Goal: Task Accomplishment & Management: Manage account settings

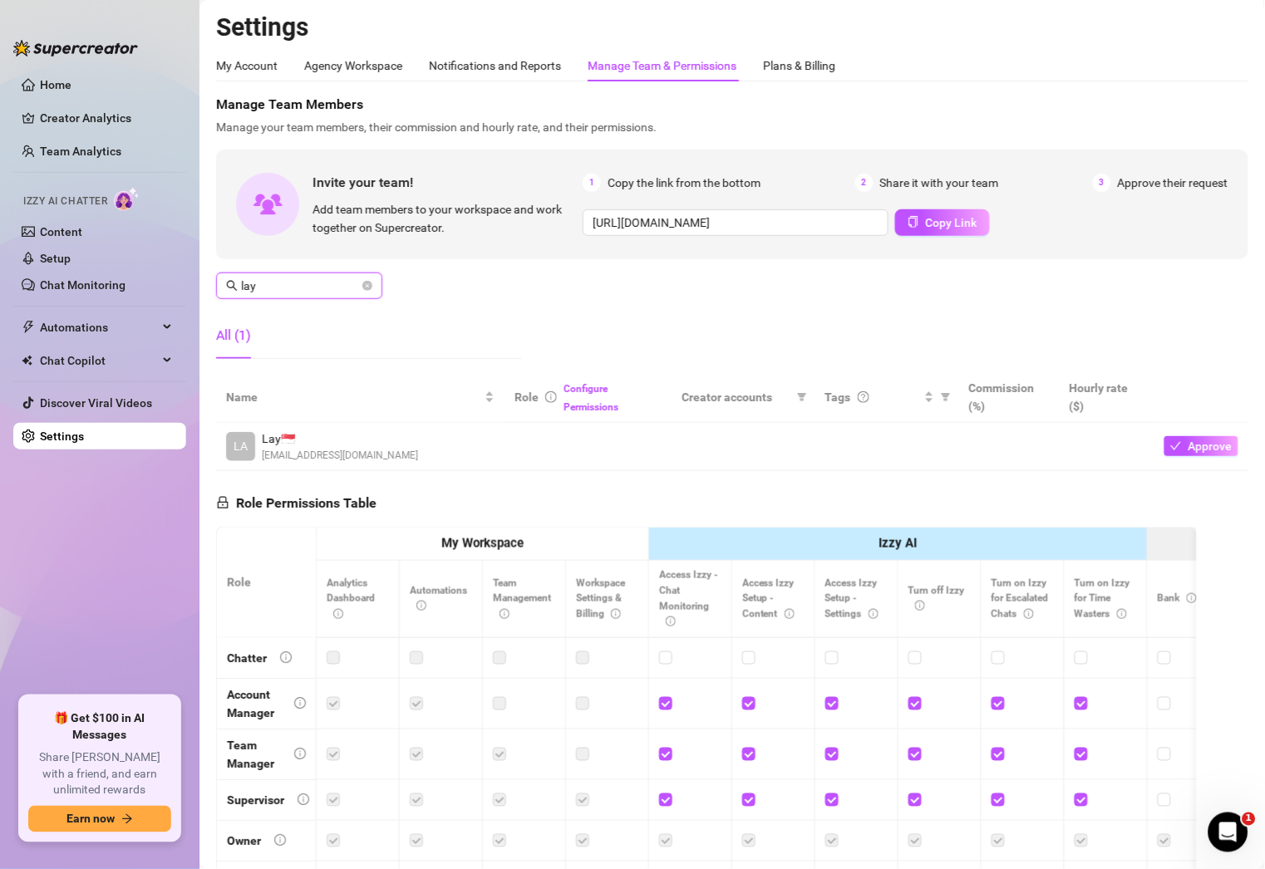
click at [320, 290] on input "lay" at bounding box center [300, 286] width 118 height 18
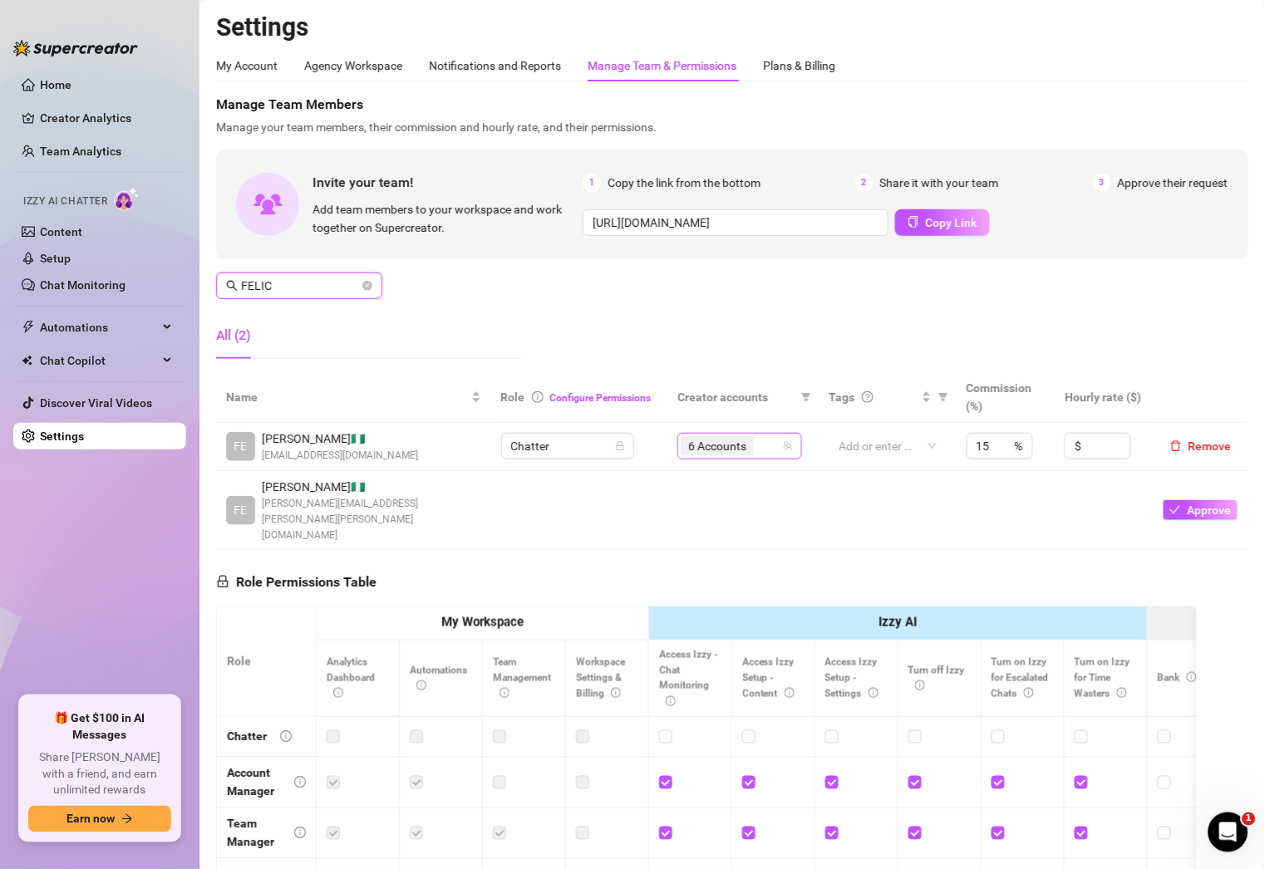
click at [754, 450] on div "6 Accounts" at bounding box center [731, 446] width 101 height 23
type input "FELIC"
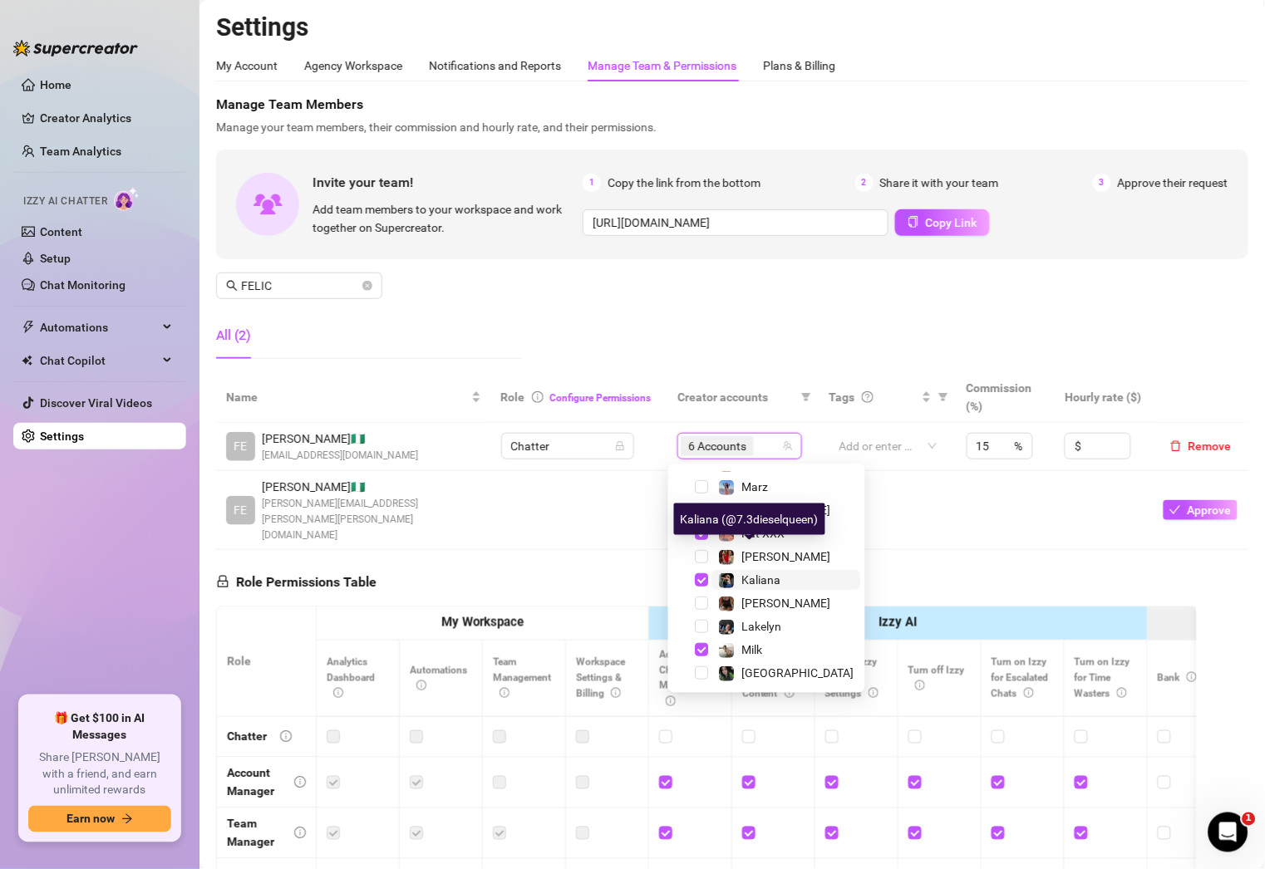
scroll to position [275, 0]
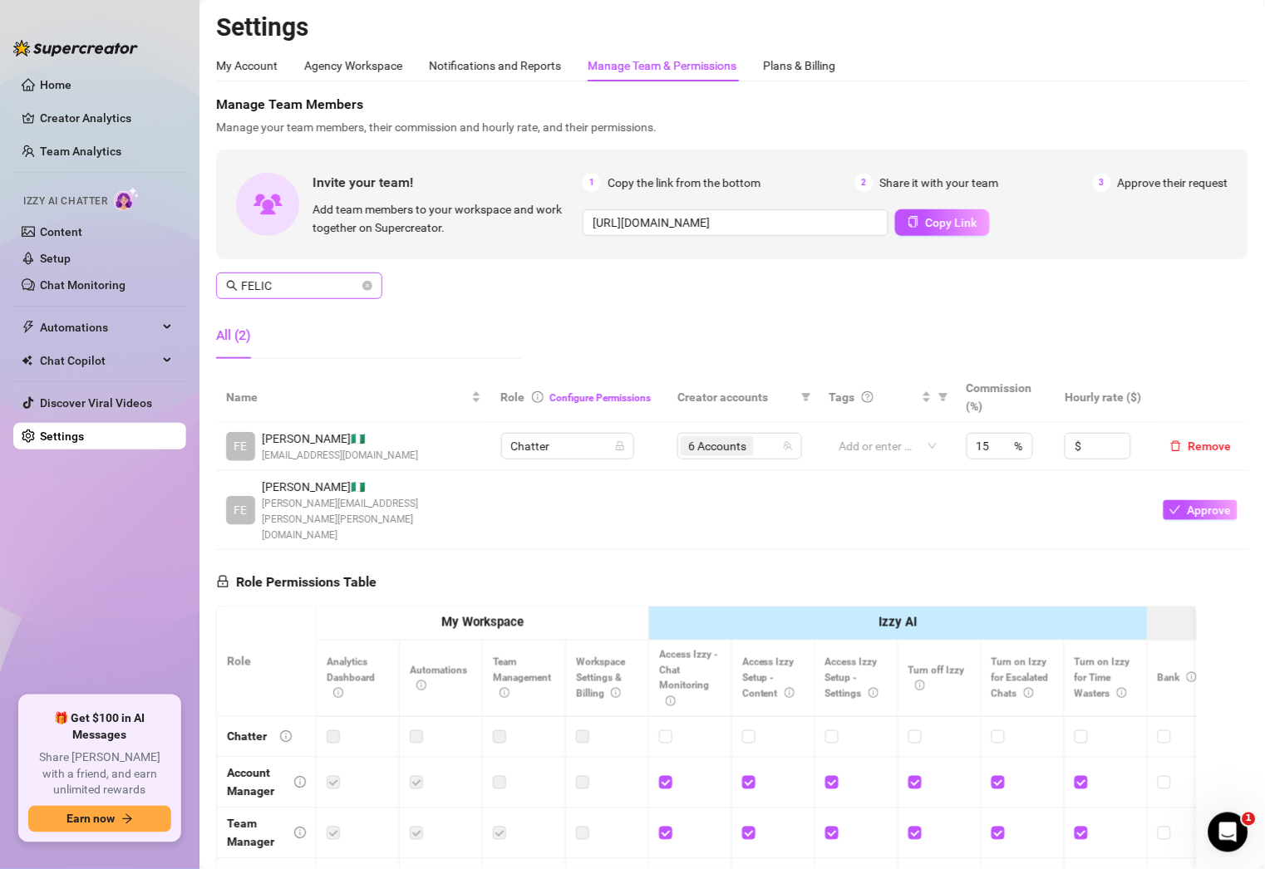
click at [327, 295] on span "FELIC" at bounding box center [299, 286] width 166 height 27
click at [337, 290] on input "FELIC" at bounding box center [300, 286] width 118 height 18
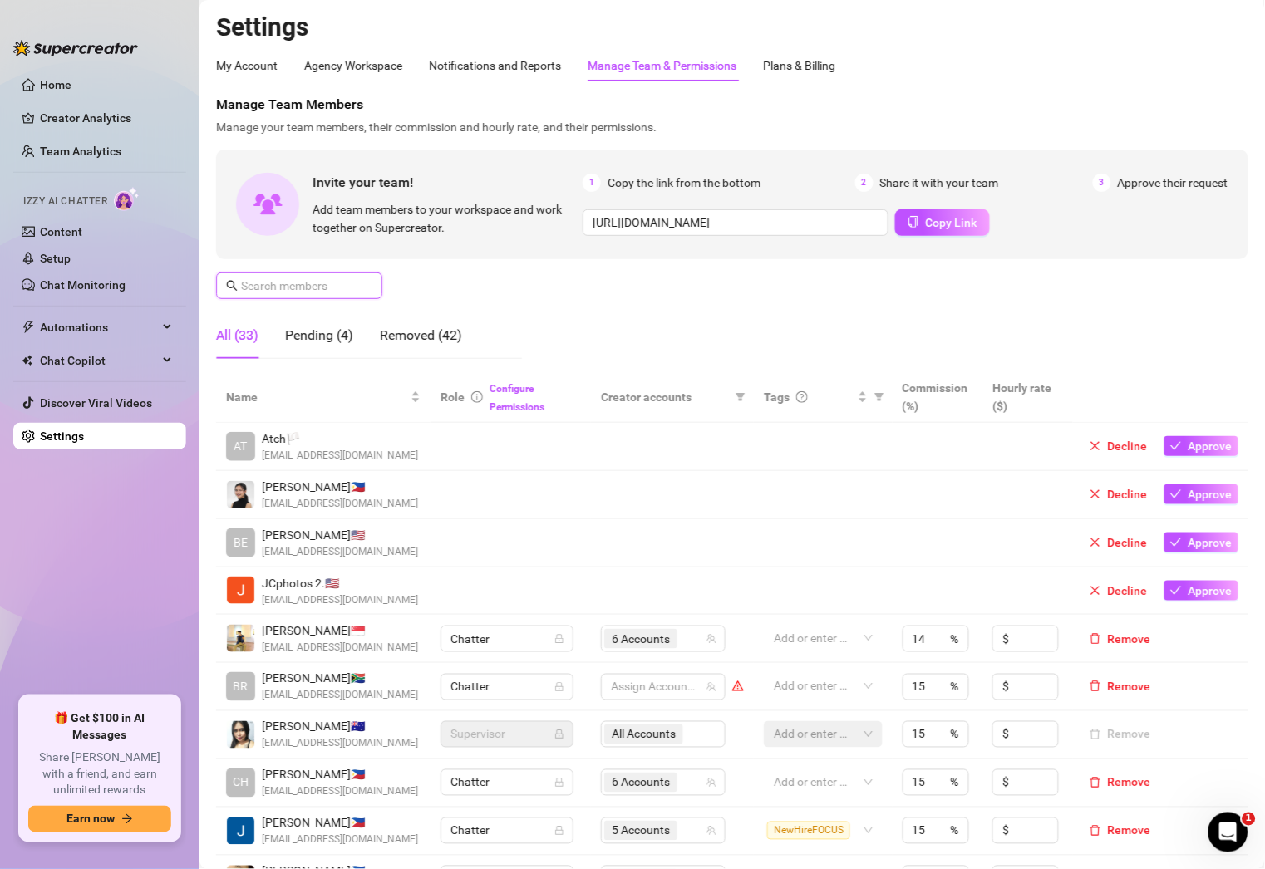
click at [326, 287] on input "text" at bounding box center [300, 286] width 118 height 18
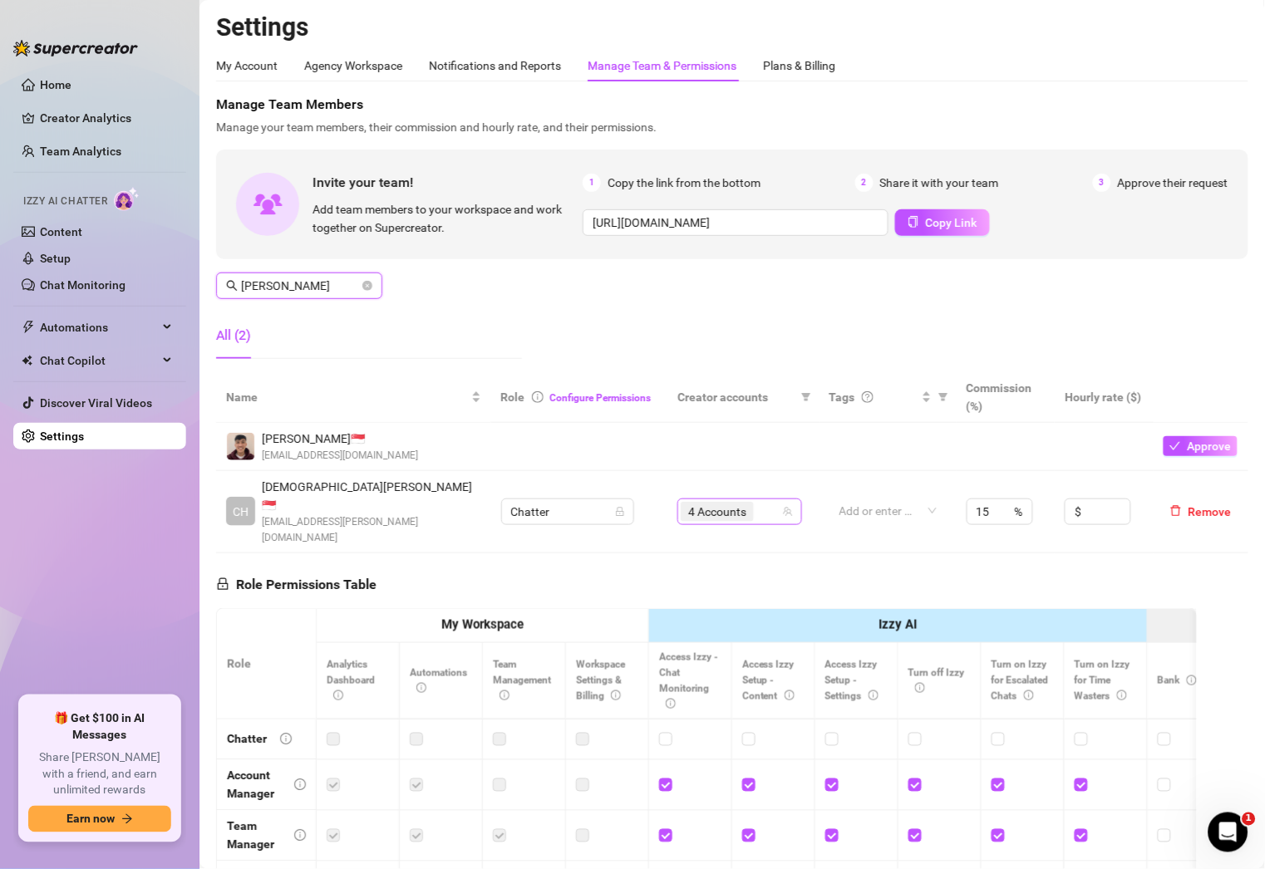
click at [762, 501] on div "4 Accounts" at bounding box center [731, 511] width 101 height 23
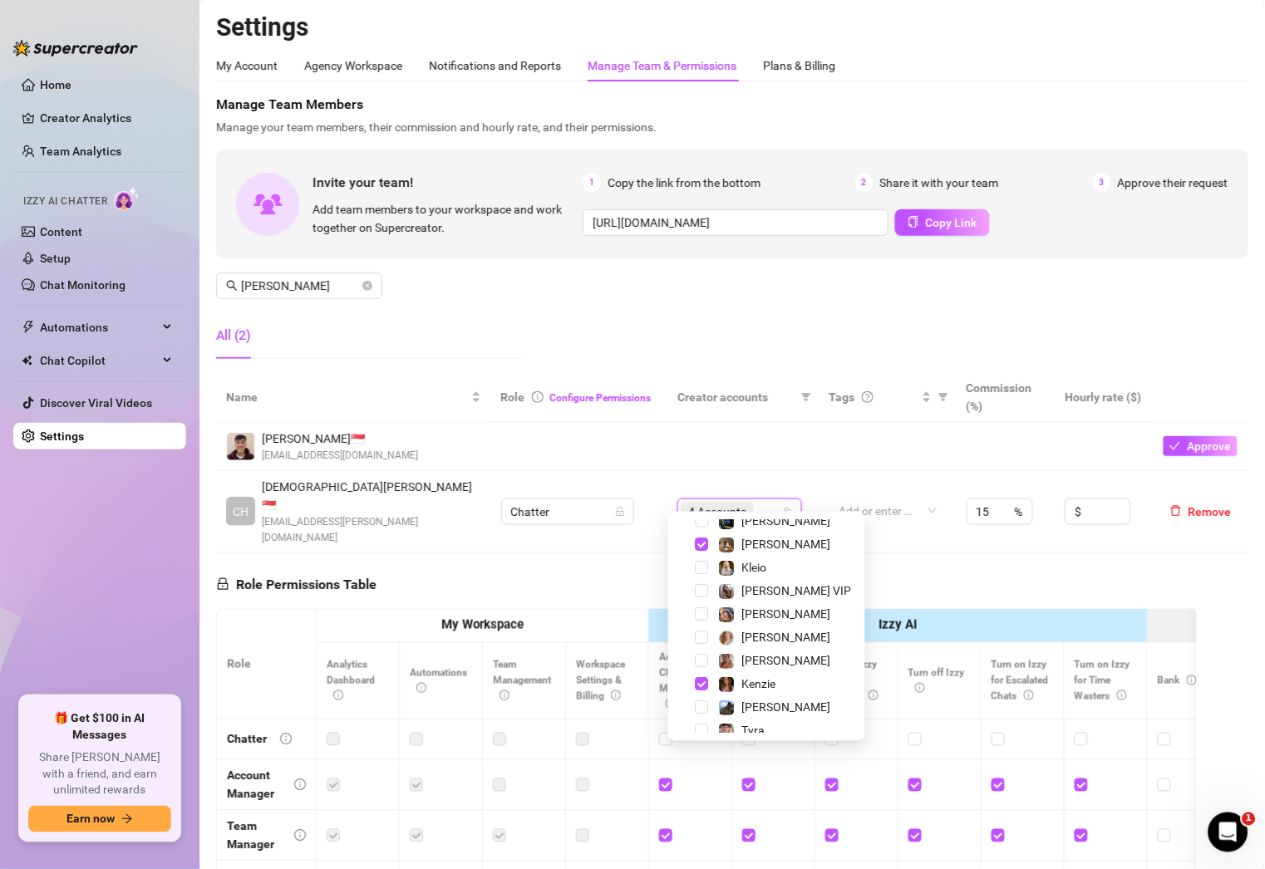
scroll to position [0, 0]
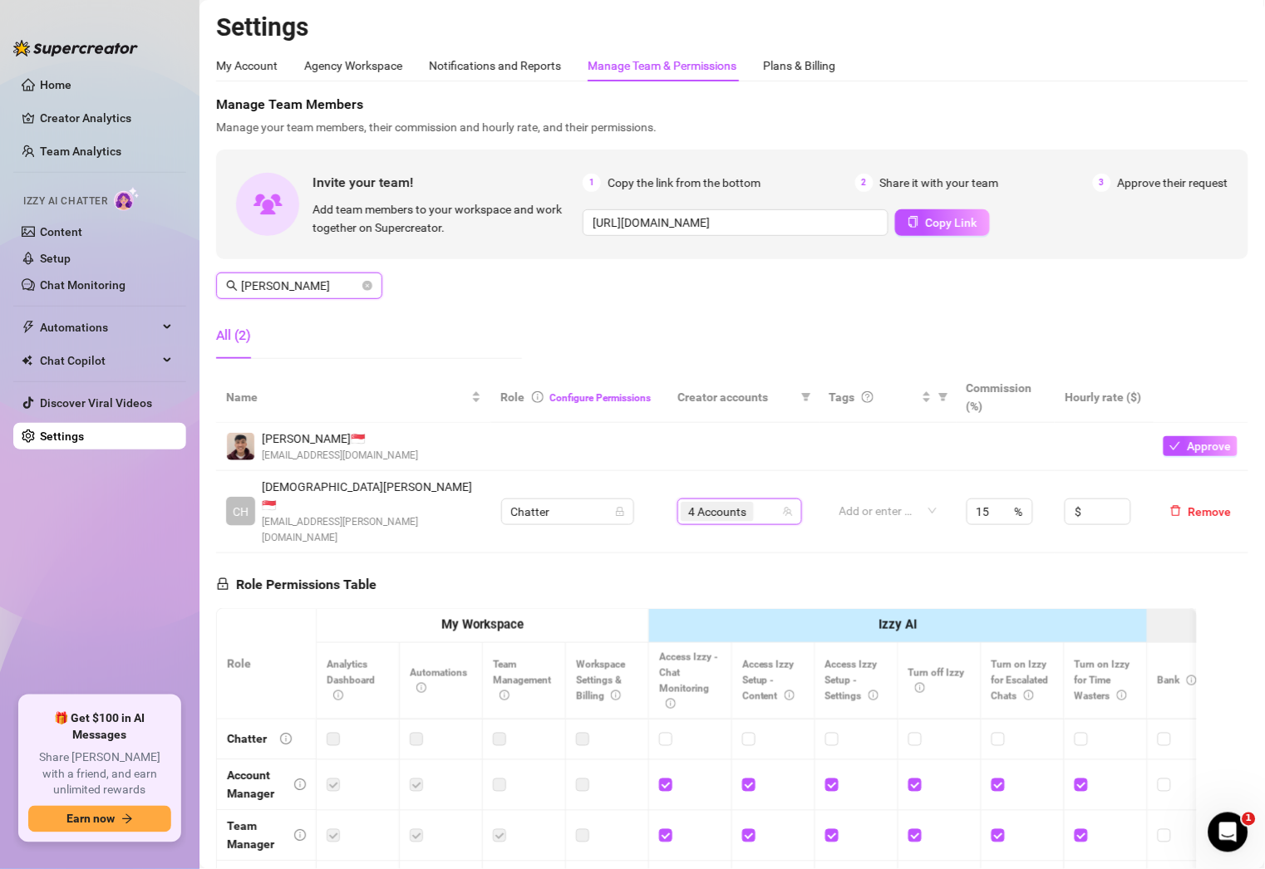
click at [295, 288] on input "[PERSON_NAME]" at bounding box center [300, 286] width 118 height 18
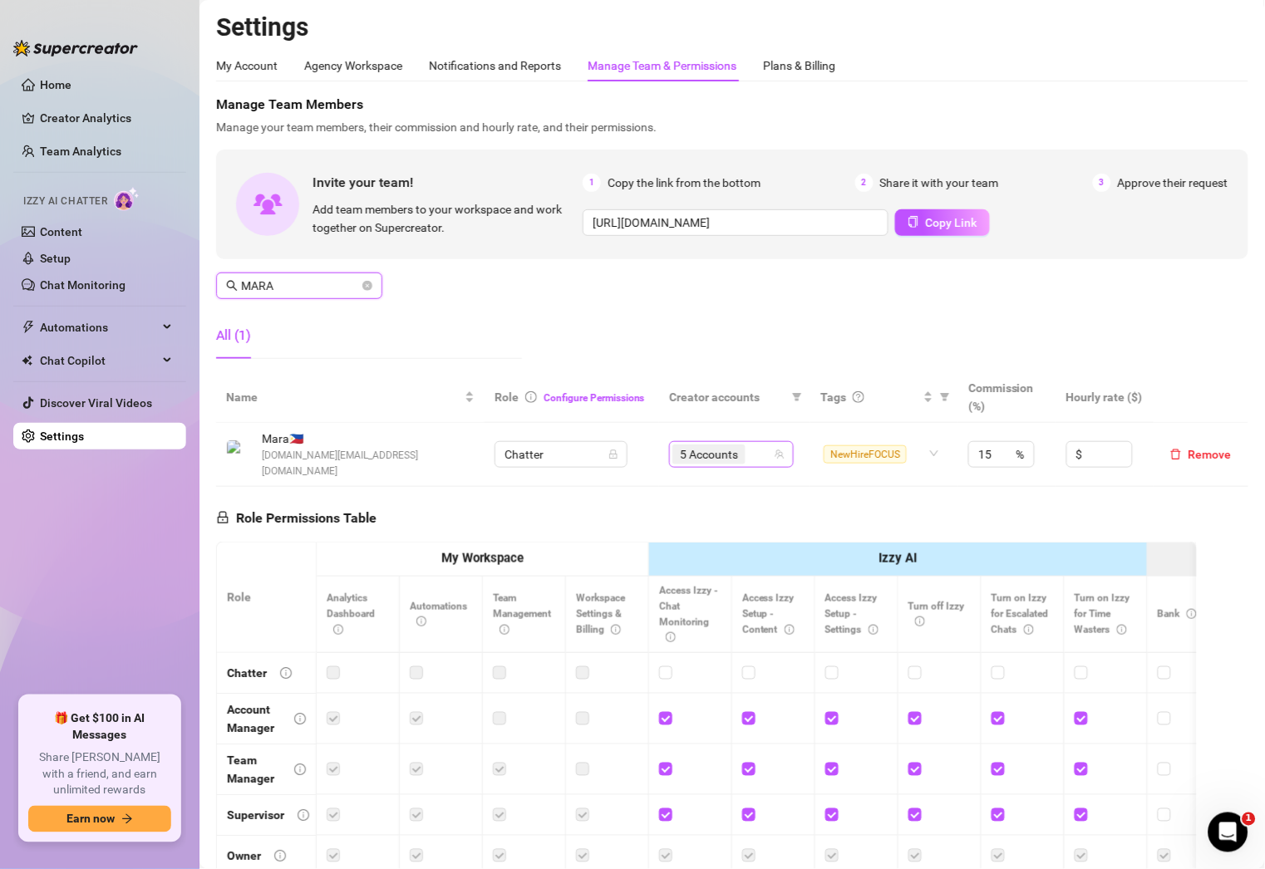
click at [750, 444] on div "5 Accounts" at bounding box center [722, 454] width 101 height 23
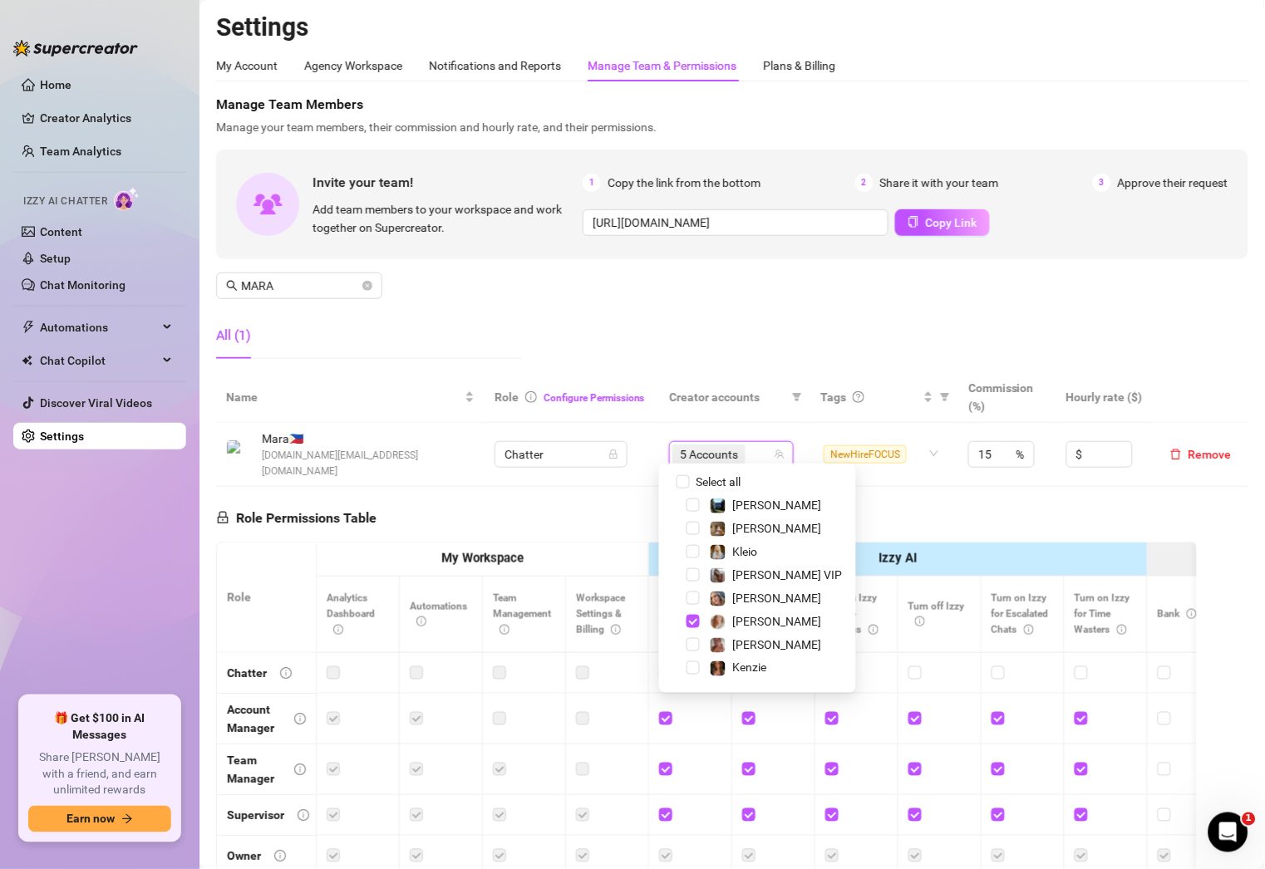
scroll to position [53, 0]
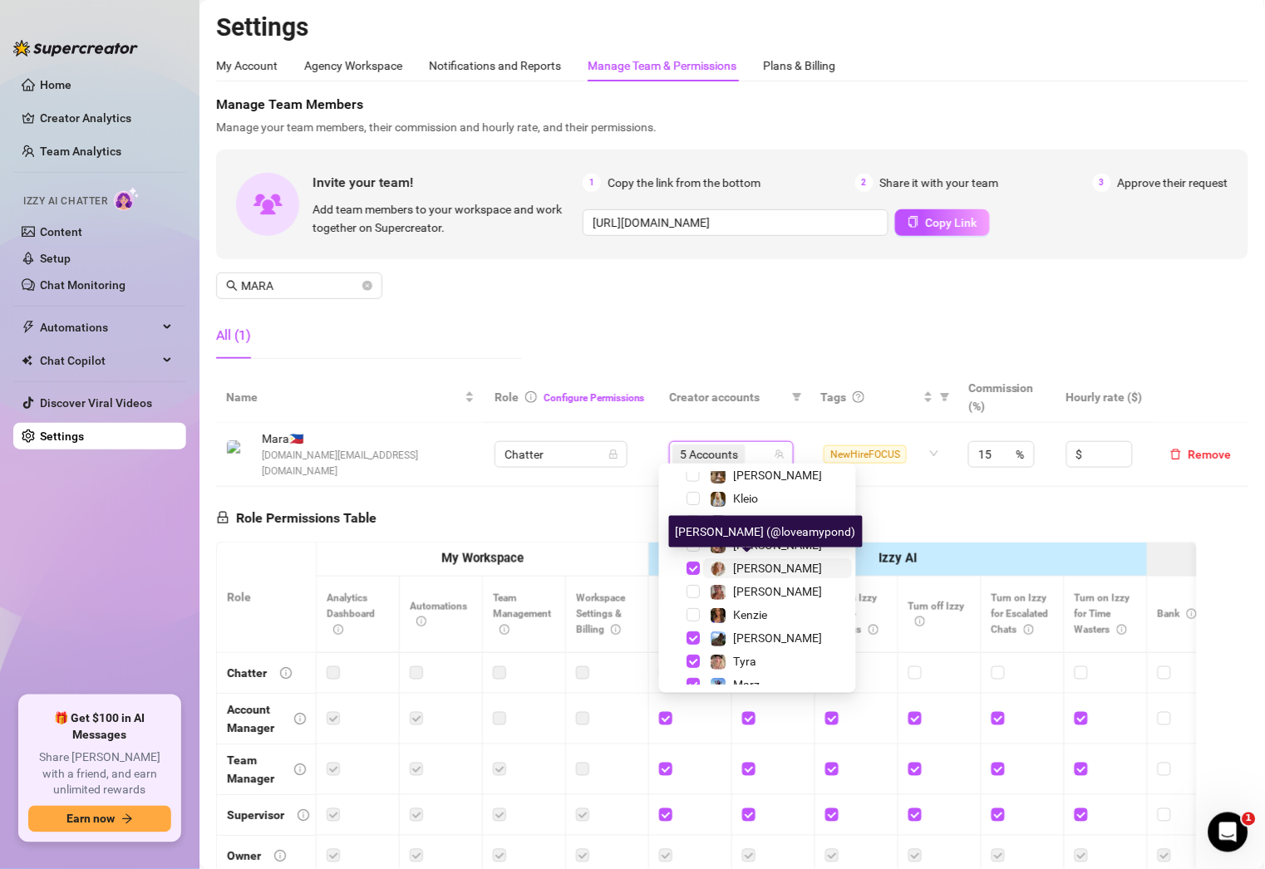
click at [736, 568] on span "[PERSON_NAME]" at bounding box center [777, 568] width 89 height 13
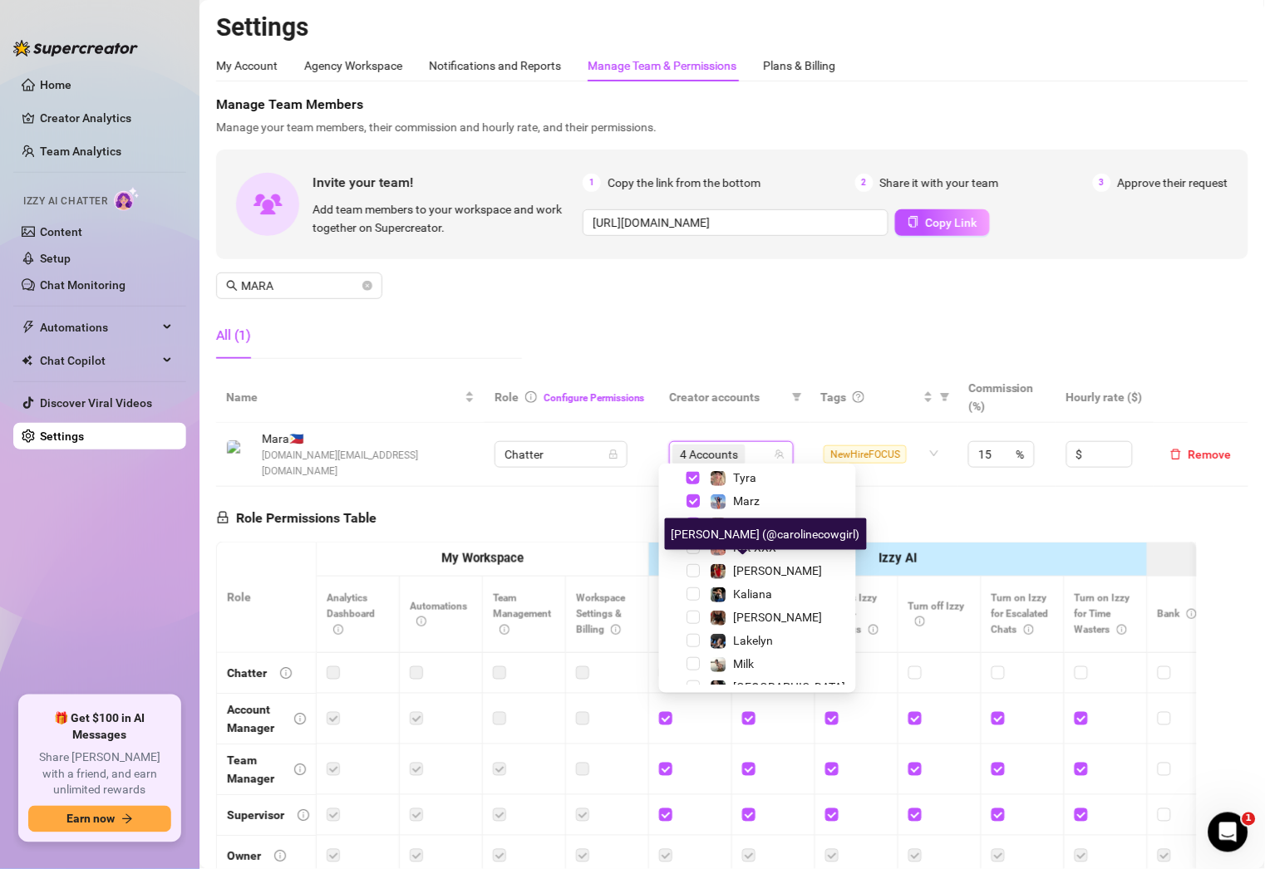
scroll to position [238, 0]
click at [641, 285] on div "Manage Team Members Manage your team members, their commission and hourly rate,…" at bounding box center [732, 234] width 1032 height 278
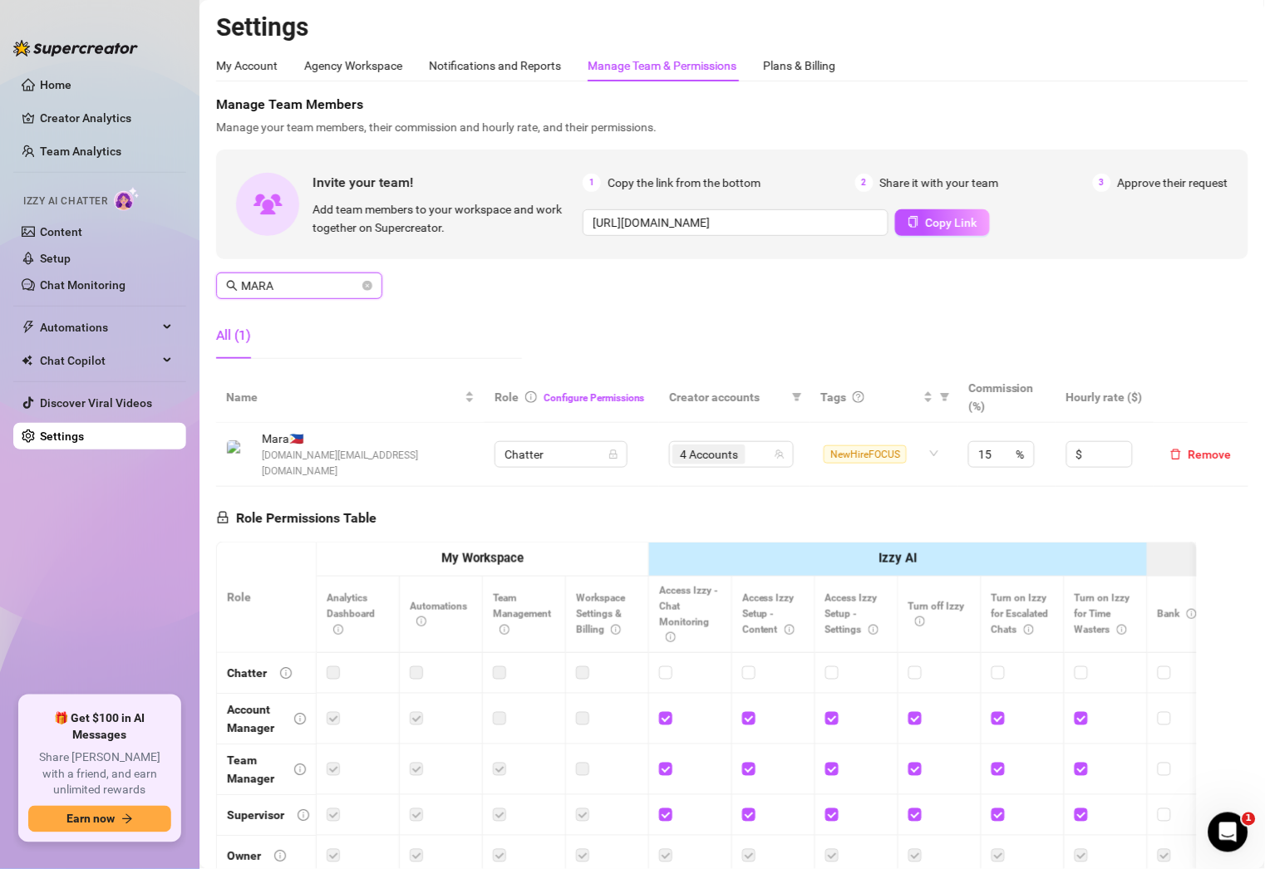
click at [317, 282] on input "MARA" at bounding box center [300, 286] width 118 height 18
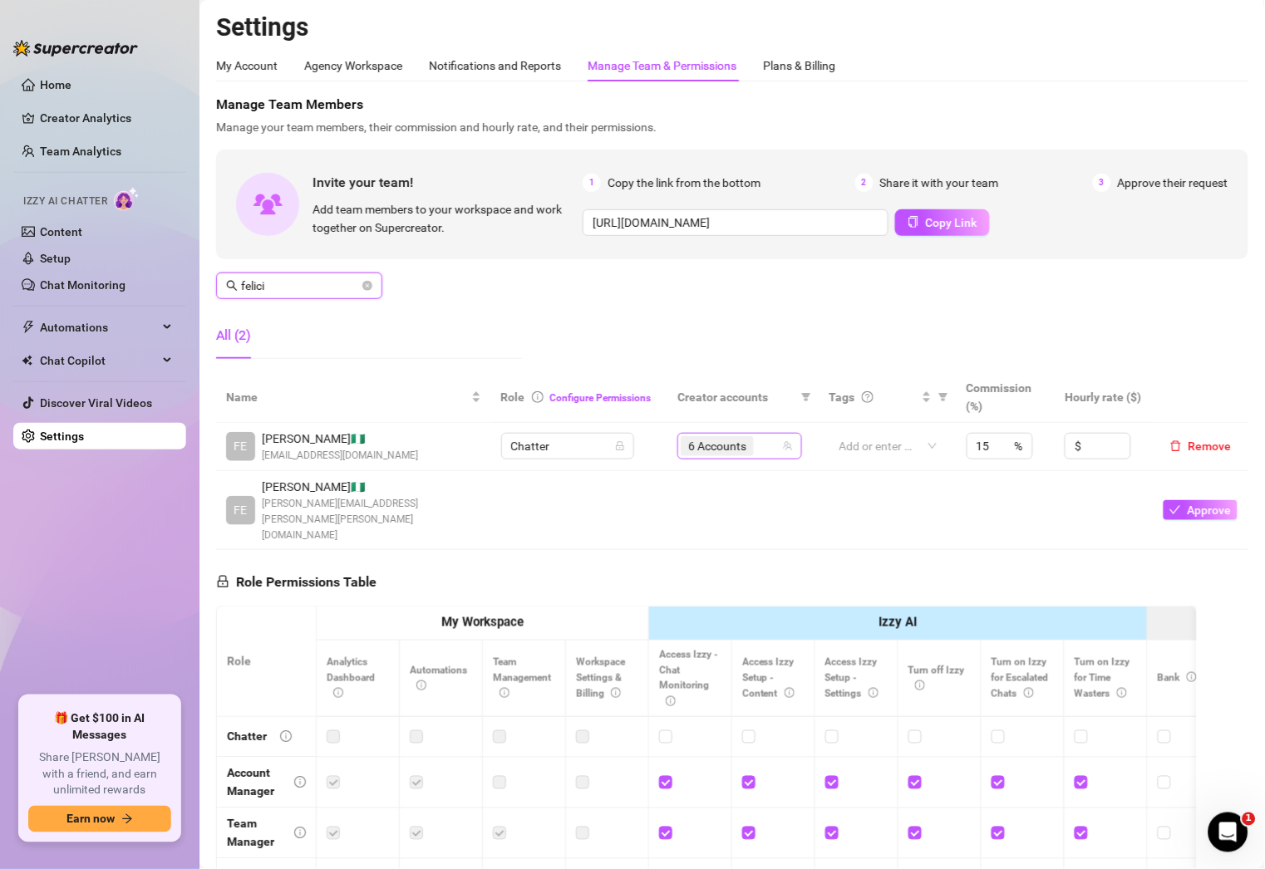
click at [768, 451] on div "6 Accounts" at bounding box center [731, 446] width 101 height 23
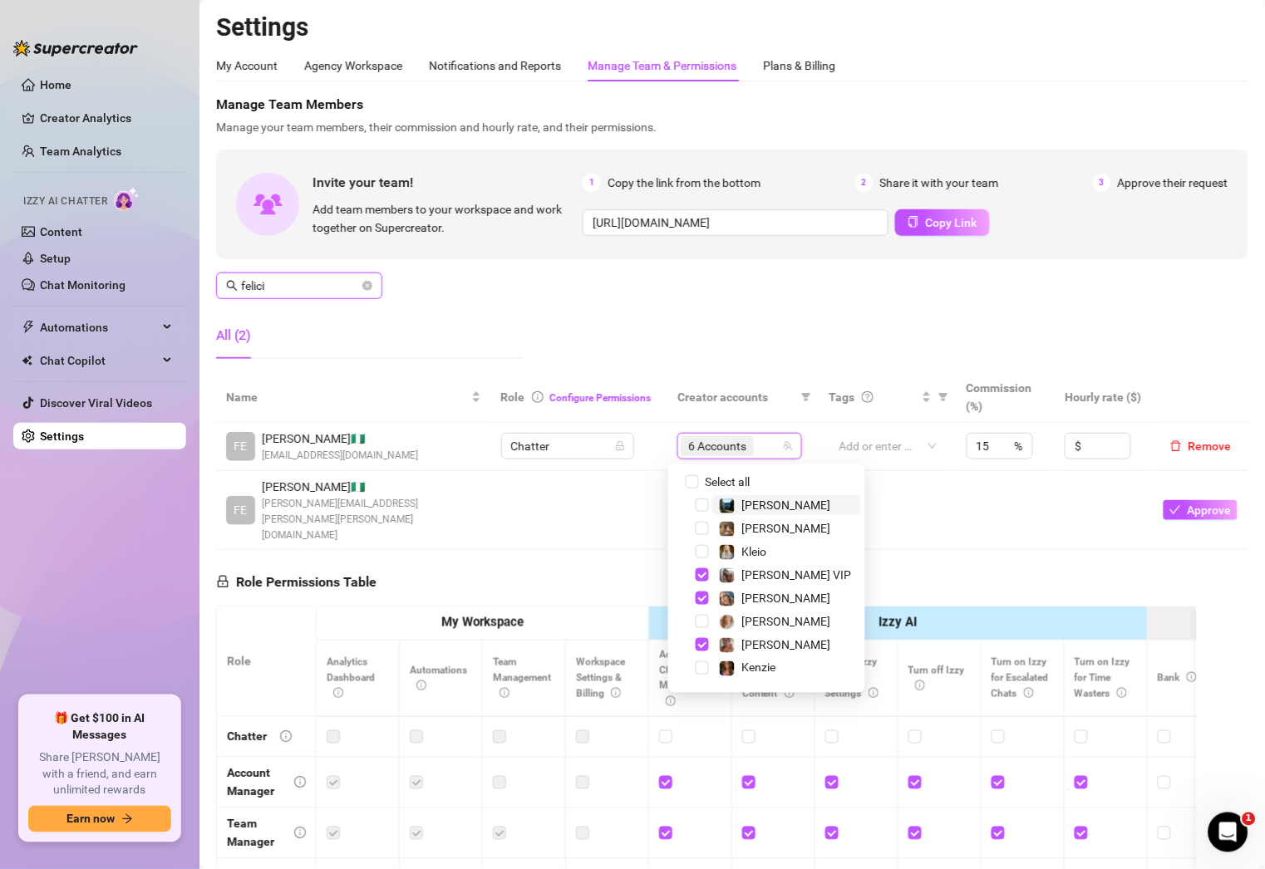
click at [333, 292] on input "felici" at bounding box center [300, 286] width 118 height 18
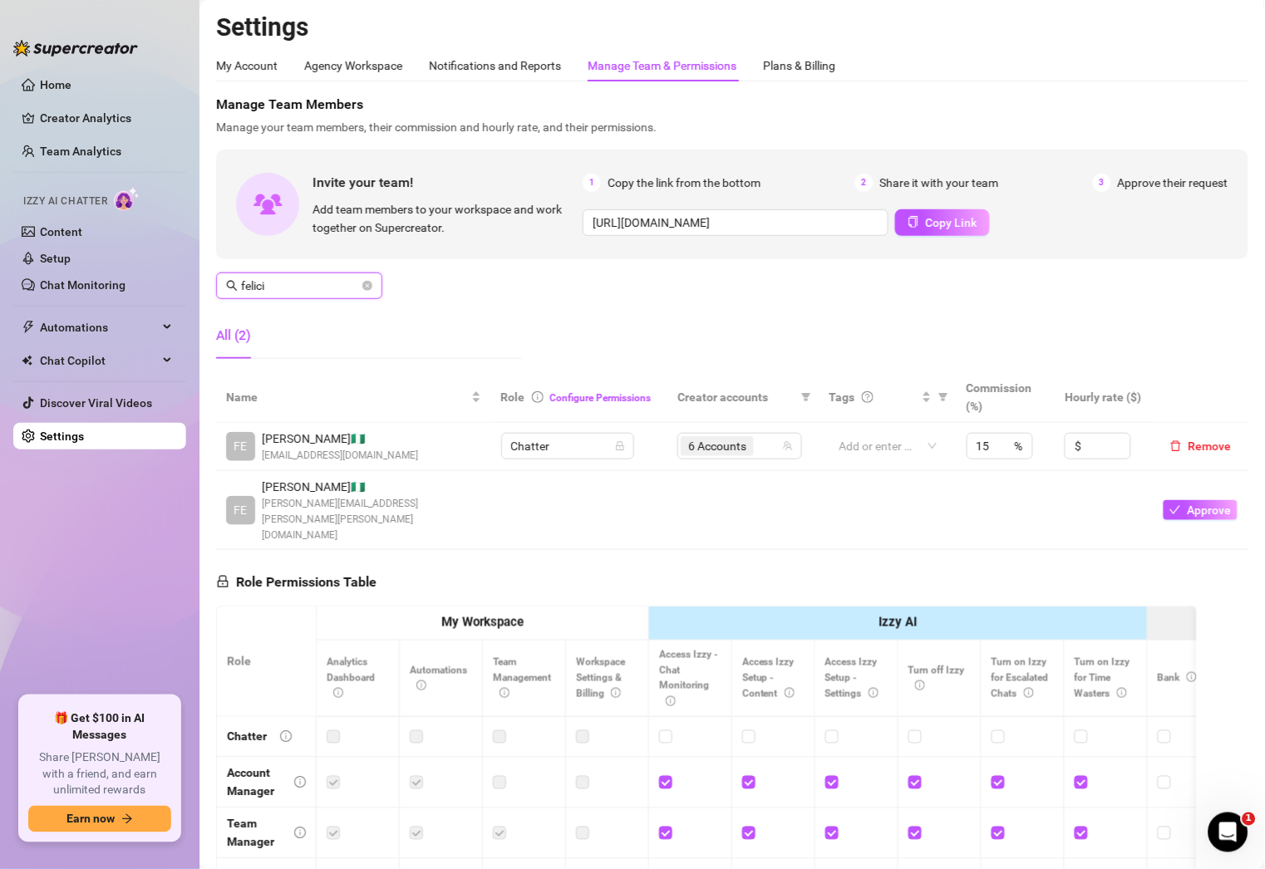
click at [333, 292] on input "felici" at bounding box center [300, 286] width 118 height 18
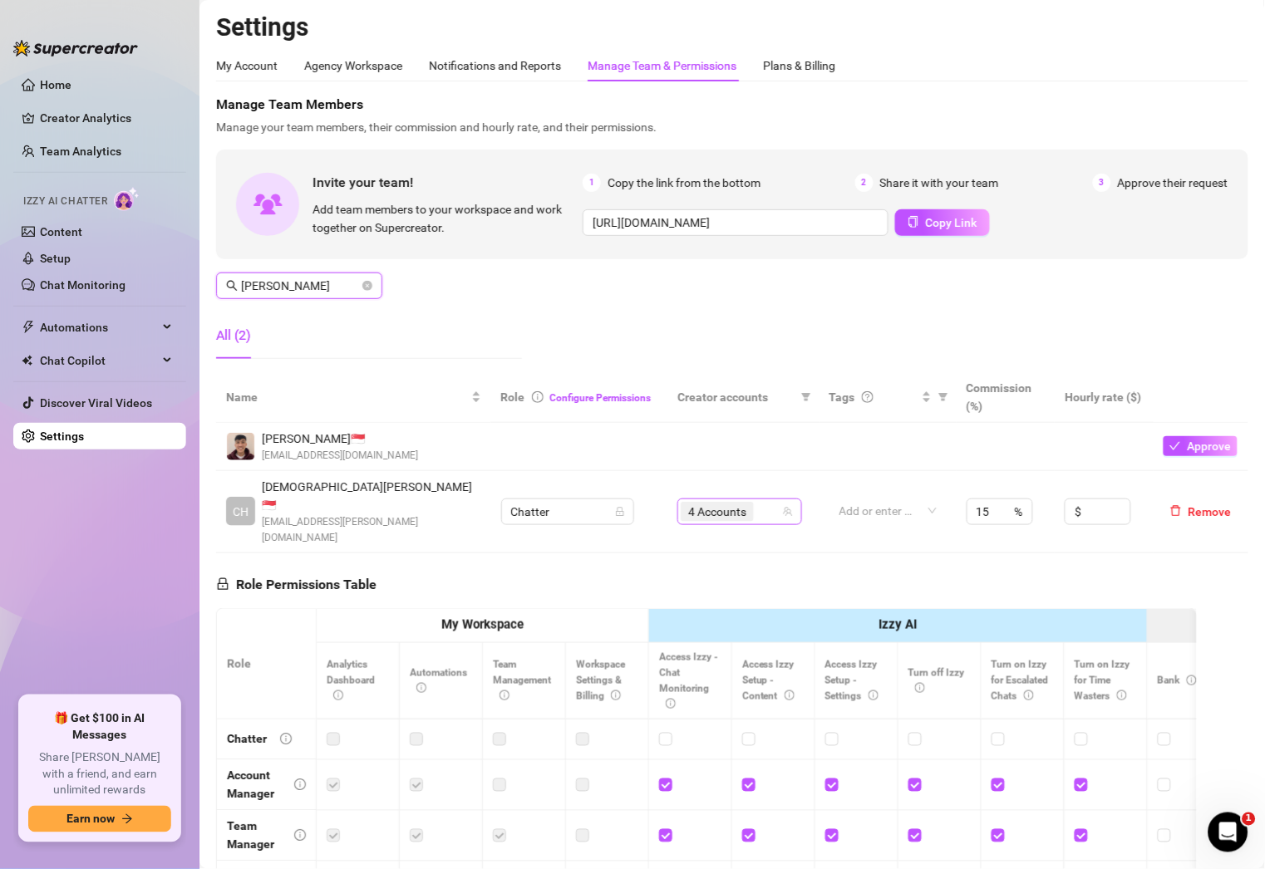
click at [768, 500] on div "4 Accounts" at bounding box center [731, 511] width 101 height 23
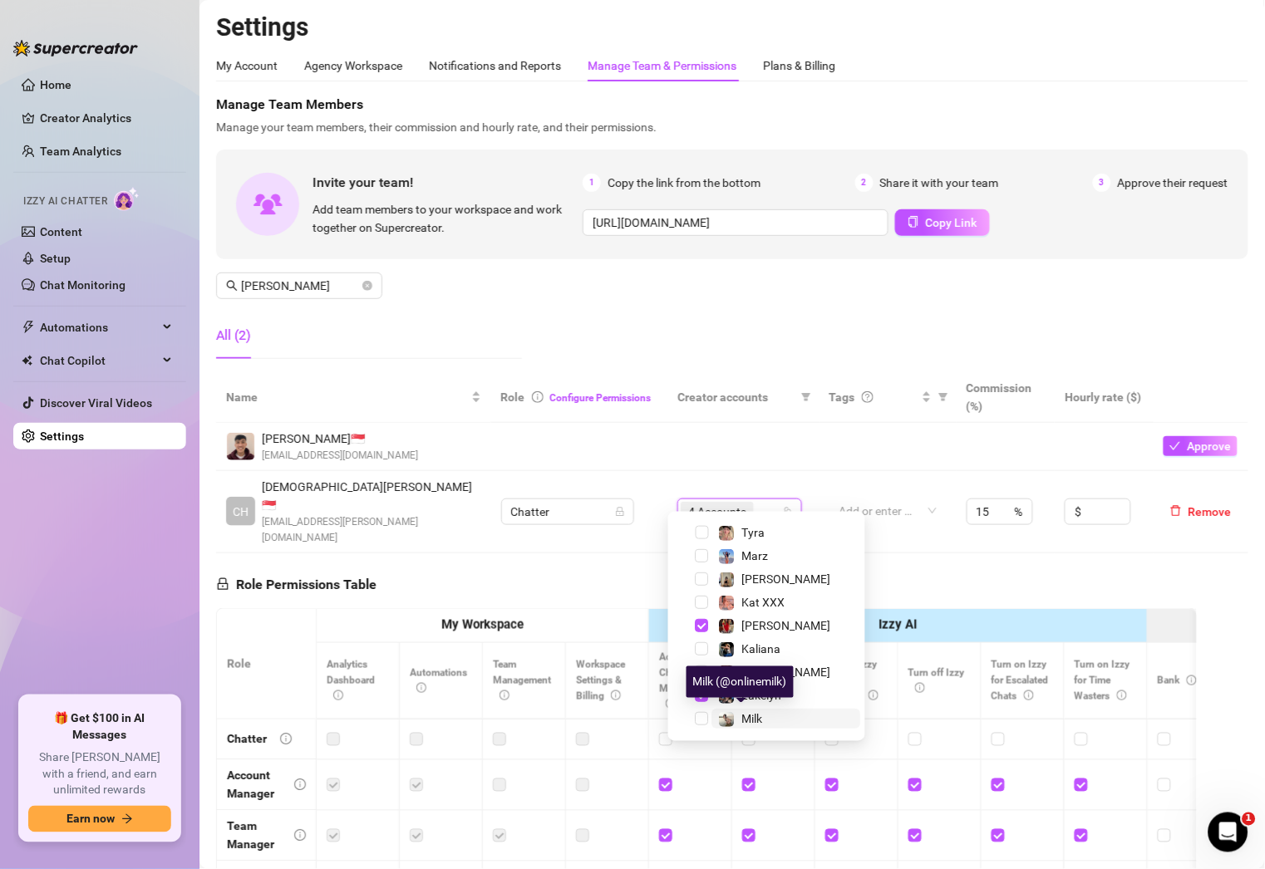
scroll to position [275, 0]
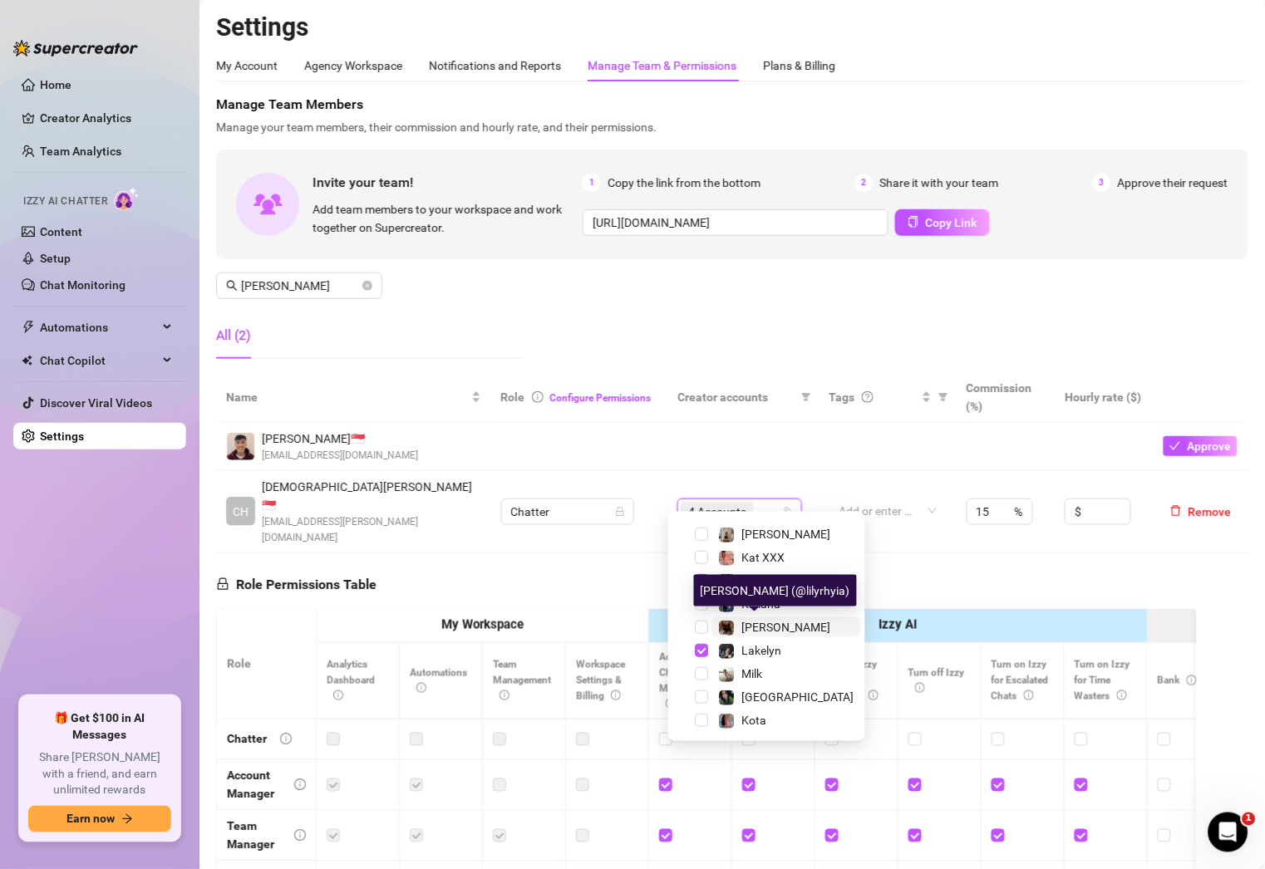
click at [770, 626] on span "[PERSON_NAME]" at bounding box center [786, 627] width 89 height 13
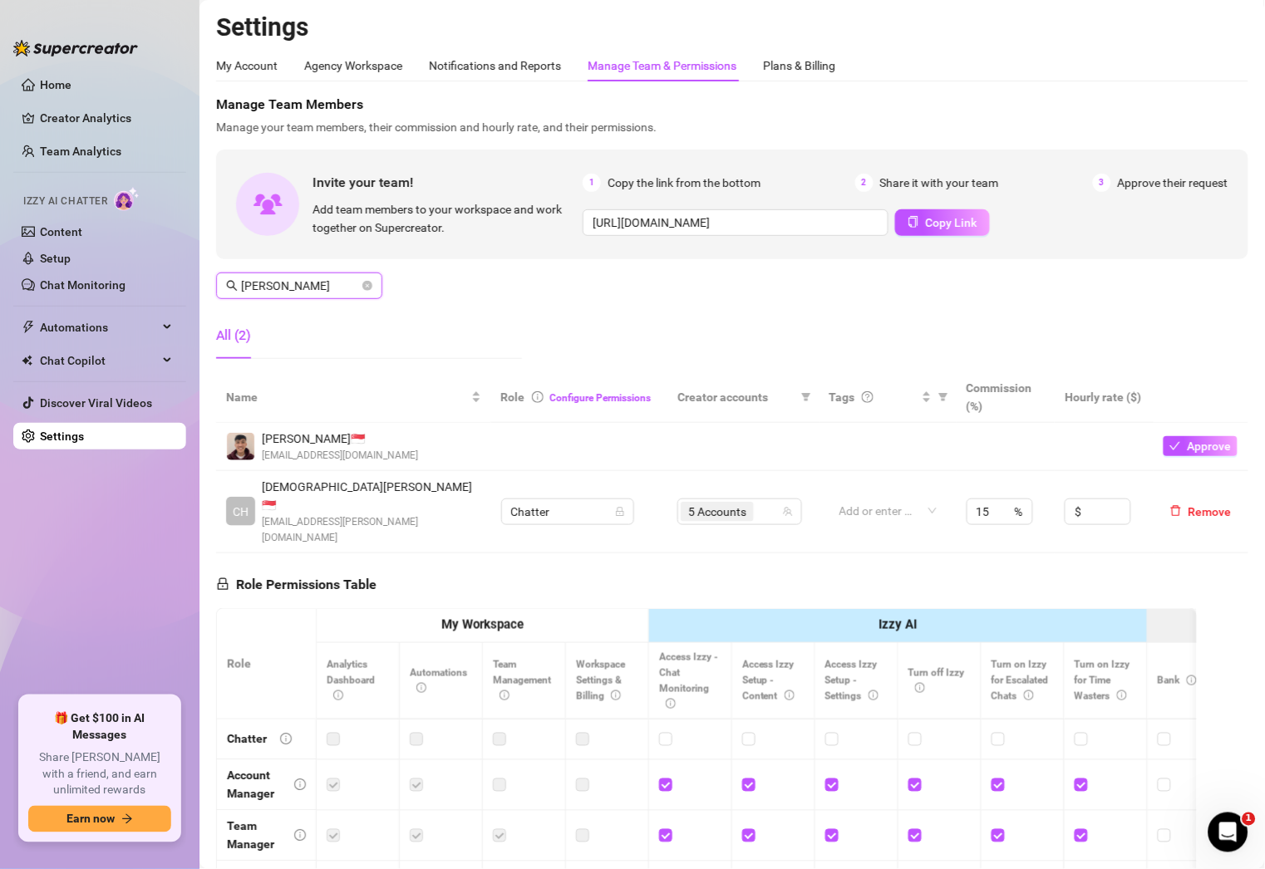
click at [318, 282] on input "[PERSON_NAME]" at bounding box center [300, 286] width 118 height 18
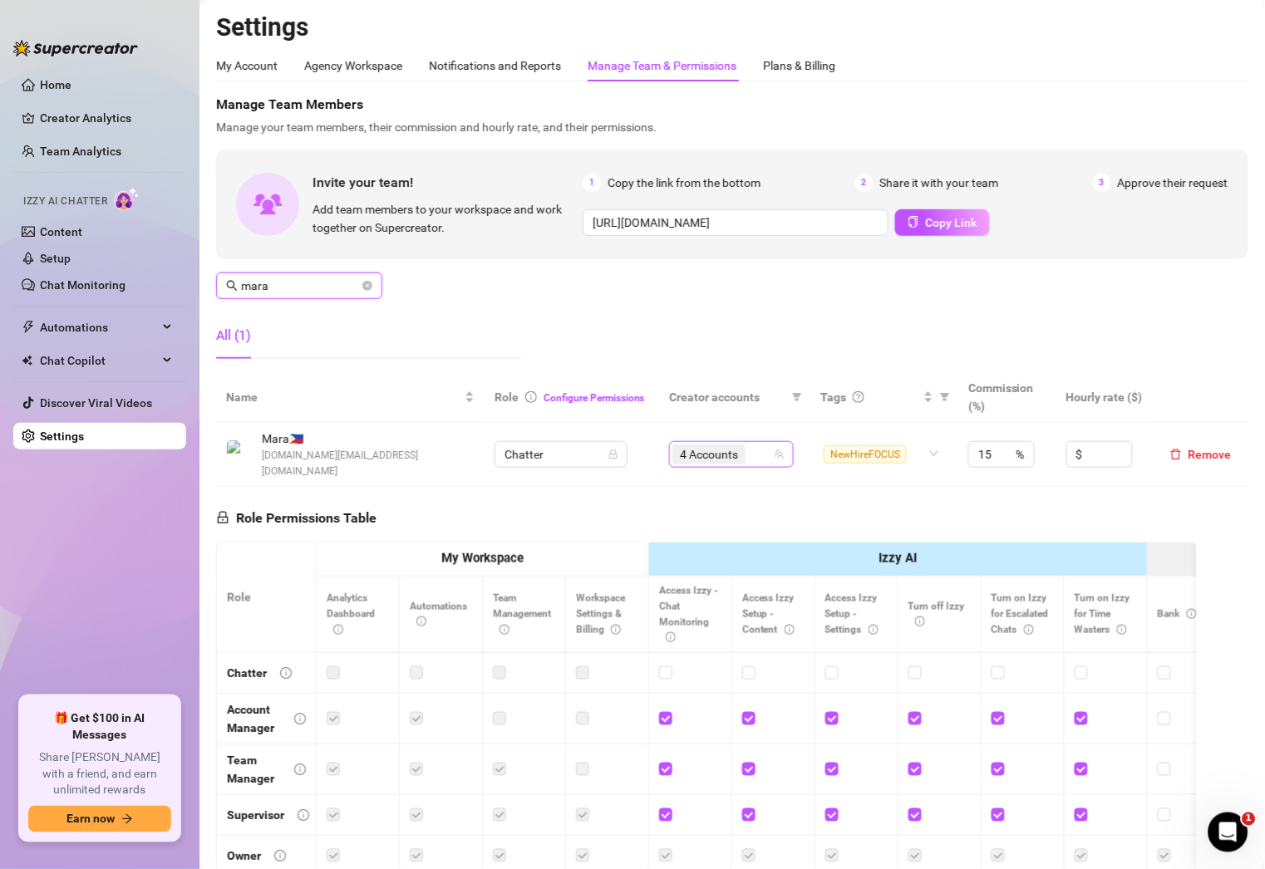
click at [753, 446] on div "4 Accounts" at bounding box center [722, 454] width 101 height 23
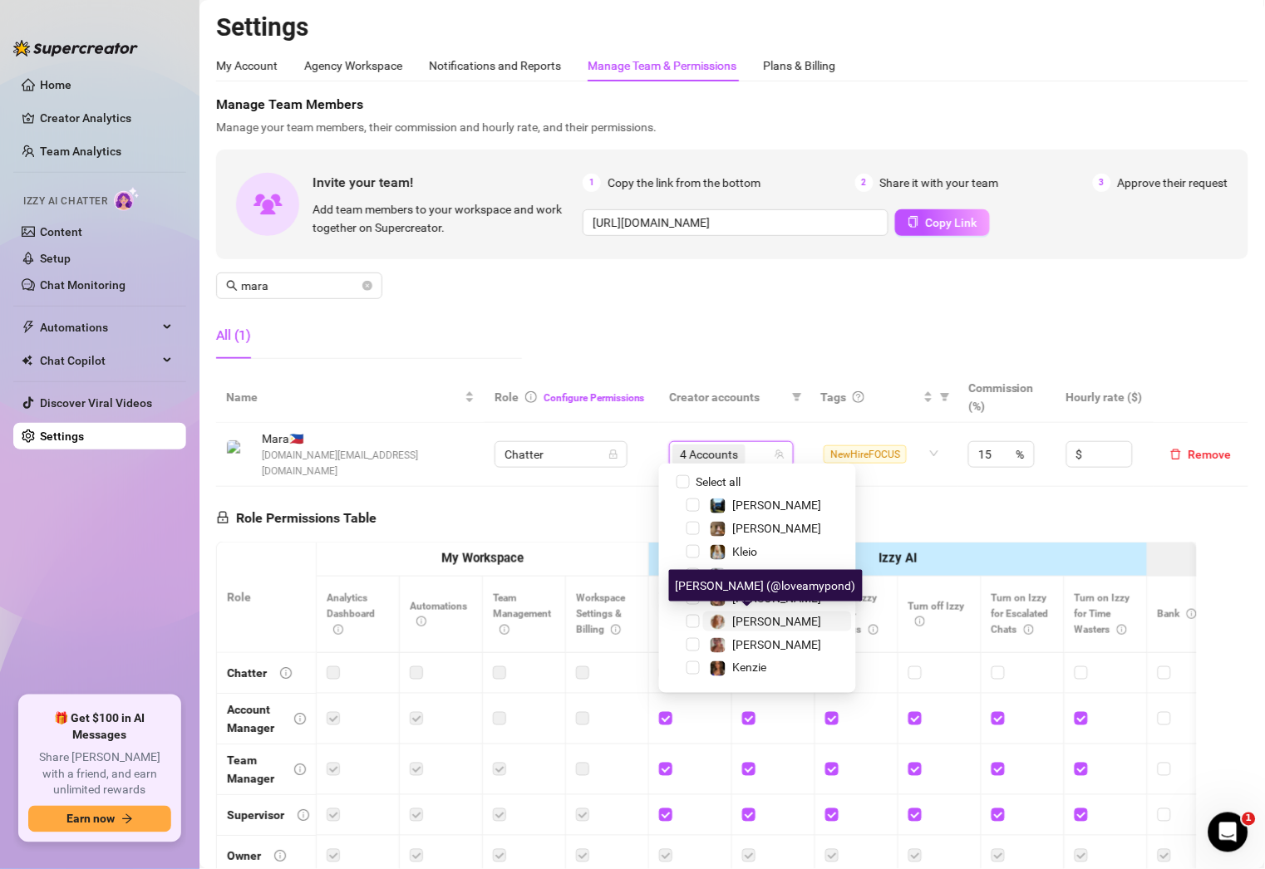
click at [759, 620] on span "[PERSON_NAME]" at bounding box center [777, 621] width 89 height 13
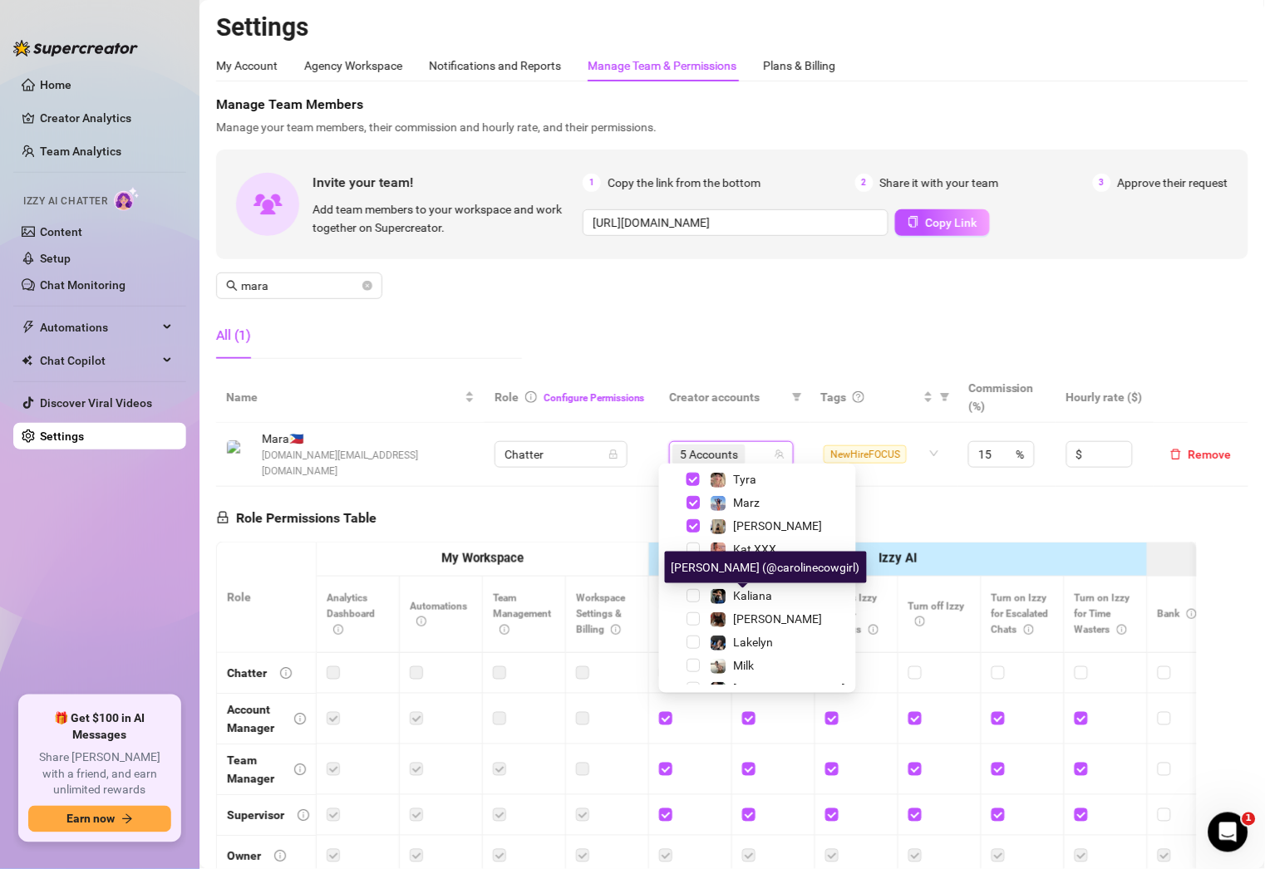
scroll to position [246, 0]
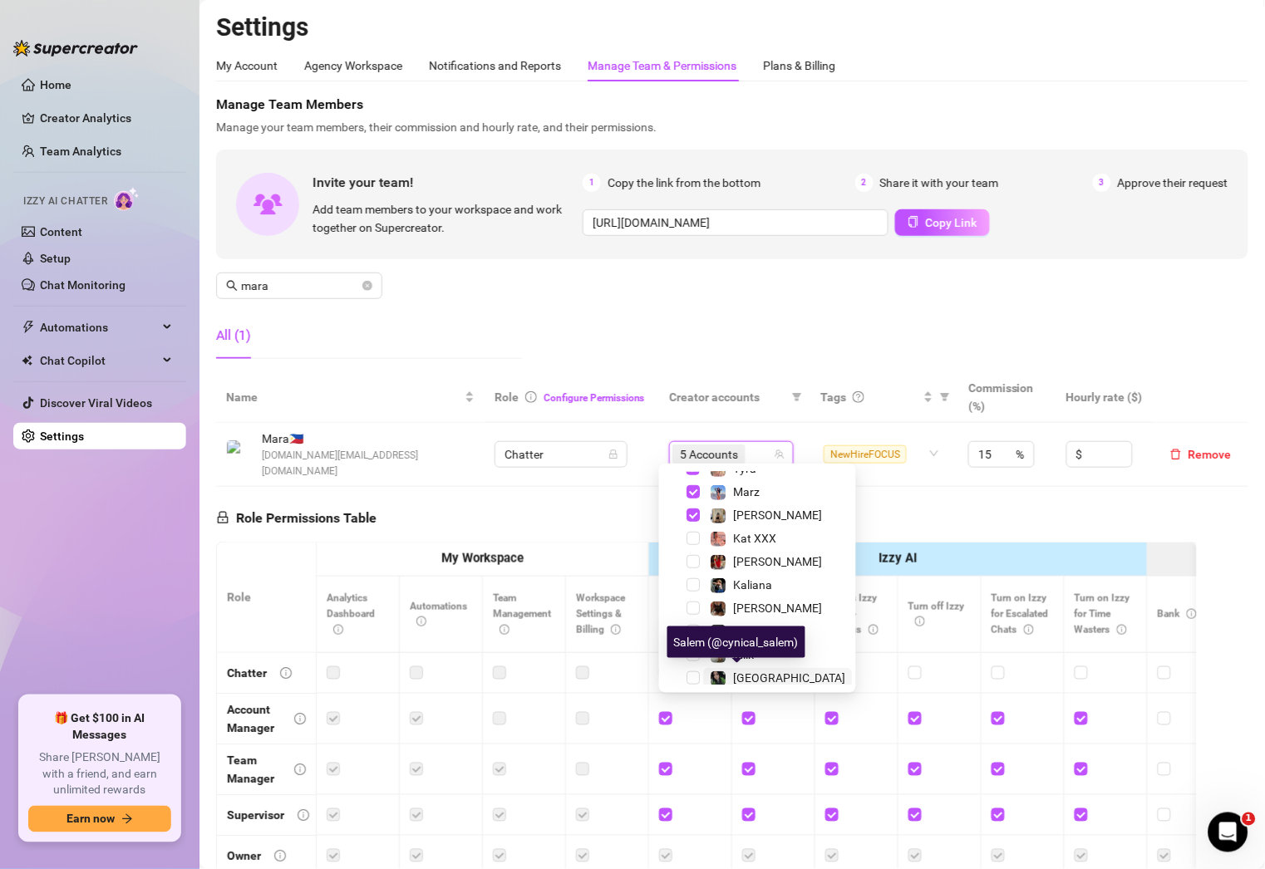
click at [754, 674] on span "[GEOGRAPHIC_DATA]" at bounding box center [789, 677] width 112 height 13
click at [729, 329] on div "Manage Team Members Manage your team members, their commission and hourly rate,…" at bounding box center [732, 234] width 1032 height 278
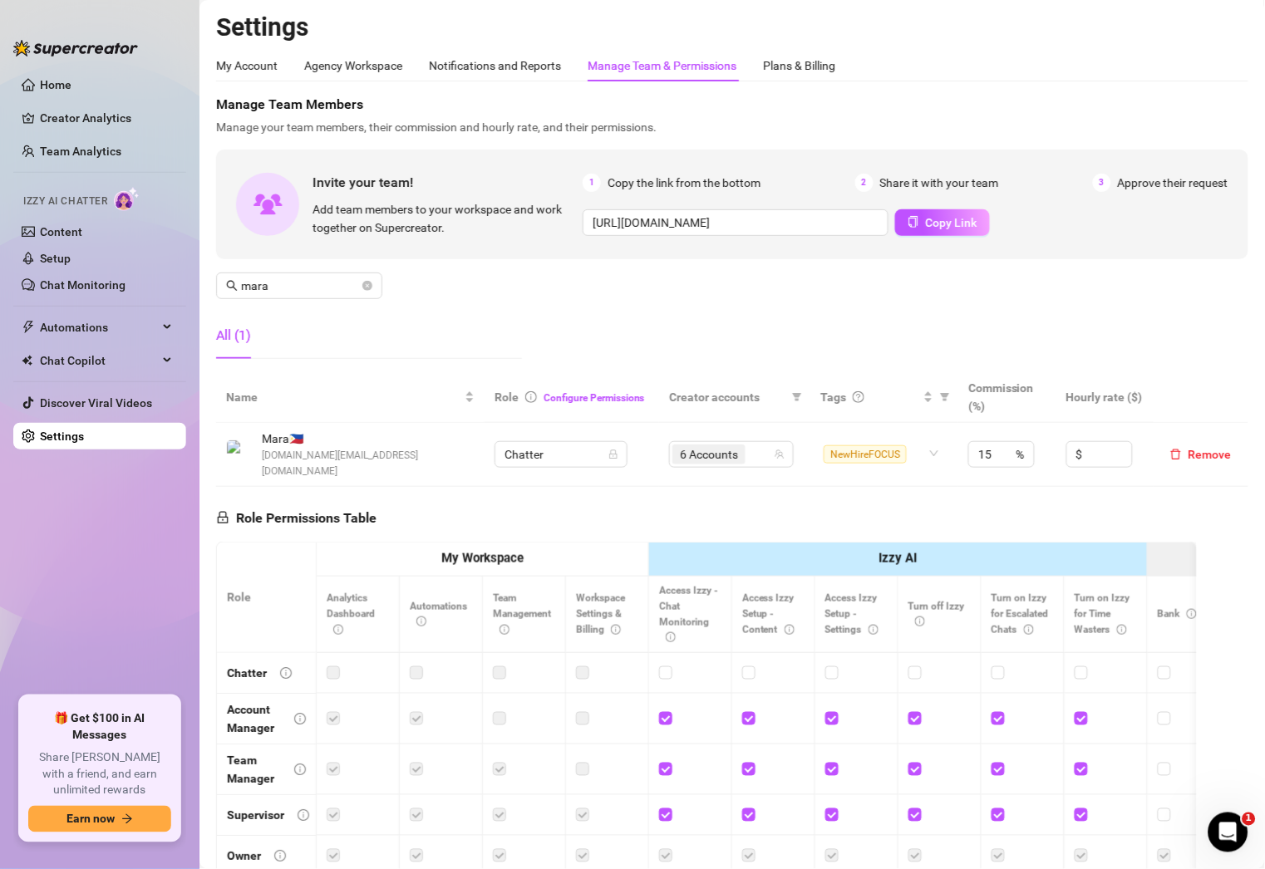
click at [356, 343] on div "All (1)" at bounding box center [369, 335] width 306 height 47
click at [749, 445] on input "search" at bounding box center [750, 455] width 3 height 20
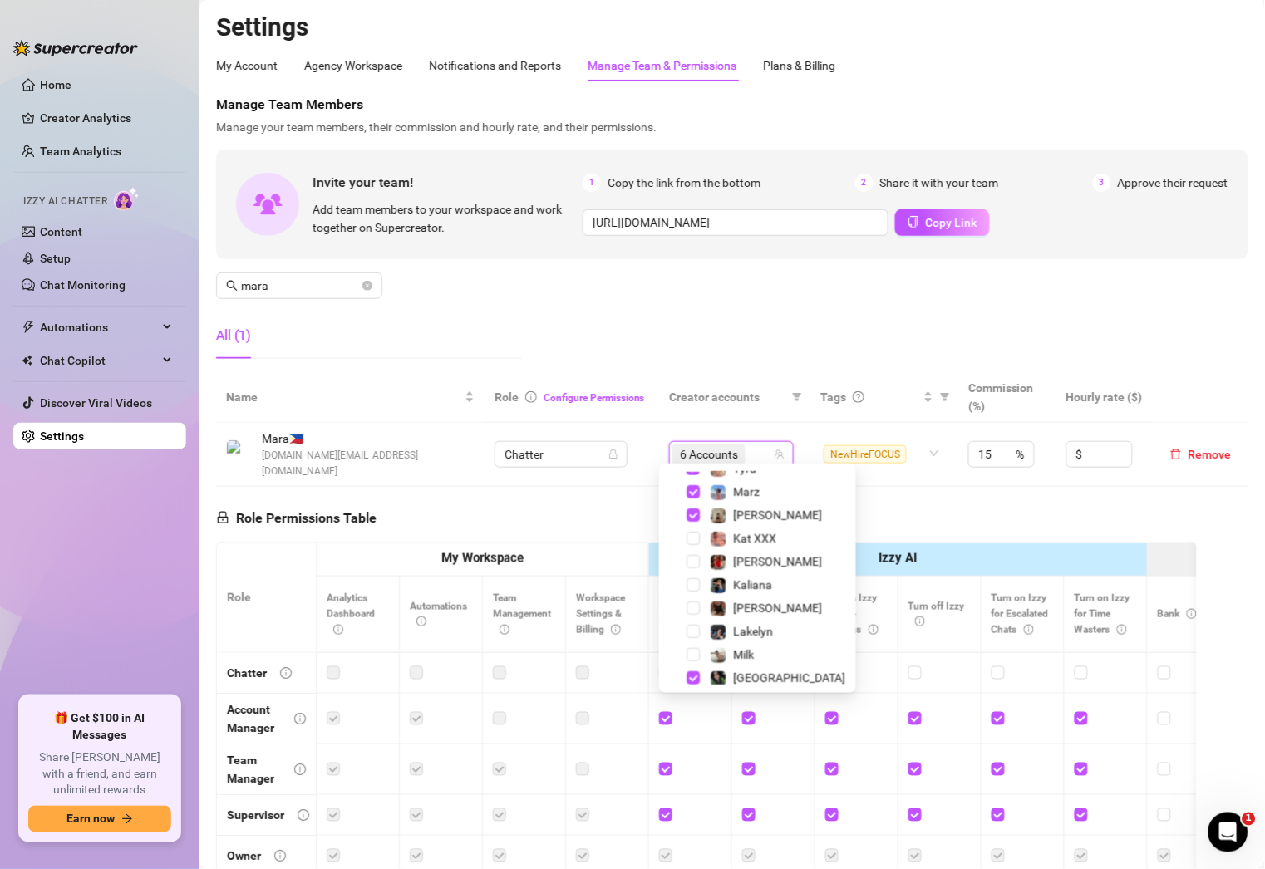
scroll to position [22, 0]
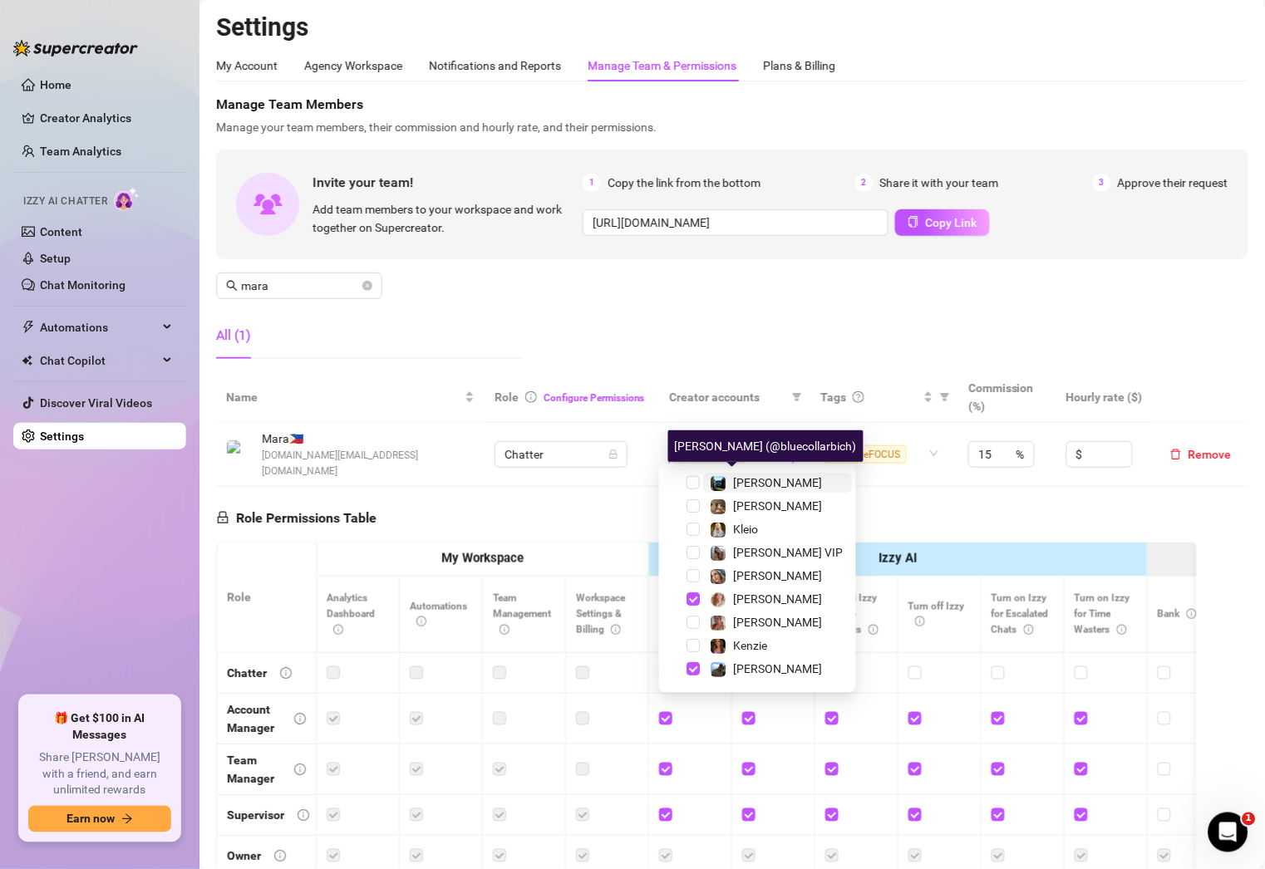
click at [744, 484] on span "[PERSON_NAME]" at bounding box center [777, 482] width 89 height 13
click at [329, 281] on input "mara" at bounding box center [300, 286] width 118 height 18
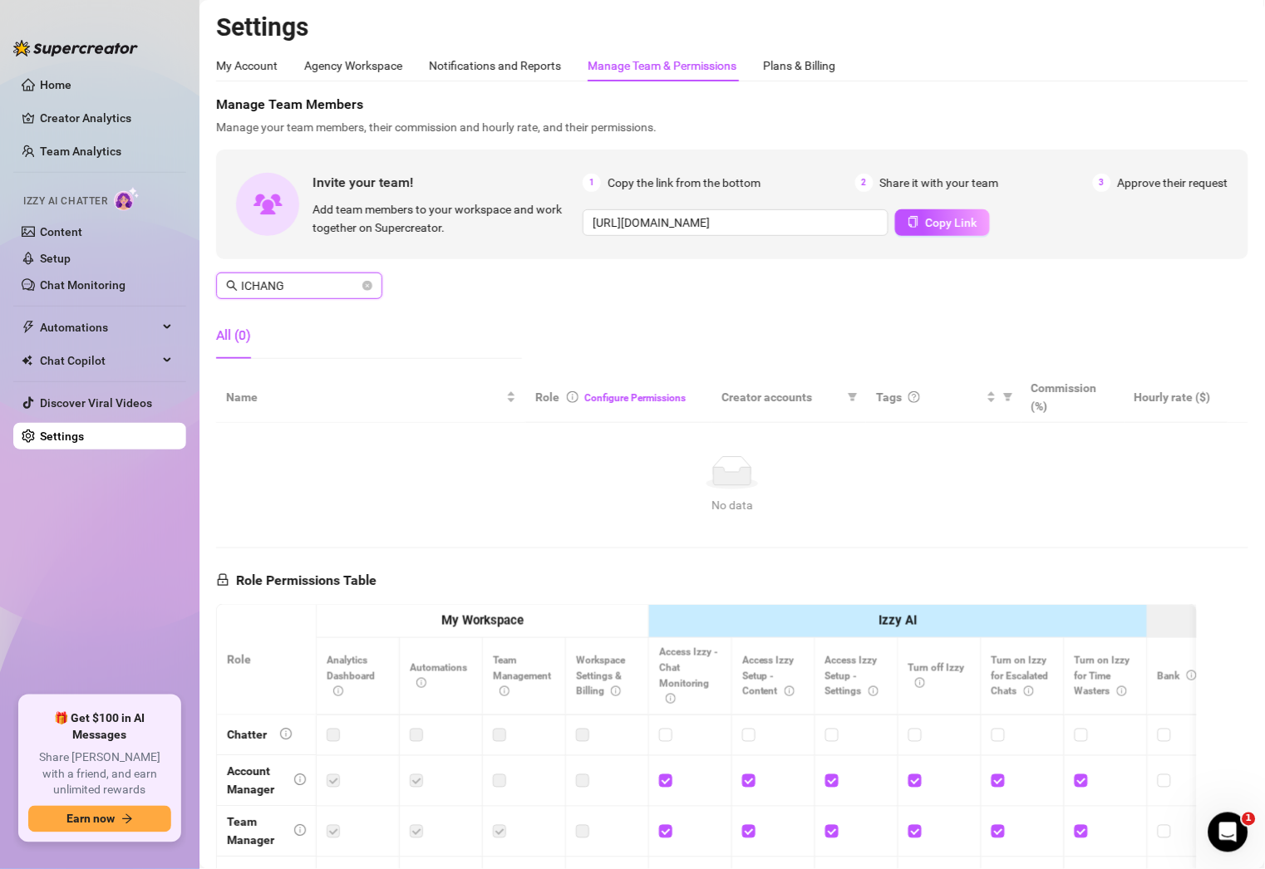
click at [318, 278] on input "ICHANG" at bounding box center [300, 286] width 118 height 18
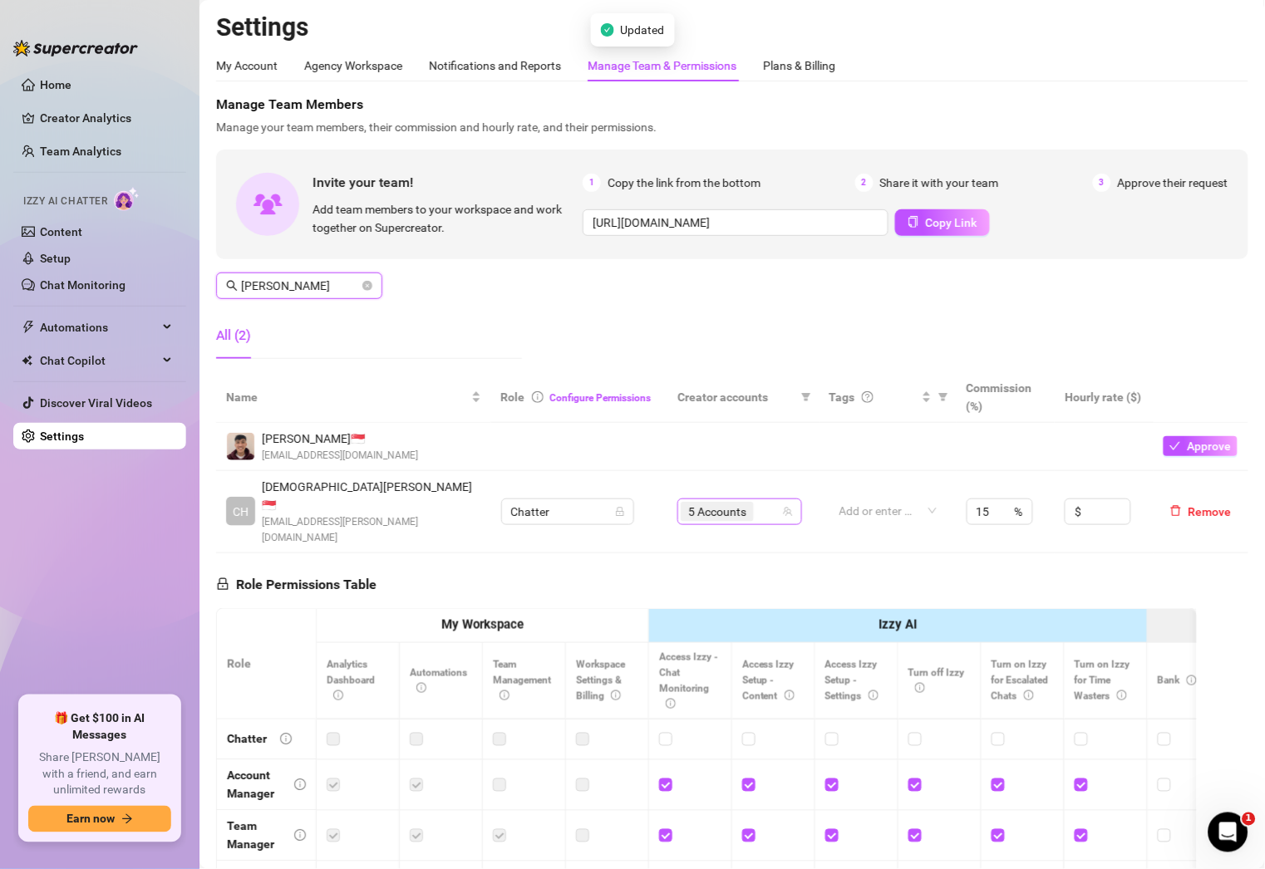
click at [771, 500] on div "5 Accounts" at bounding box center [731, 511] width 101 height 23
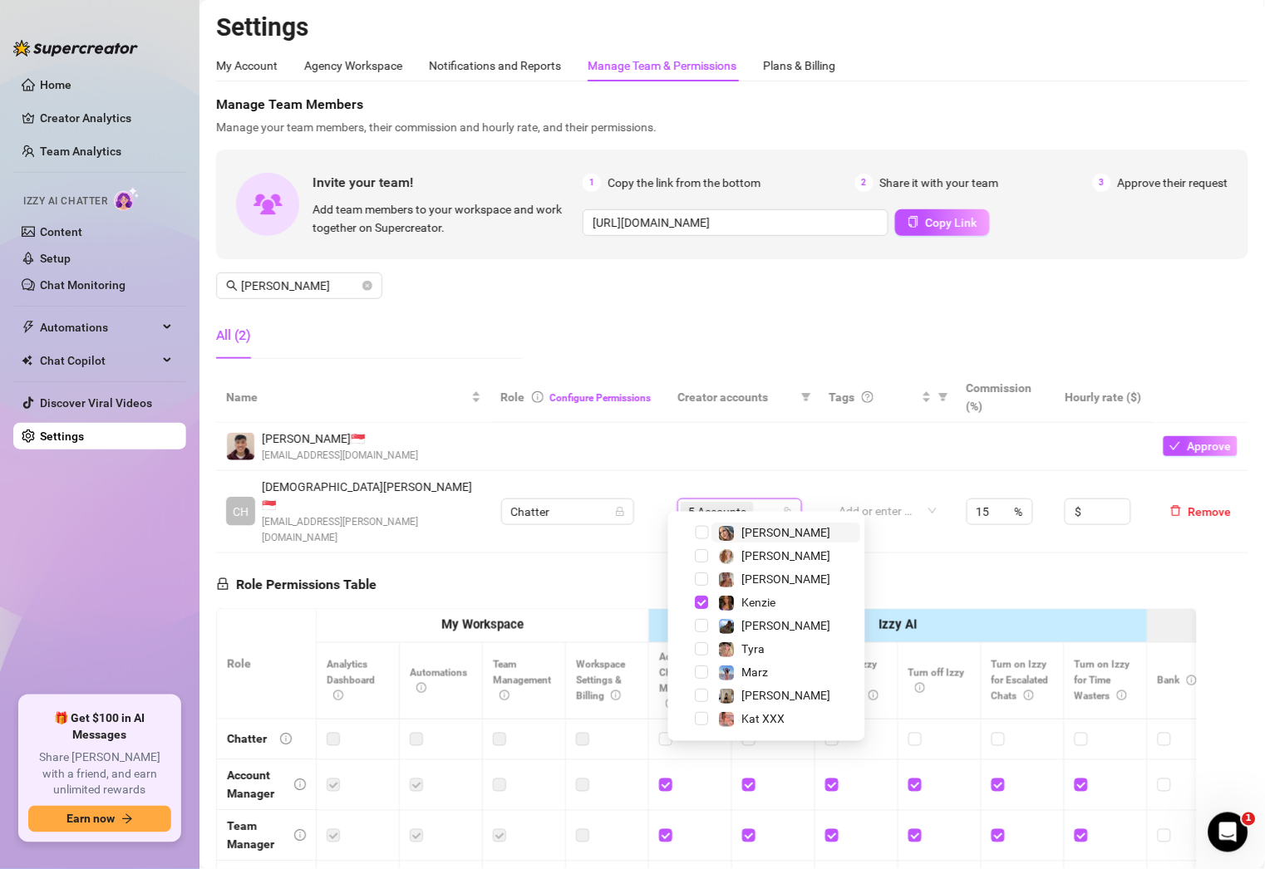
scroll to position [275, 0]
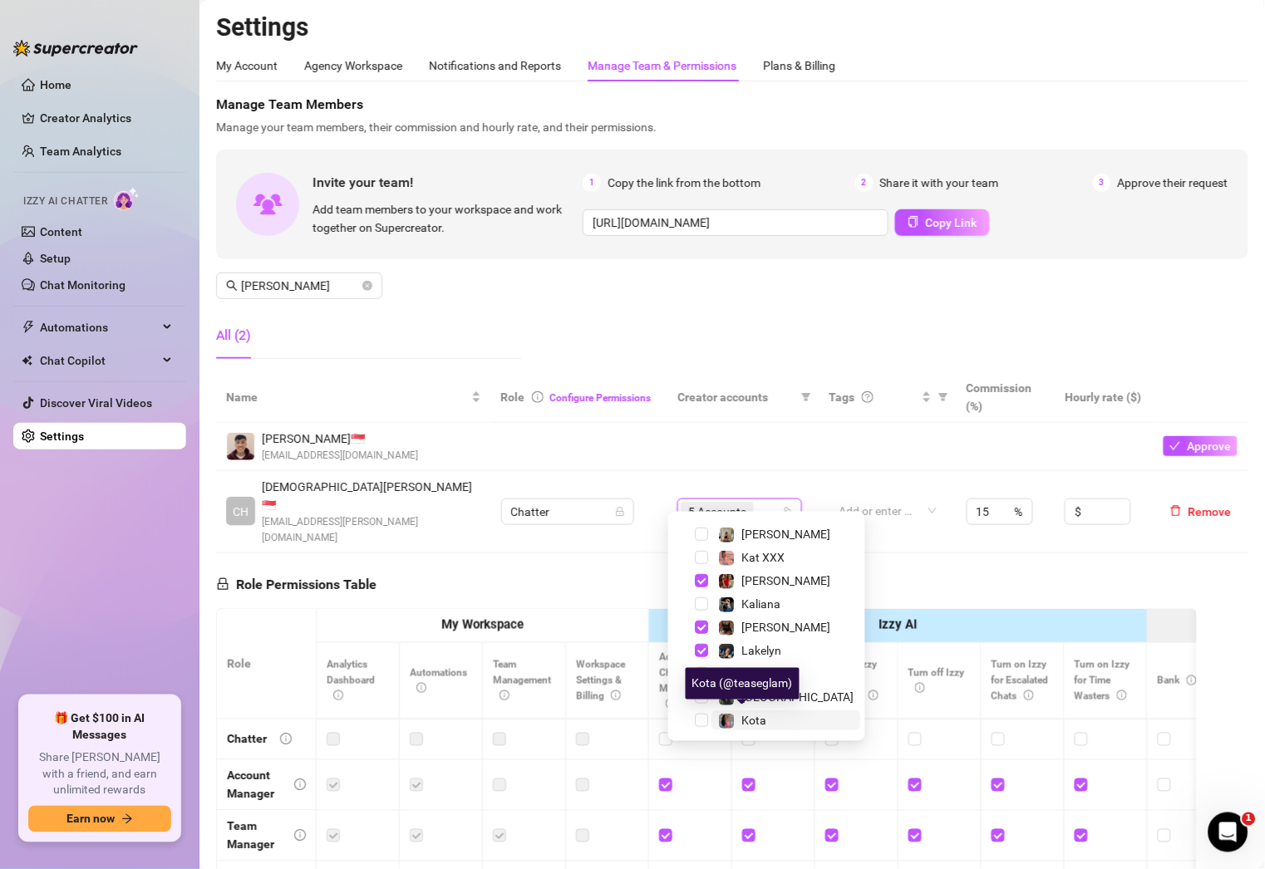
click at [761, 715] on span "Kota" at bounding box center [754, 720] width 25 height 13
click at [534, 351] on div "Manage Team Members Manage your team members, their commission and hourly rate,…" at bounding box center [732, 234] width 1032 height 278
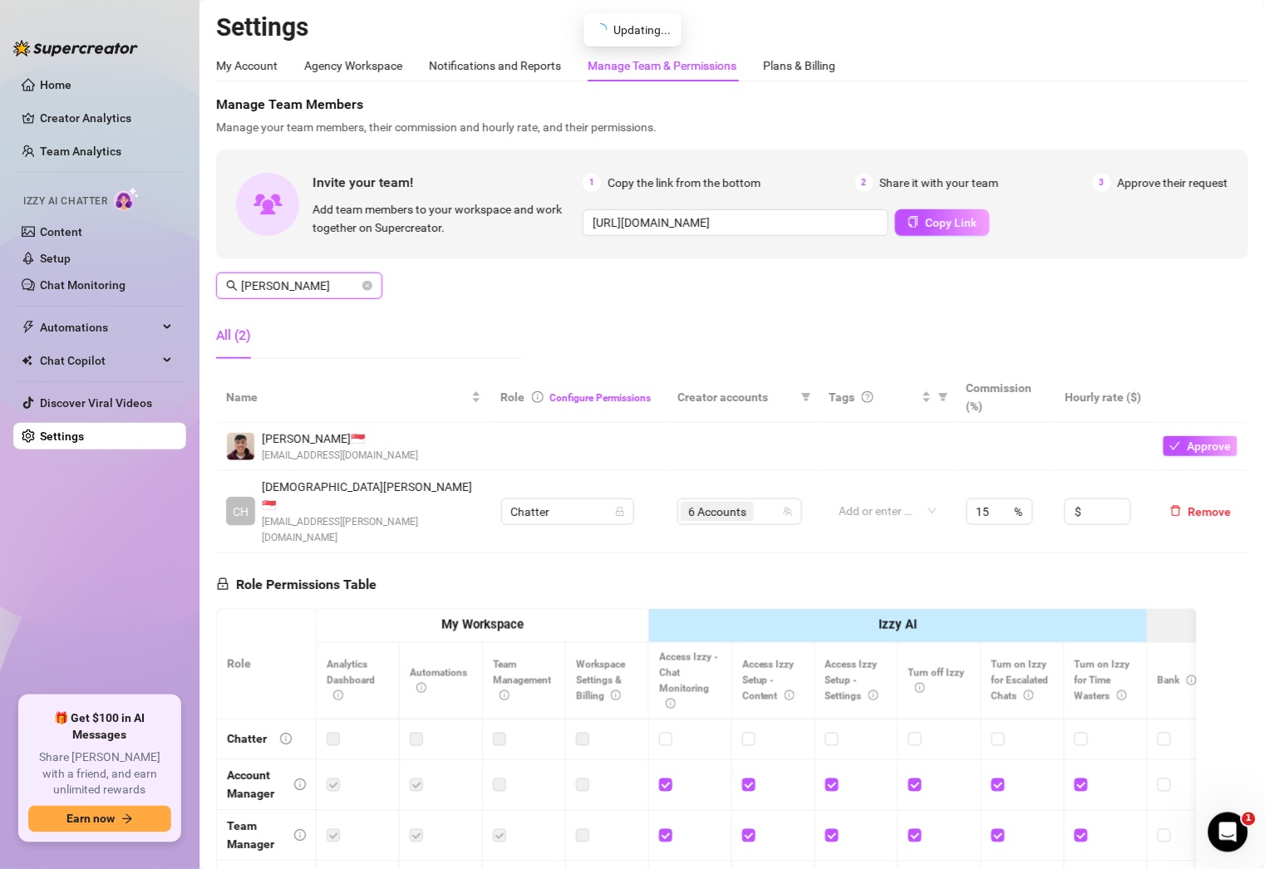
click at [324, 277] on input "[PERSON_NAME]" at bounding box center [300, 286] width 118 height 18
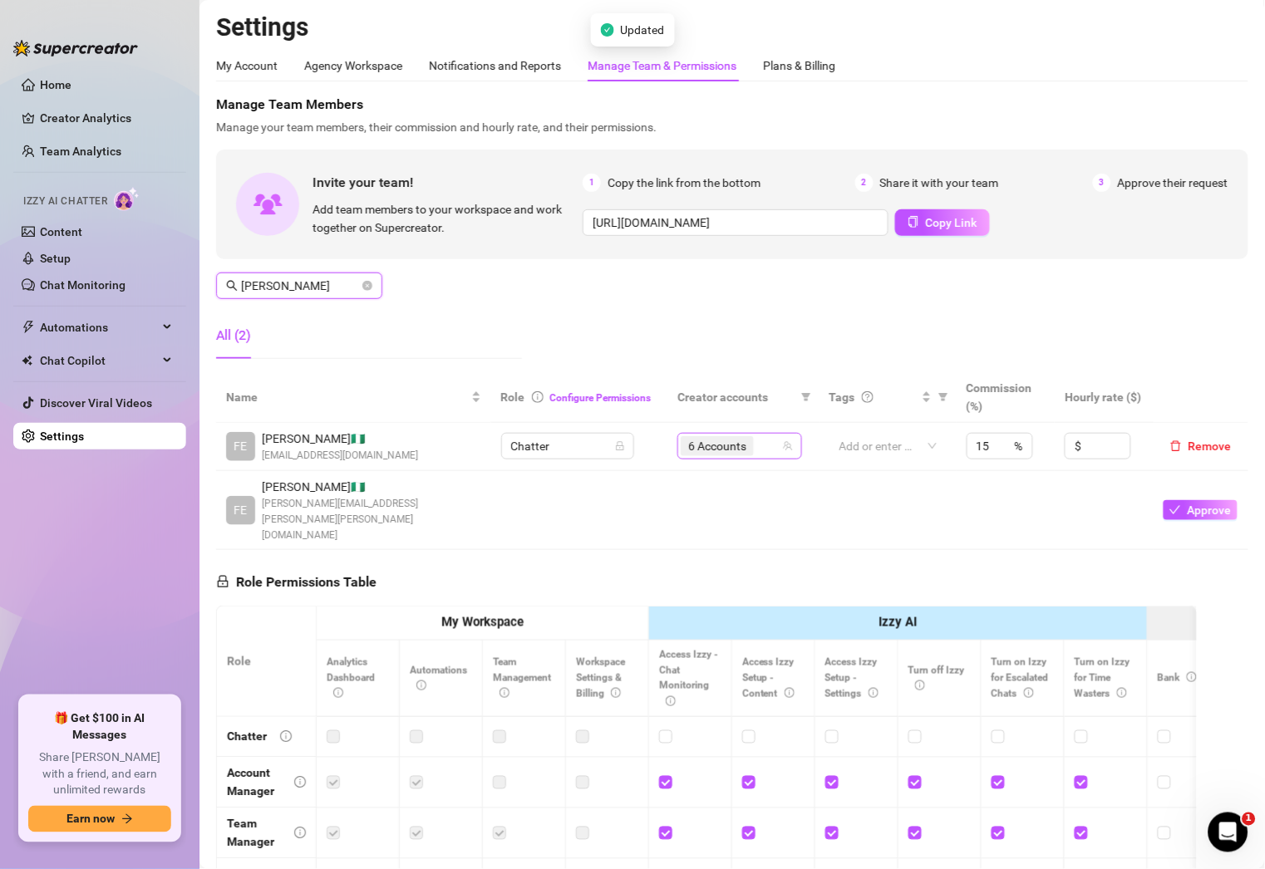
click at [769, 449] on div "6 Accounts" at bounding box center [731, 446] width 101 height 23
type input "[PERSON_NAME]"
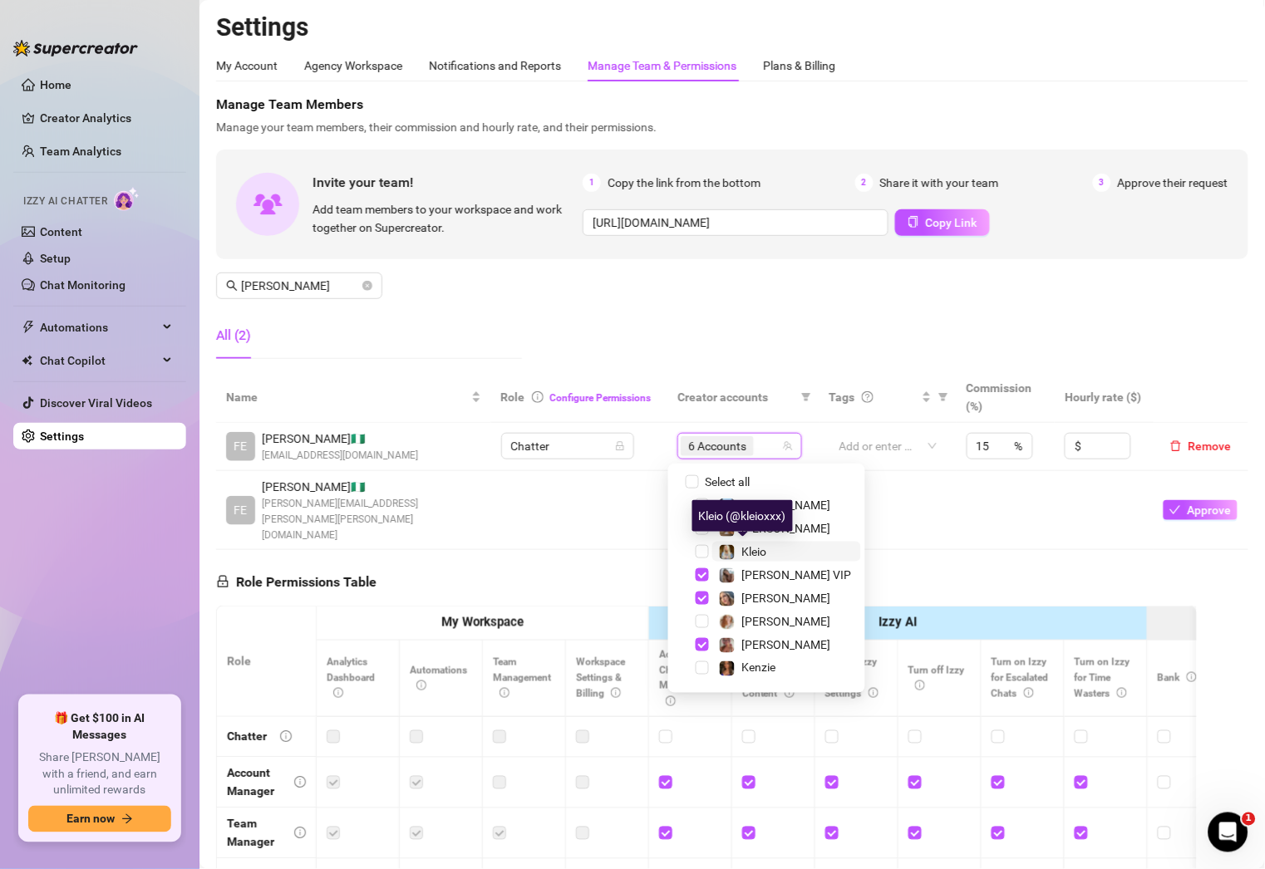
click at [766, 549] on span "Kleio" at bounding box center [754, 551] width 25 height 13
click at [514, 293] on div "Manage Team Members Manage your team members, their commission and hourly rate,…" at bounding box center [732, 234] width 1032 height 278
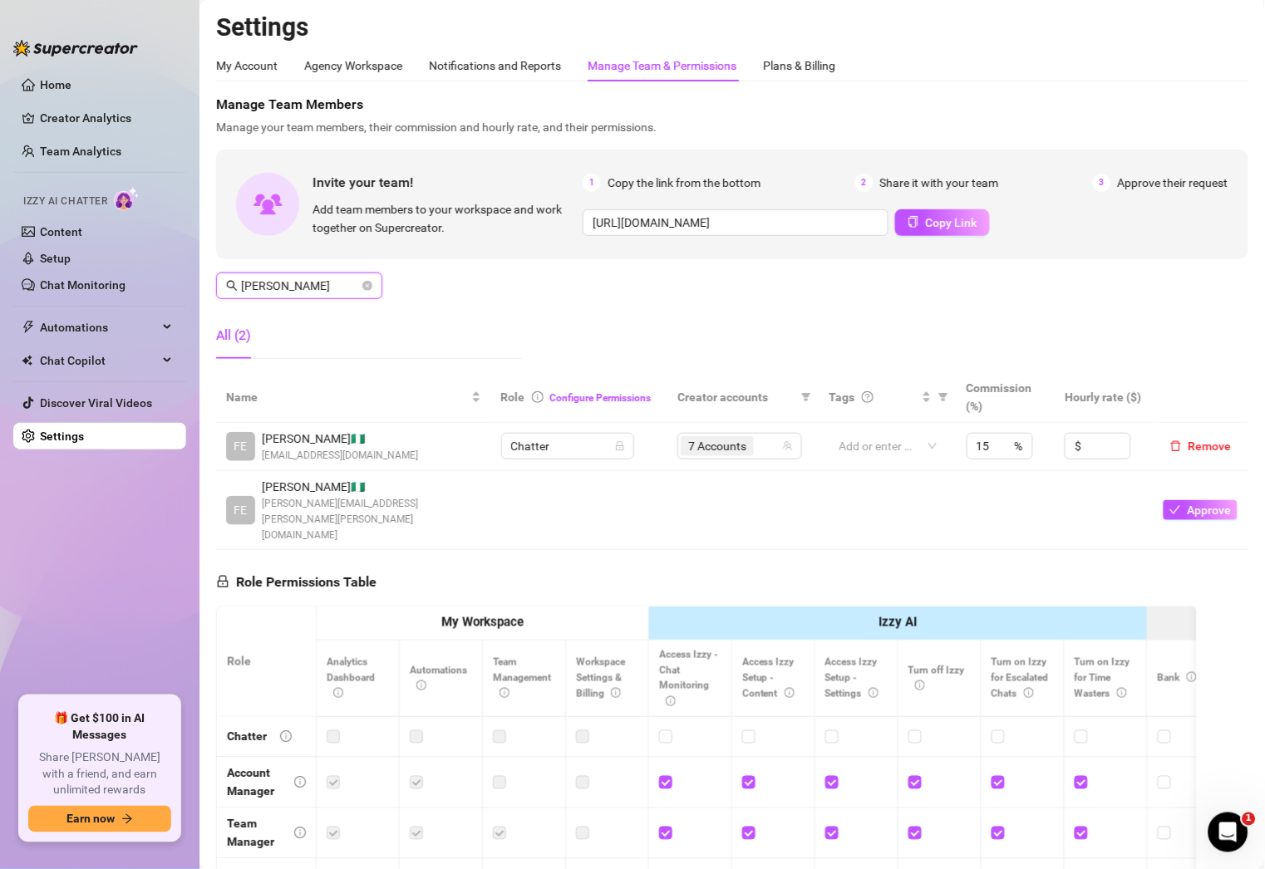
click at [315, 285] on input "[PERSON_NAME]" at bounding box center [300, 286] width 118 height 18
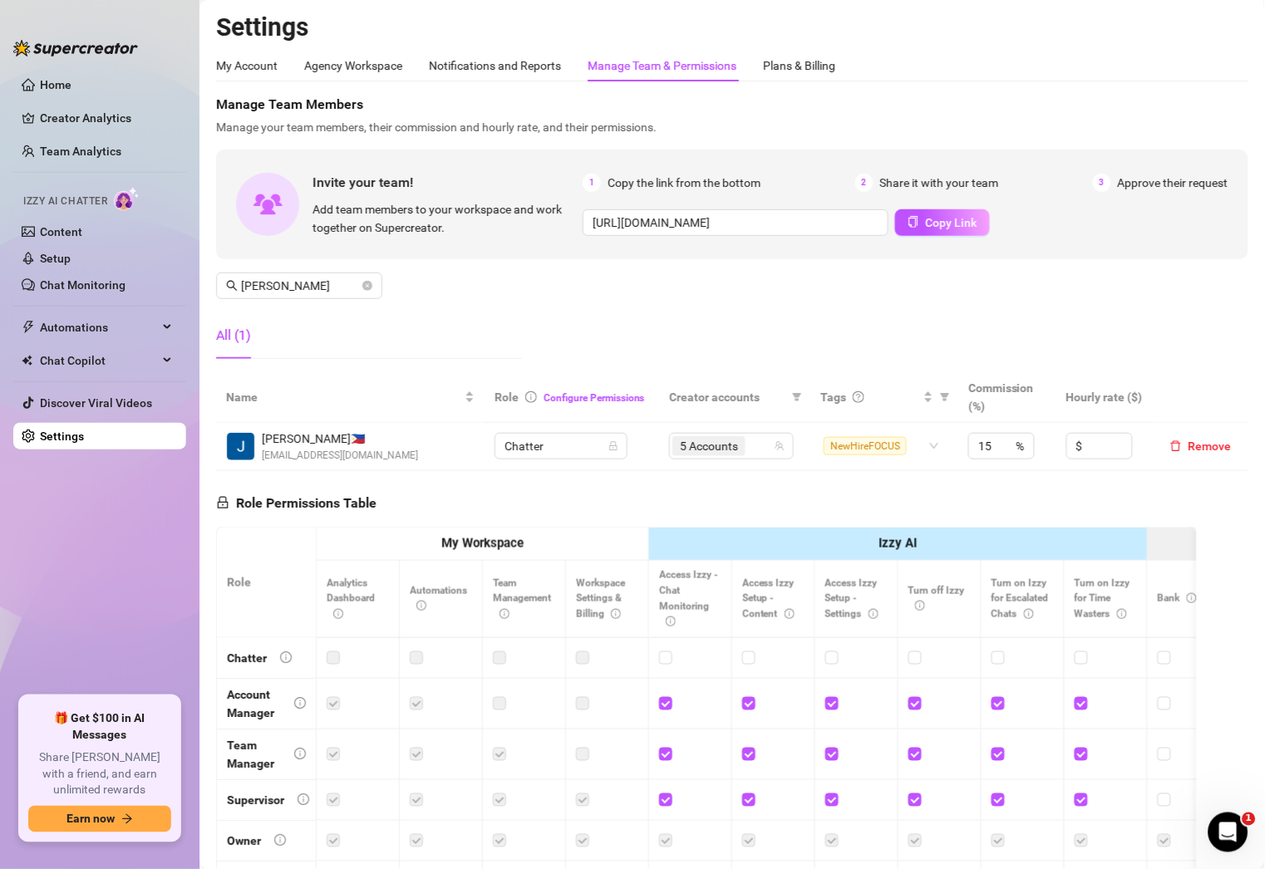
click at [391, 330] on div "All (1)" at bounding box center [369, 335] width 306 height 47
click at [751, 446] on div "5 Accounts" at bounding box center [722, 446] width 101 height 23
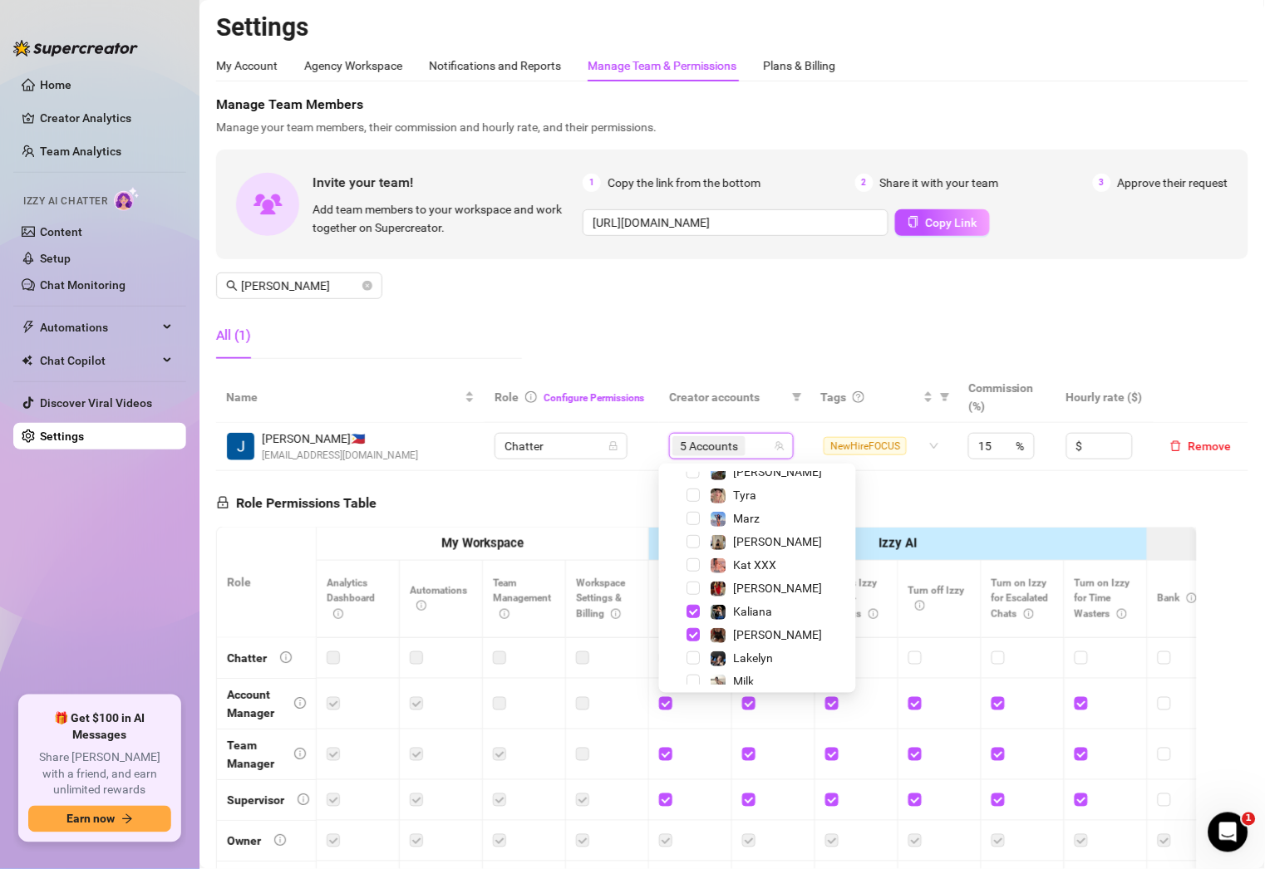
scroll to position [219, 0]
click at [746, 609] on span "Kaliana" at bounding box center [752, 611] width 39 height 13
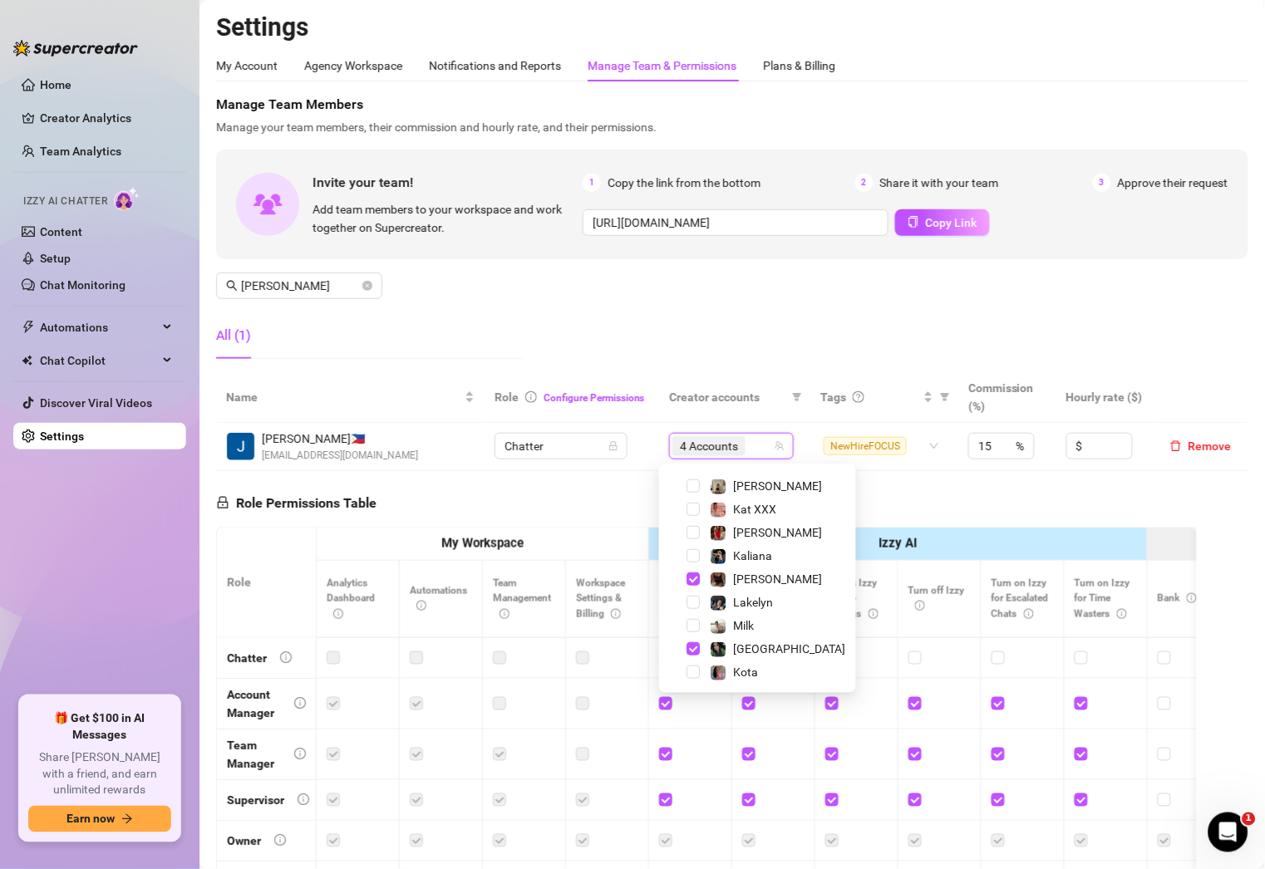
click at [683, 307] on div "Manage Team Members Manage your team members, their commission and hourly rate,…" at bounding box center [732, 234] width 1032 height 278
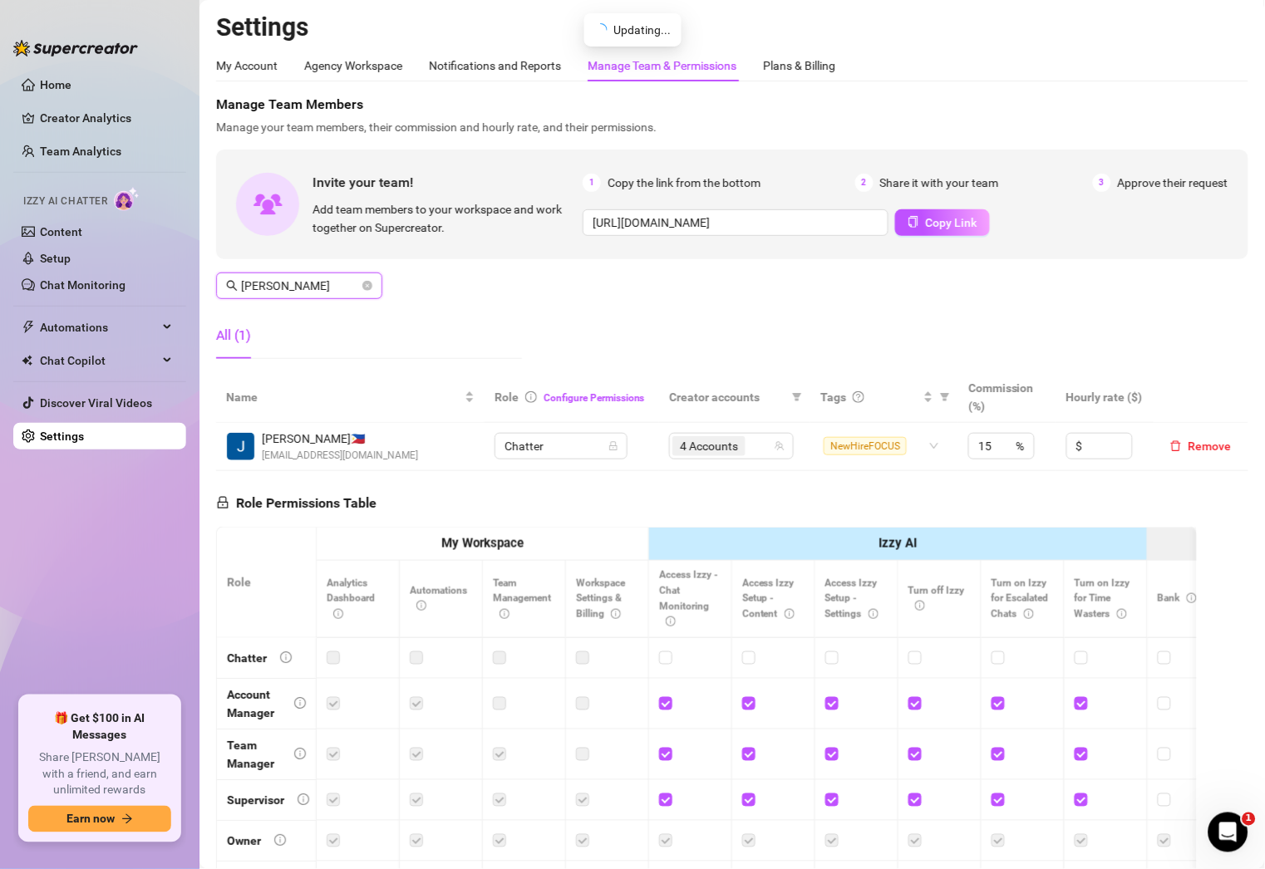
click at [342, 284] on input "[PERSON_NAME]" at bounding box center [300, 286] width 118 height 18
click at [745, 441] on div "8 Accounts" at bounding box center [722, 446] width 101 height 23
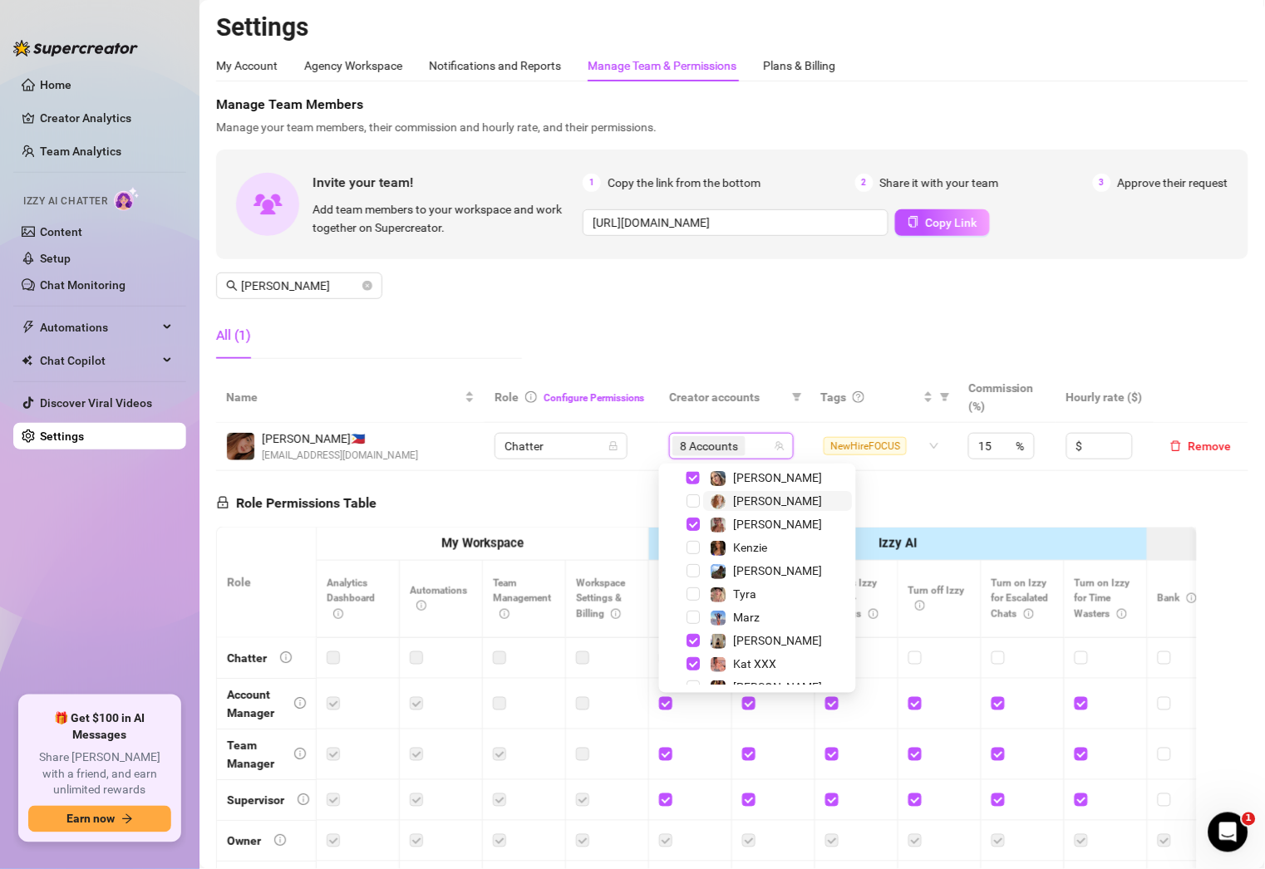
scroll to position [120, 0]
click at [746, 640] on span "[PERSON_NAME]" at bounding box center [777, 640] width 89 height 13
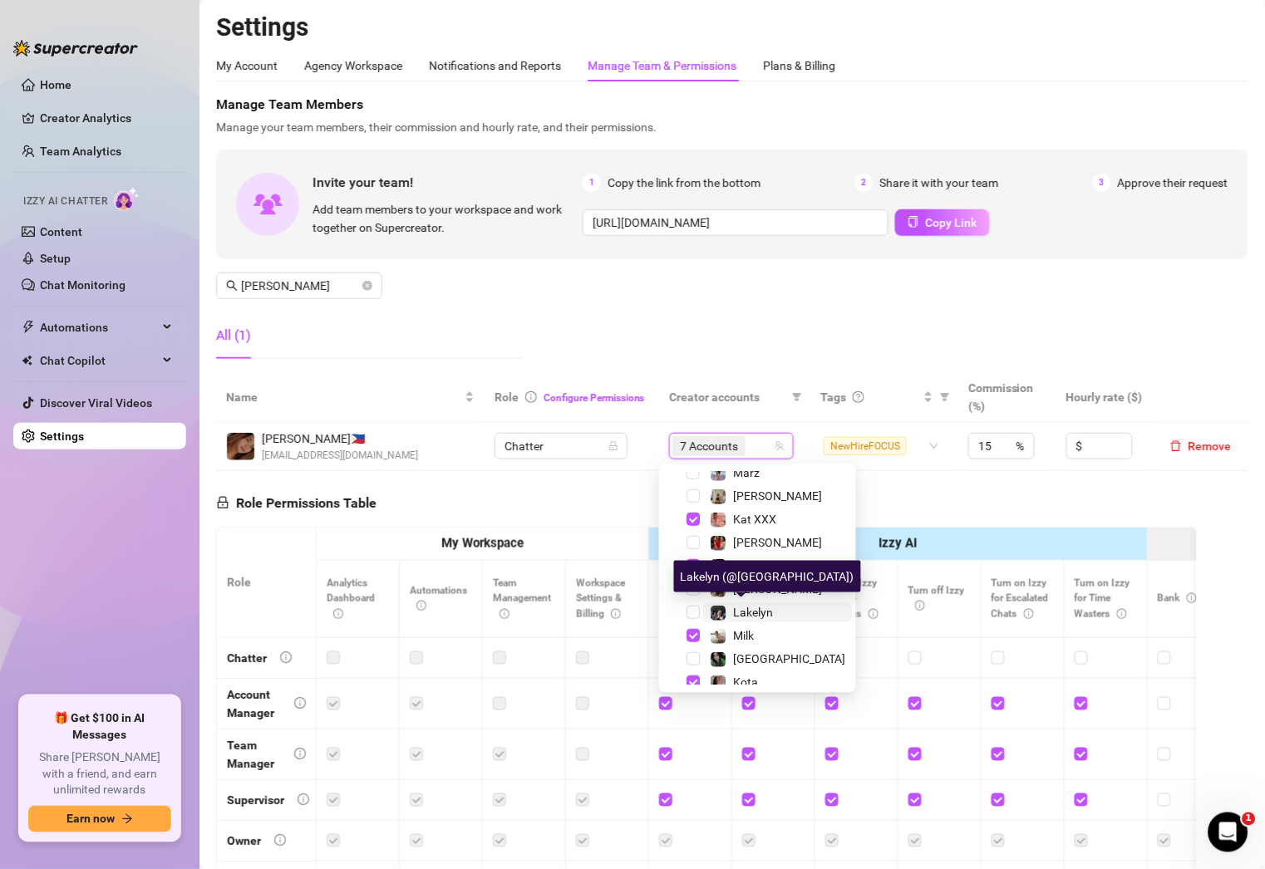
scroll to position [275, 0]
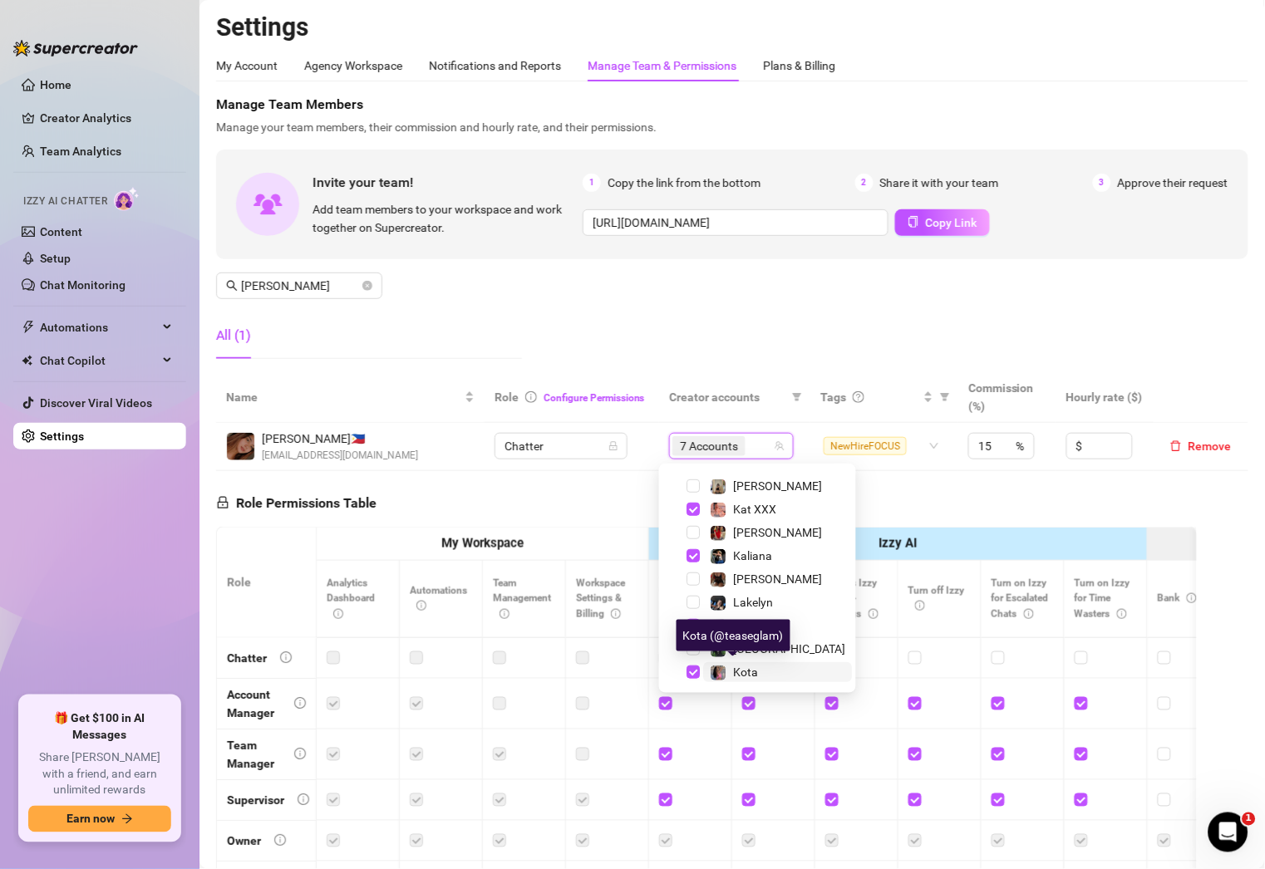
click at [751, 672] on span "Kota" at bounding box center [745, 672] width 25 height 13
click at [670, 276] on div "Manage Team Members Manage your team members, their commission and hourly rate,…" at bounding box center [732, 234] width 1032 height 278
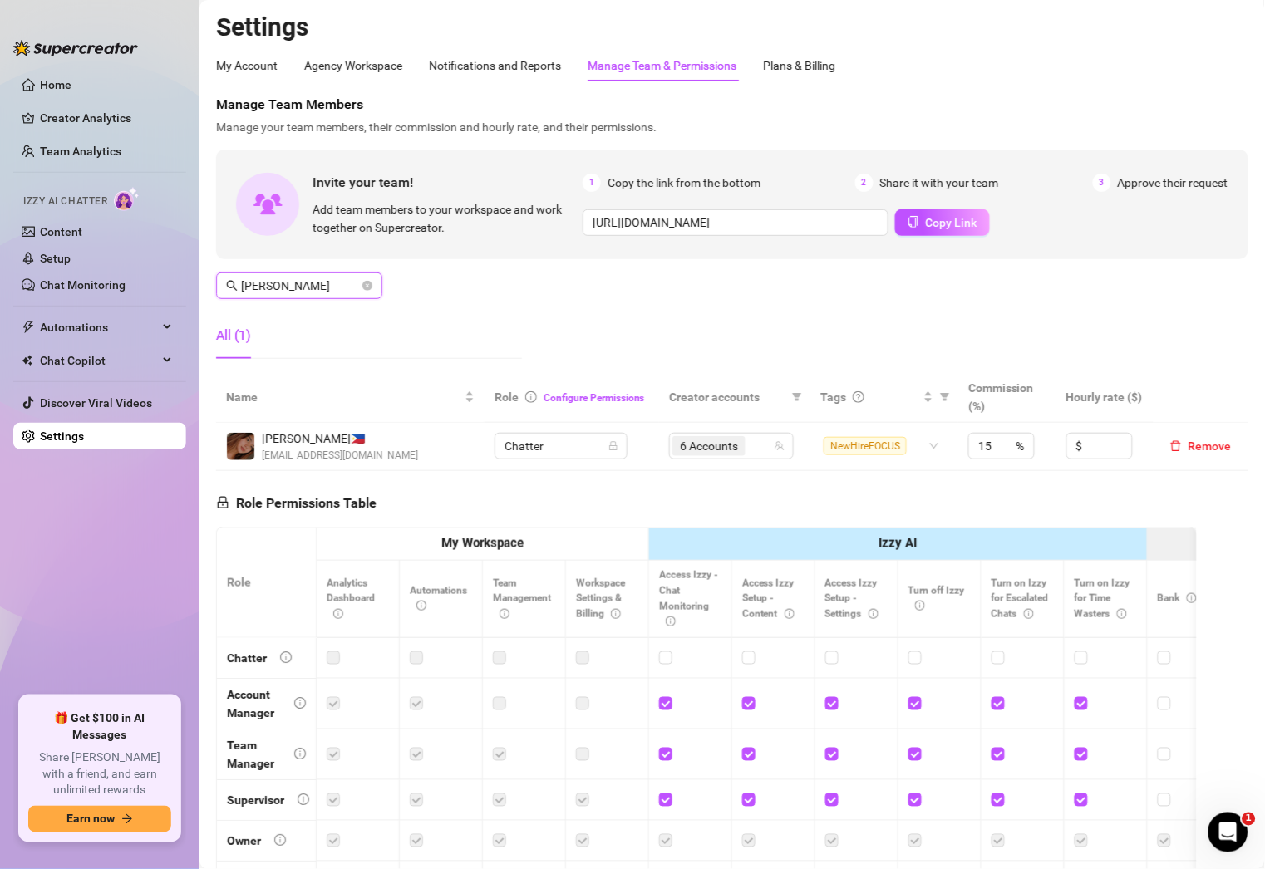
click at [307, 288] on input "[PERSON_NAME]" at bounding box center [300, 286] width 118 height 18
click at [754, 444] on div "4 Accounts" at bounding box center [731, 446] width 101 height 23
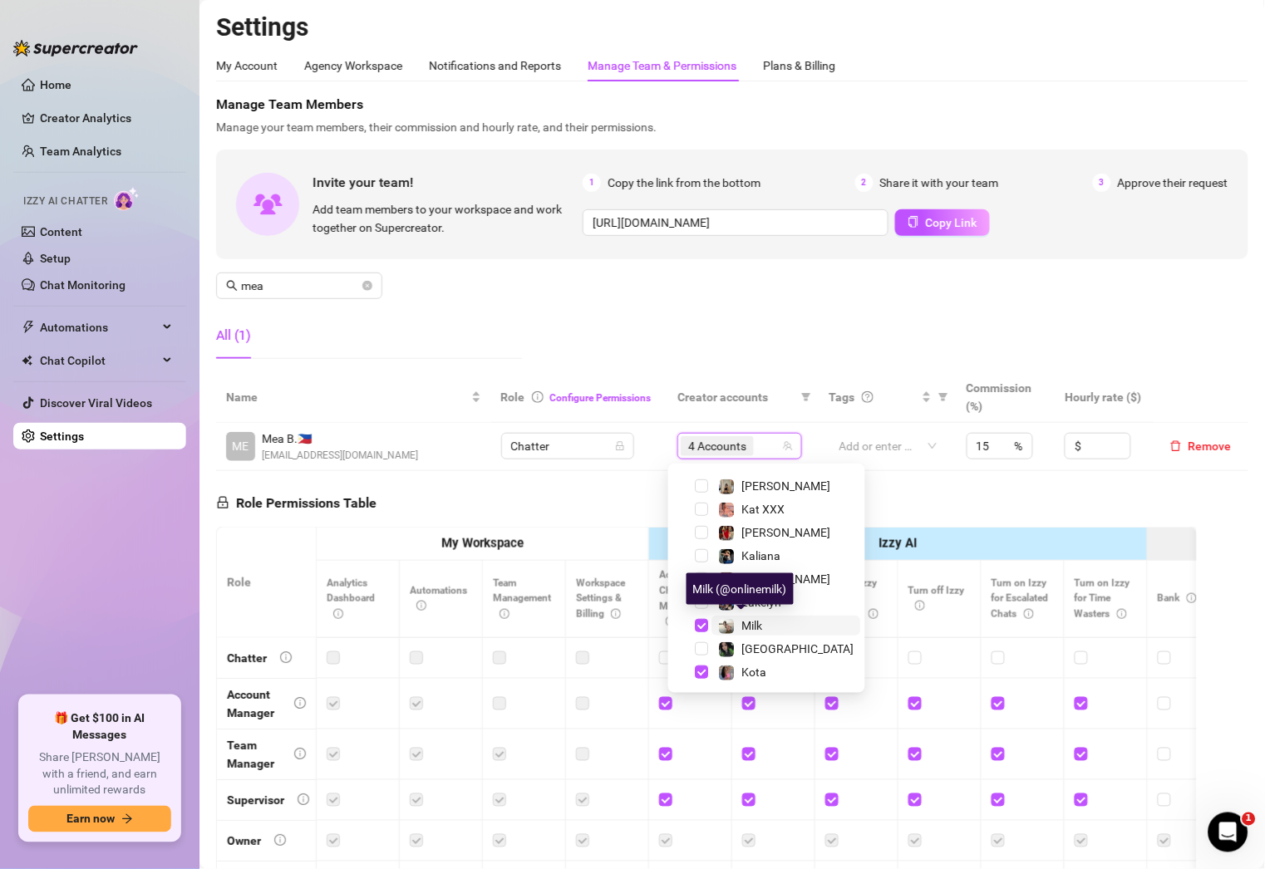
click at [763, 631] on span "Milk" at bounding box center [752, 625] width 21 height 13
click at [336, 278] on input "mea" at bounding box center [300, 286] width 118 height 18
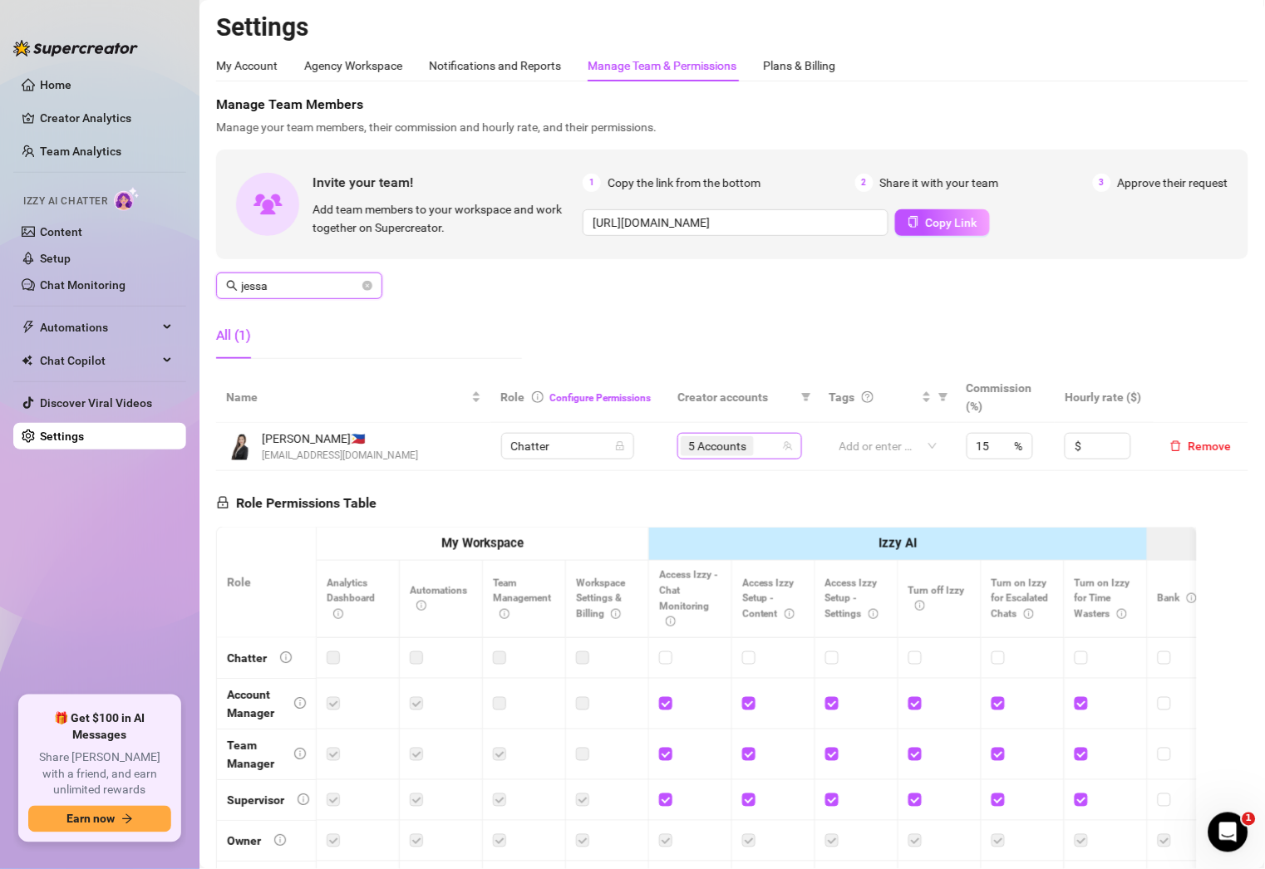
click at [753, 444] on div "5 Accounts" at bounding box center [731, 446] width 101 height 23
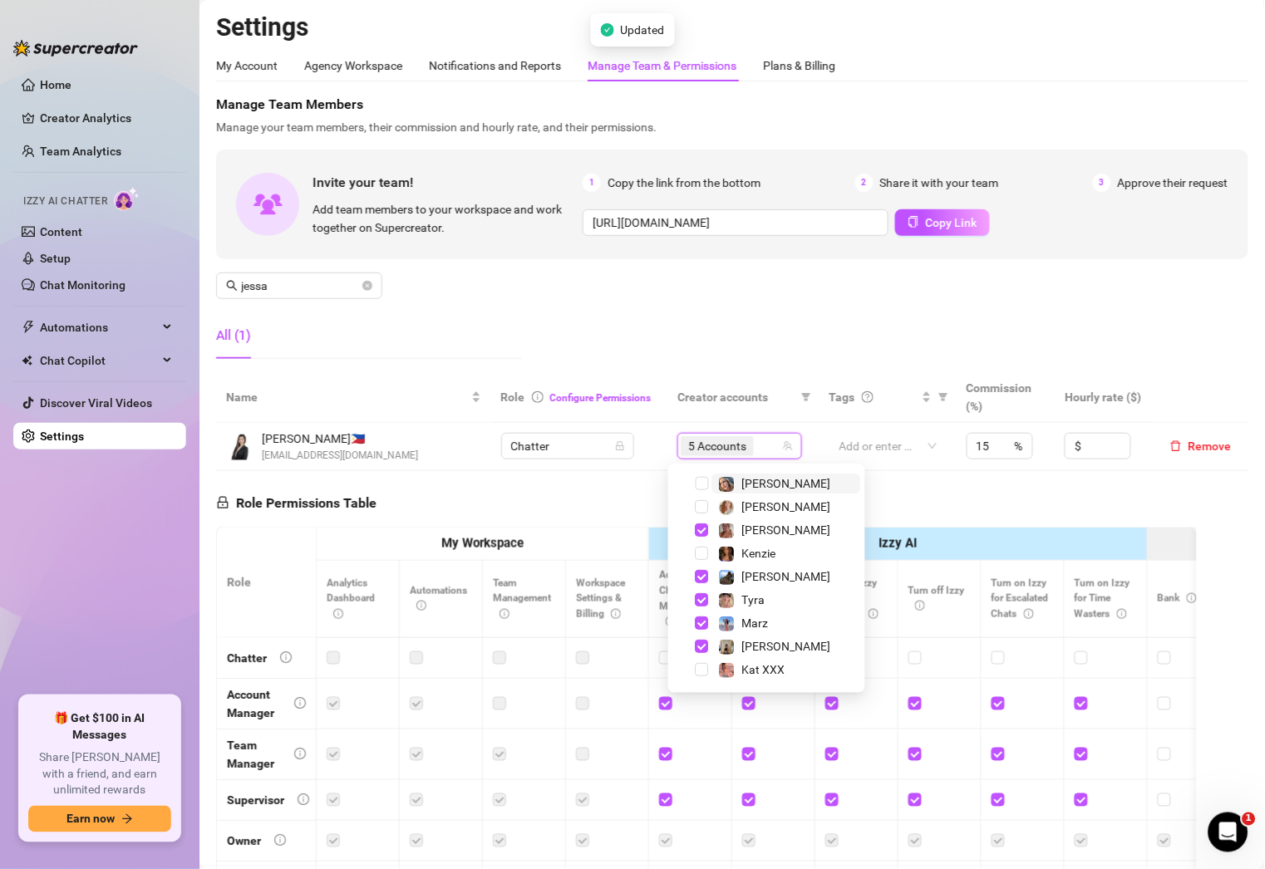
scroll to position [115, 0]
click at [785, 532] on span "[PERSON_NAME]" at bounding box center [786, 530] width 149 height 20
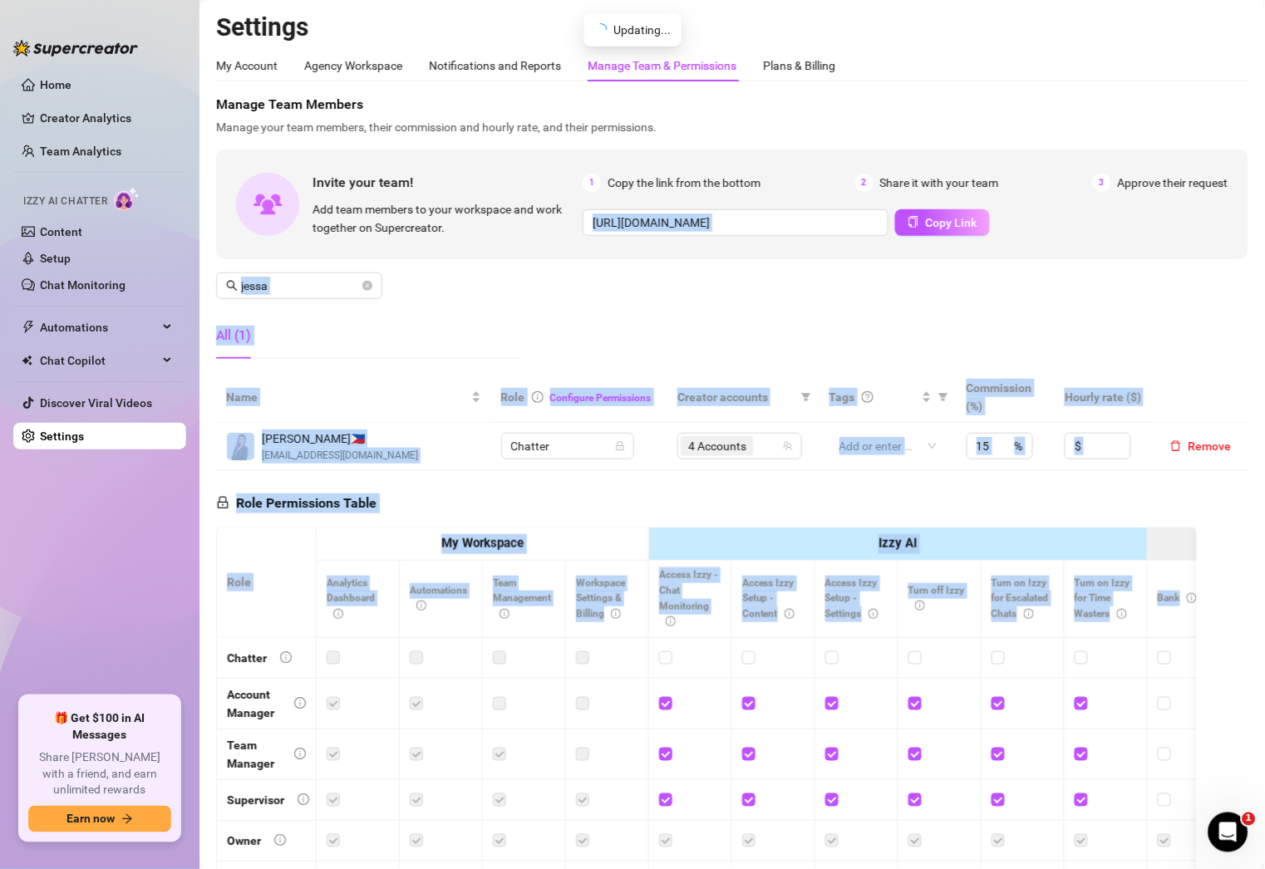
scroll to position [165, 0]
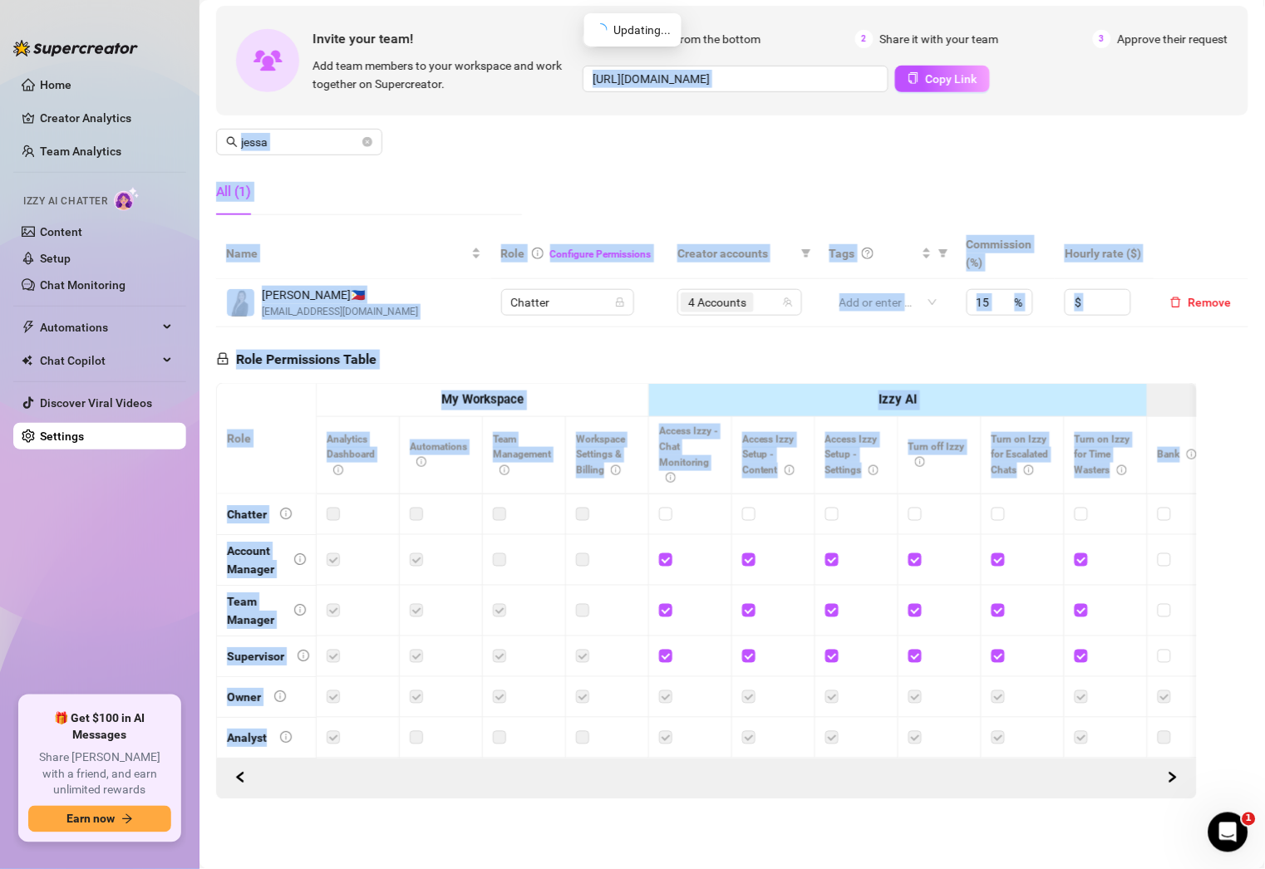
drag, startPoint x: 672, startPoint y: 327, endPoint x: 778, endPoint y: 718, distance: 405.4
click at [778, 718] on div "Manage Team Members Manage your team members, their commission and hourly rate,…" at bounding box center [732, 375] width 1032 height 848
click at [1210, 690] on div "Manage Team Members Manage your team members, their commission and hourly rate,…" at bounding box center [732, 375] width 1032 height 848
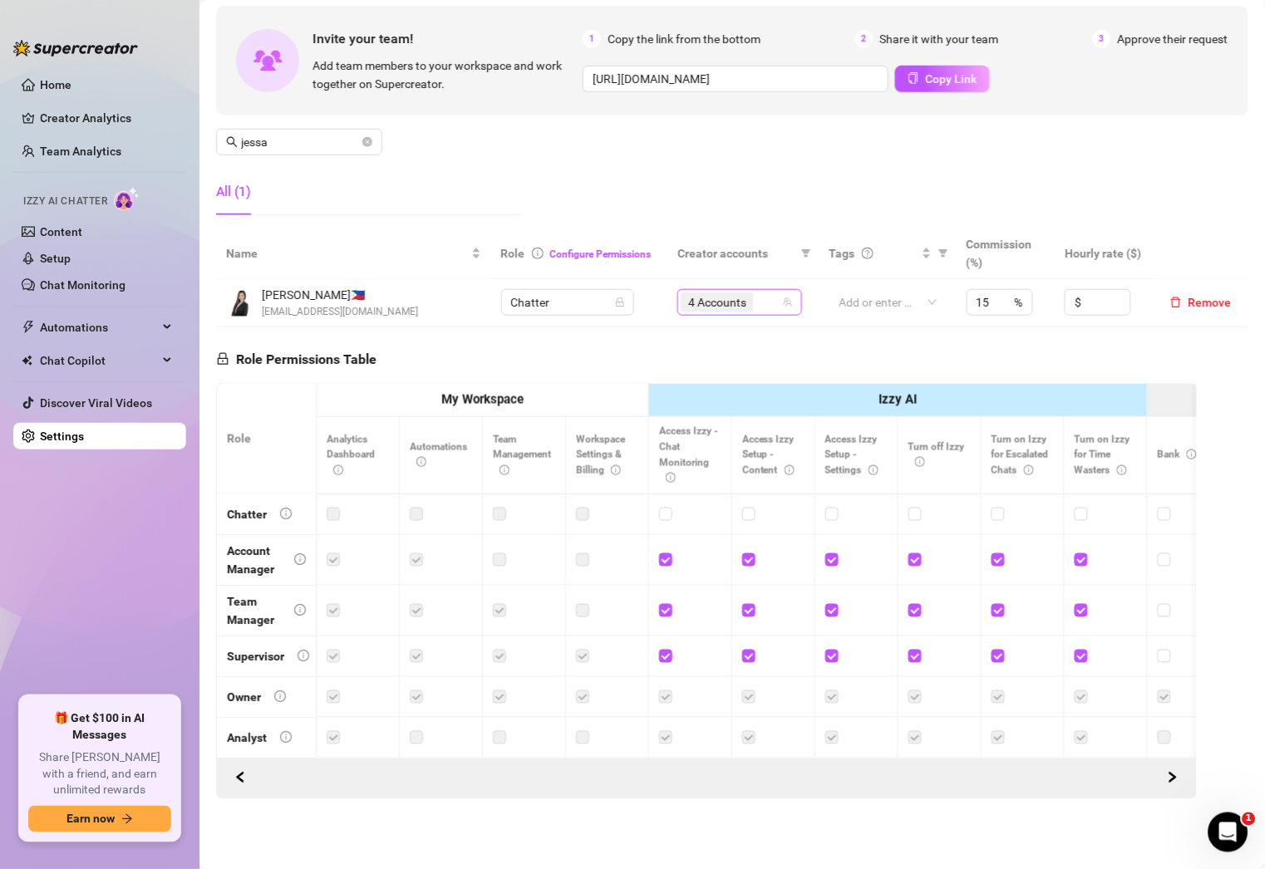
click at [760, 291] on div "4 Accounts" at bounding box center [731, 302] width 101 height 23
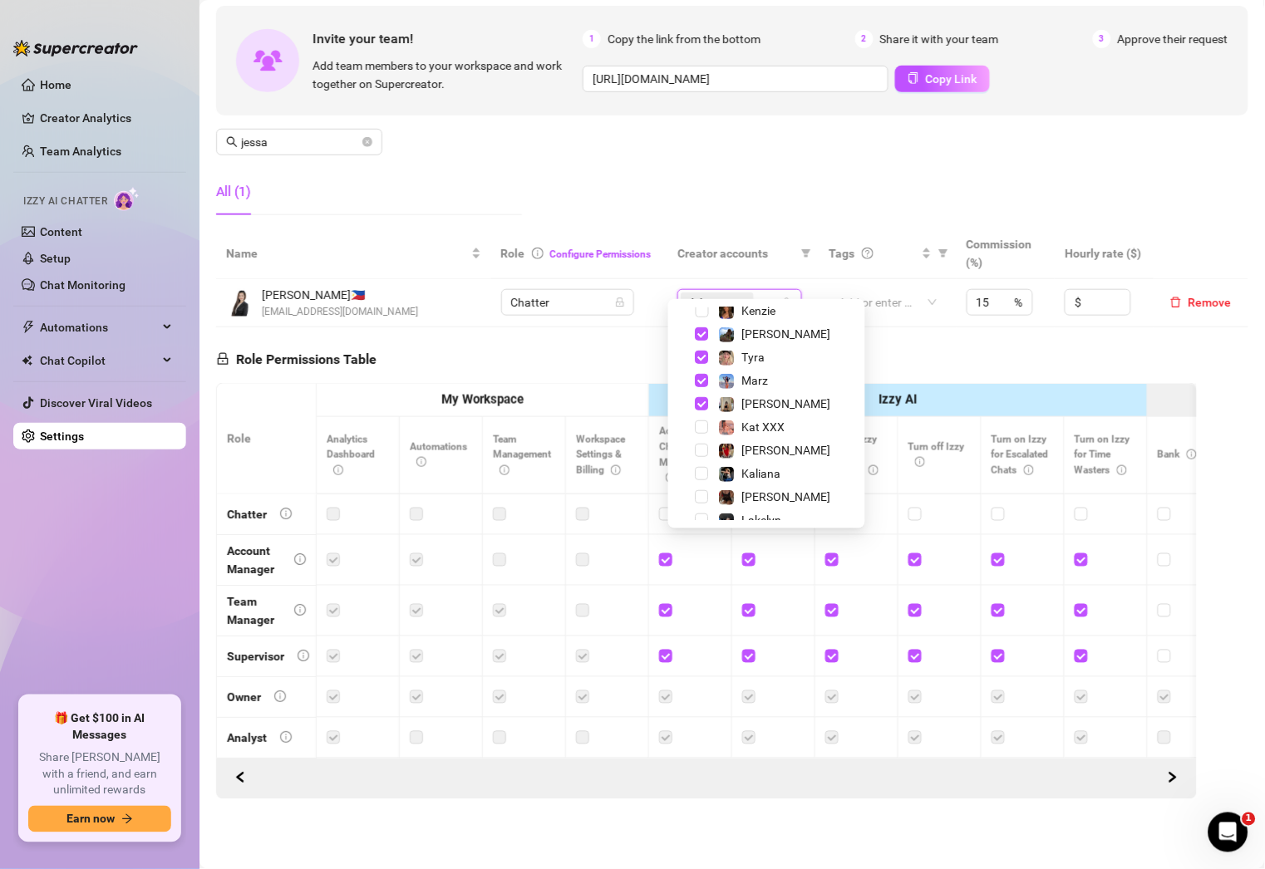
scroll to position [209, 0]
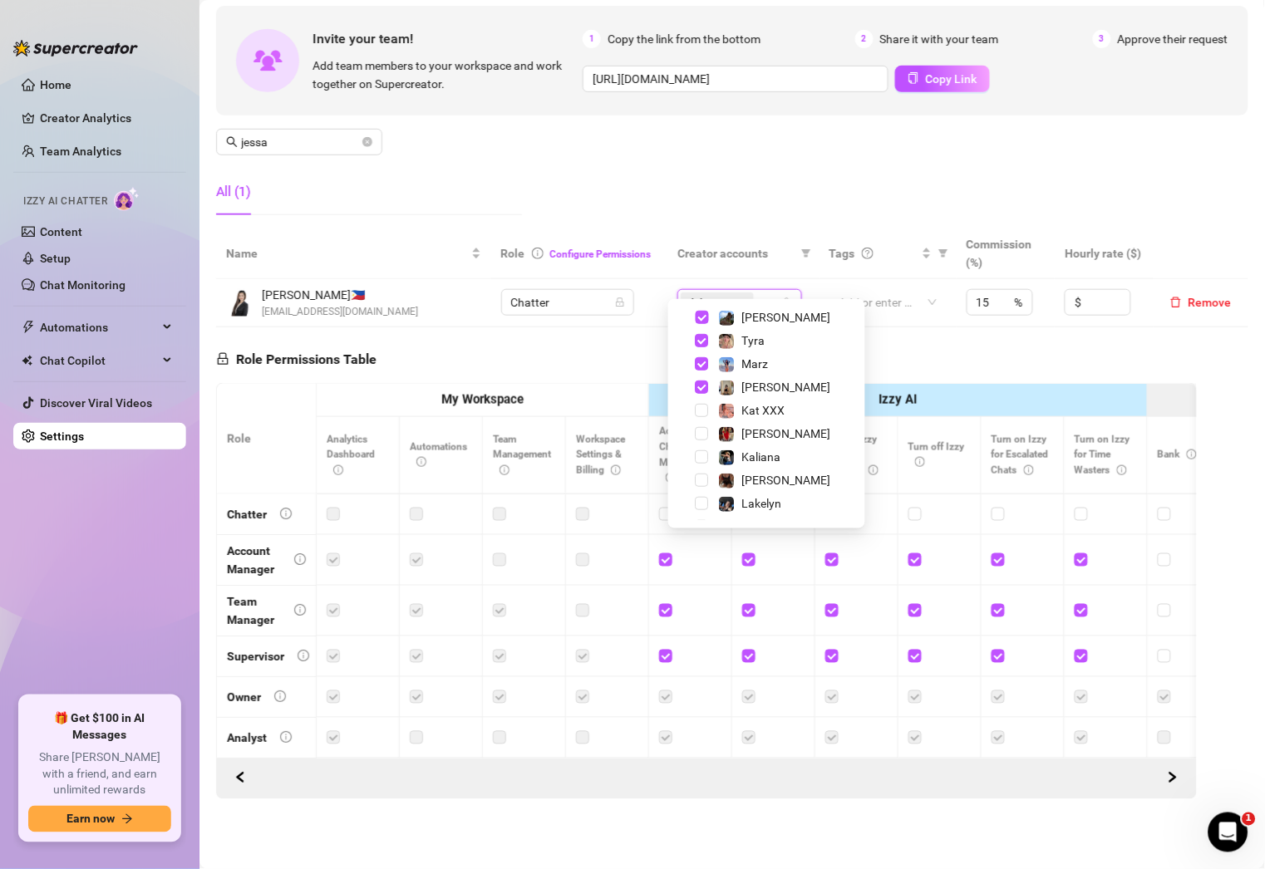
click at [780, 131] on div "Manage Team Members Manage your team members, their commission and hourly rate,…" at bounding box center [732, 90] width 1032 height 278
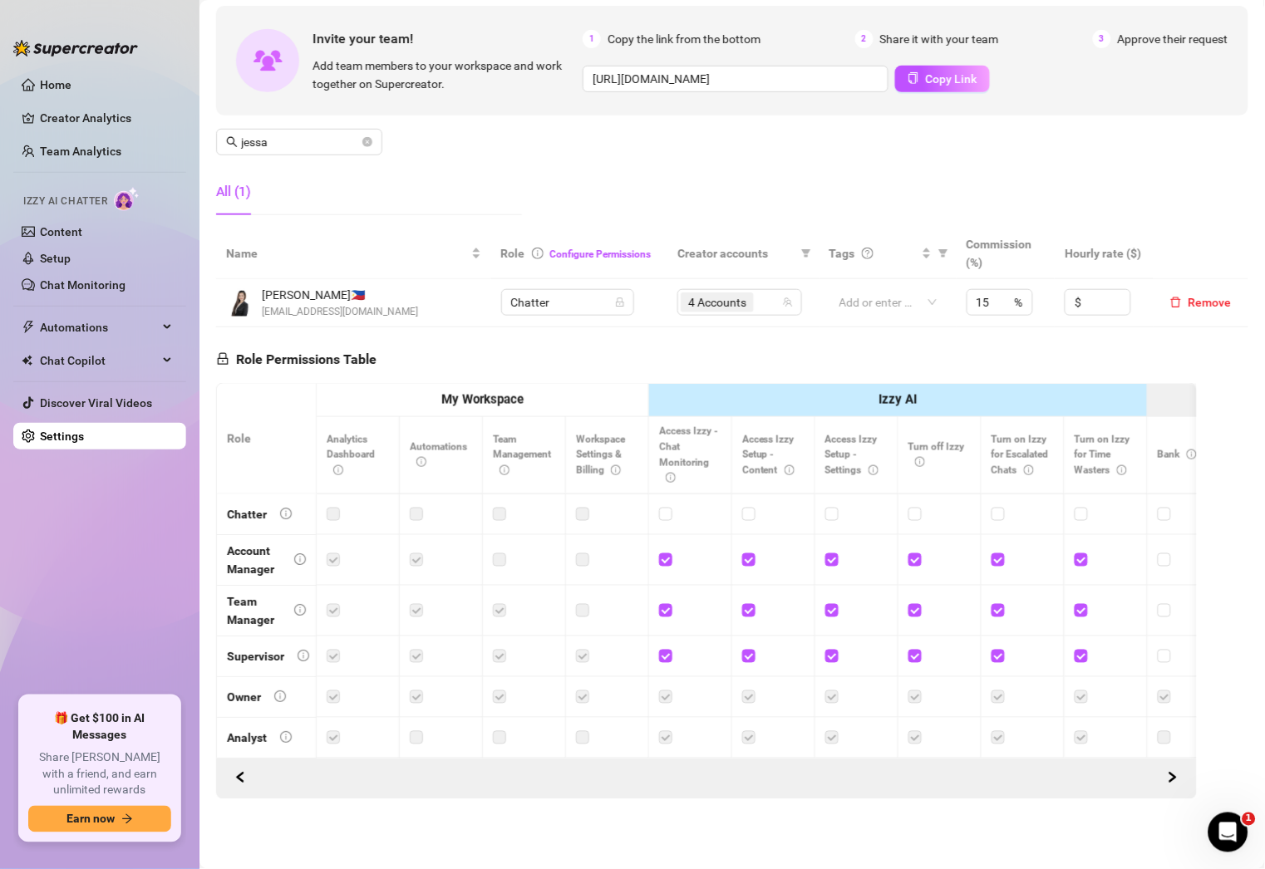
click at [371, 174] on div "All (1)" at bounding box center [369, 192] width 306 height 47
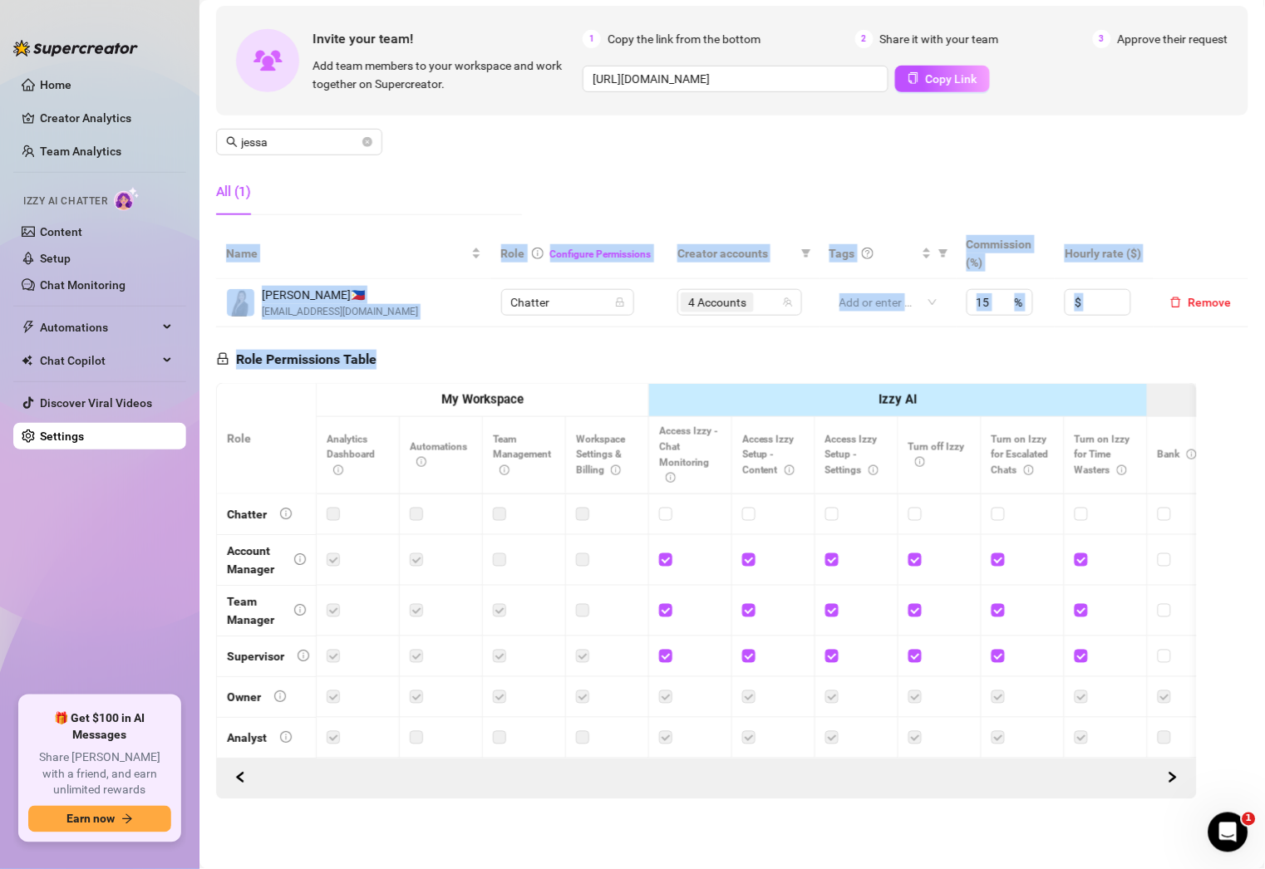
drag, startPoint x: 371, startPoint y: 174, endPoint x: 553, endPoint y: 311, distance: 227.3
click at [553, 311] on div "Manage Team Members Manage your team members, their commission and hourly rate,…" at bounding box center [732, 375] width 1032 height 848
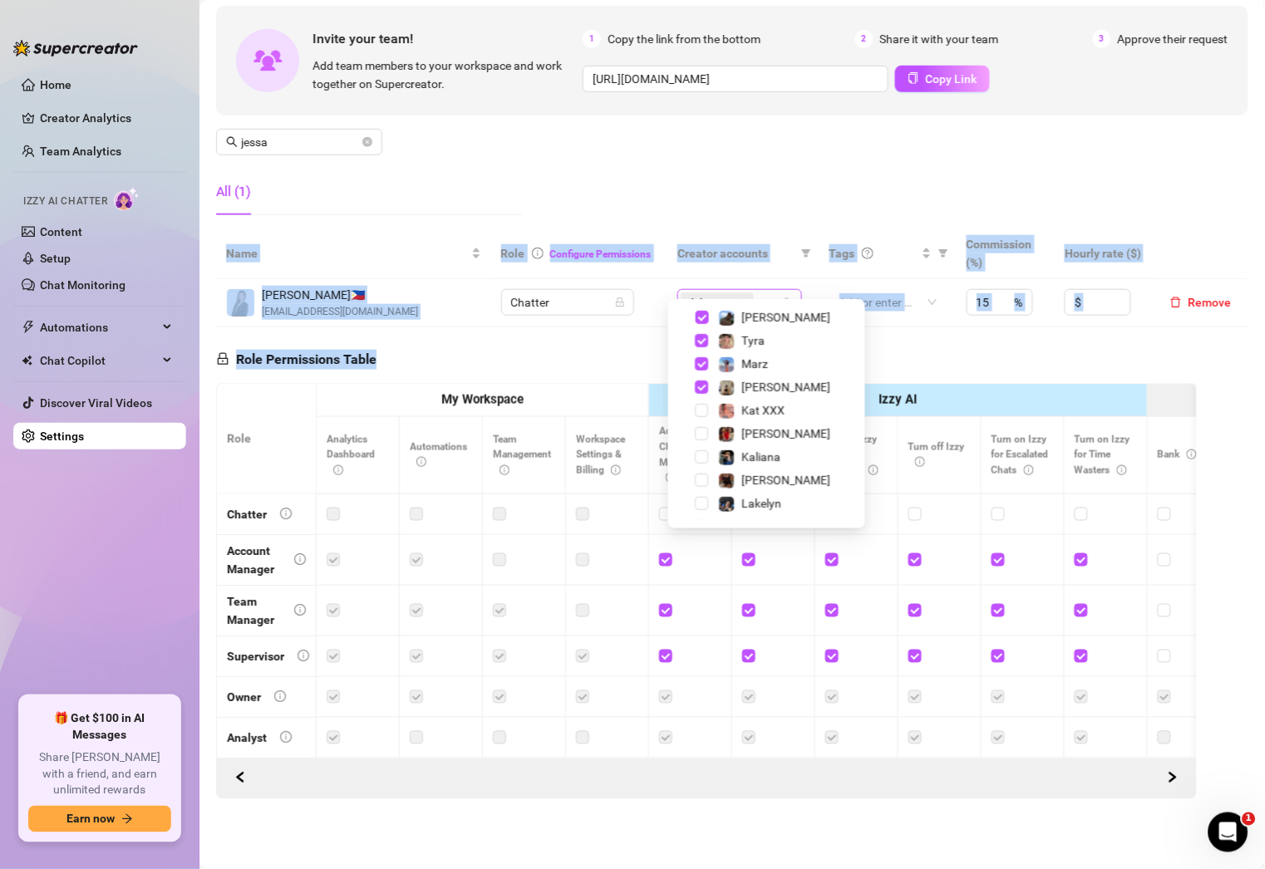
scroll to position [22, 0]
click at [772, 289] on div "4 Accounts" at bounding box center [739, 302] width 125 height 27
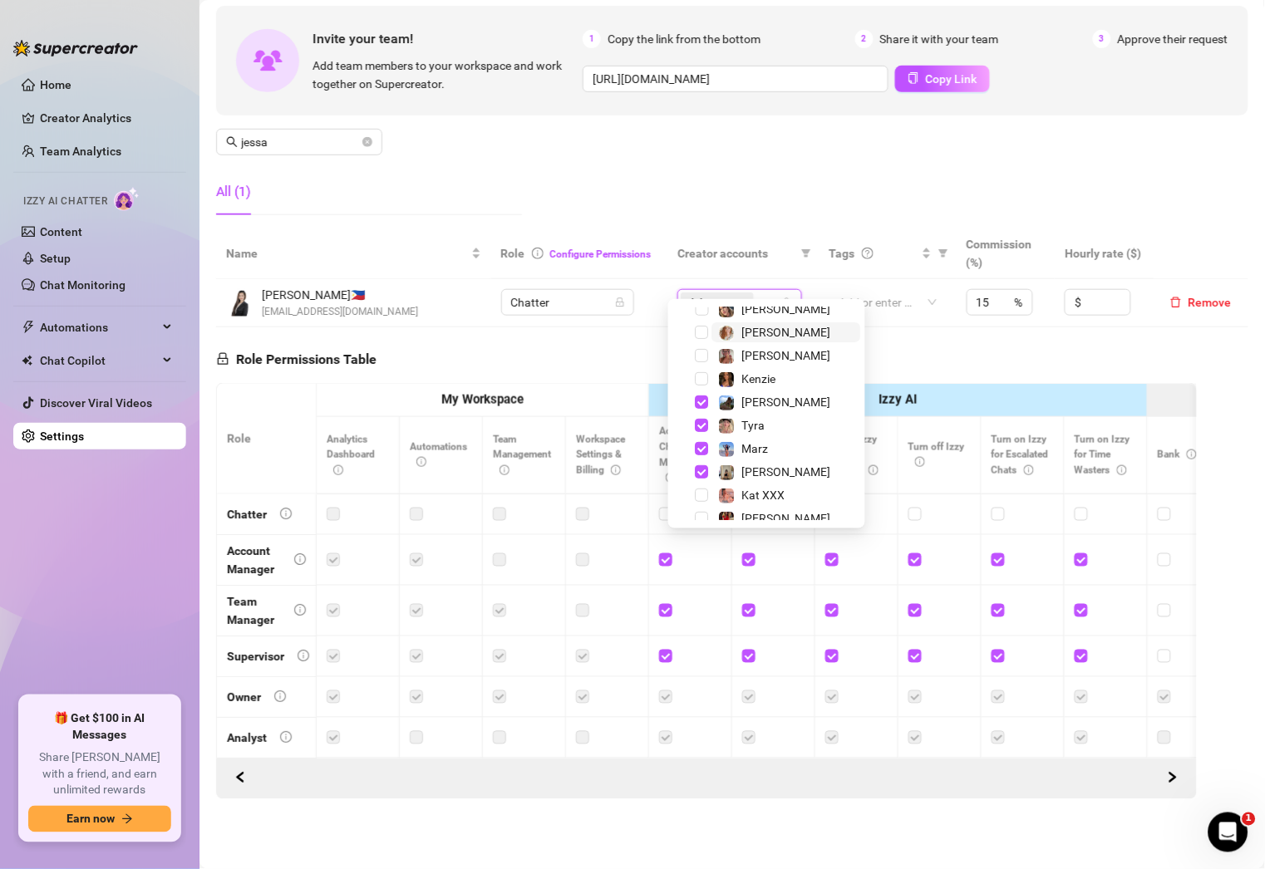
scroll to position [261, 0]
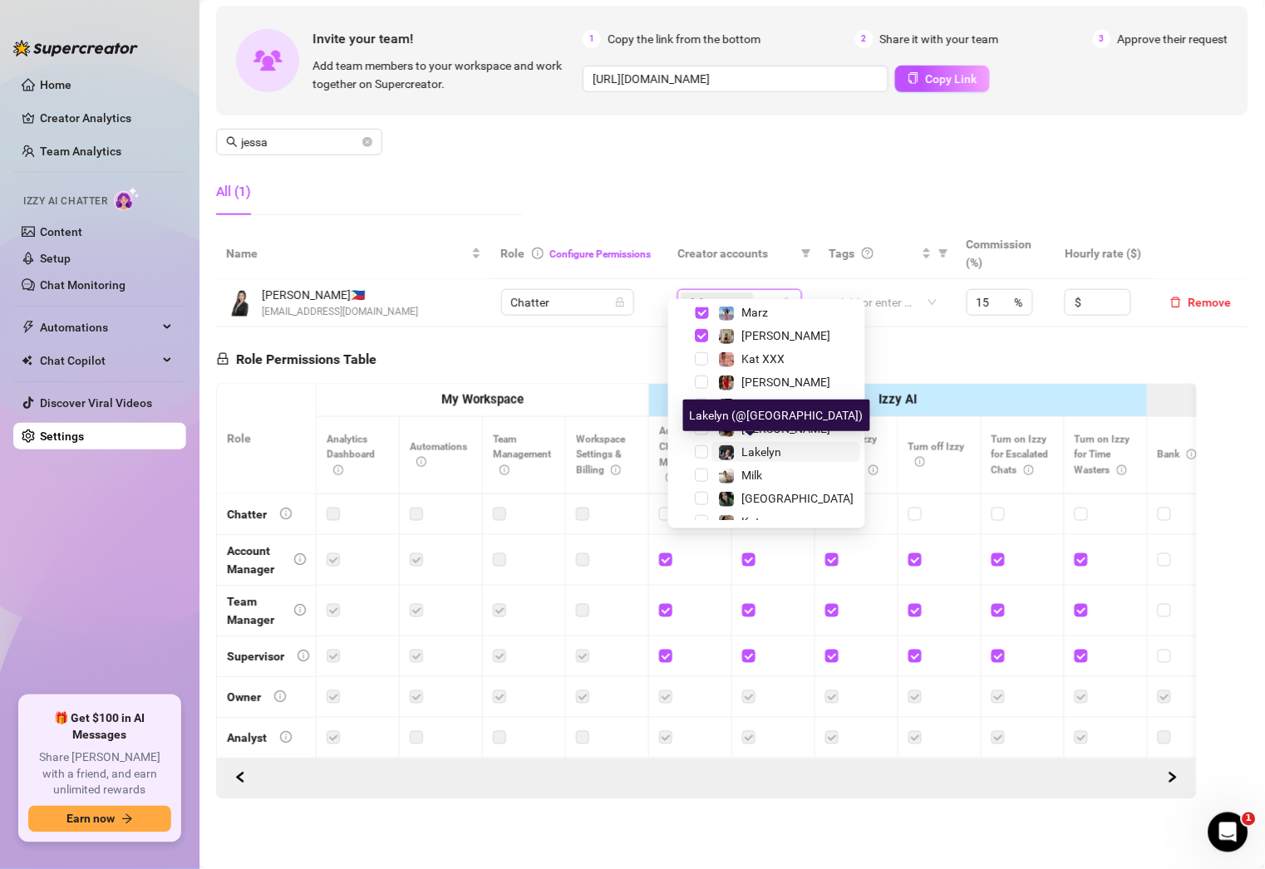
click at [755, 445] on span "Lakelyn" at bounding box center [762, 451] width 40 height 13
click at [330, 133] on input "jessa" at bounding box center [300, 142] width 118 height 18
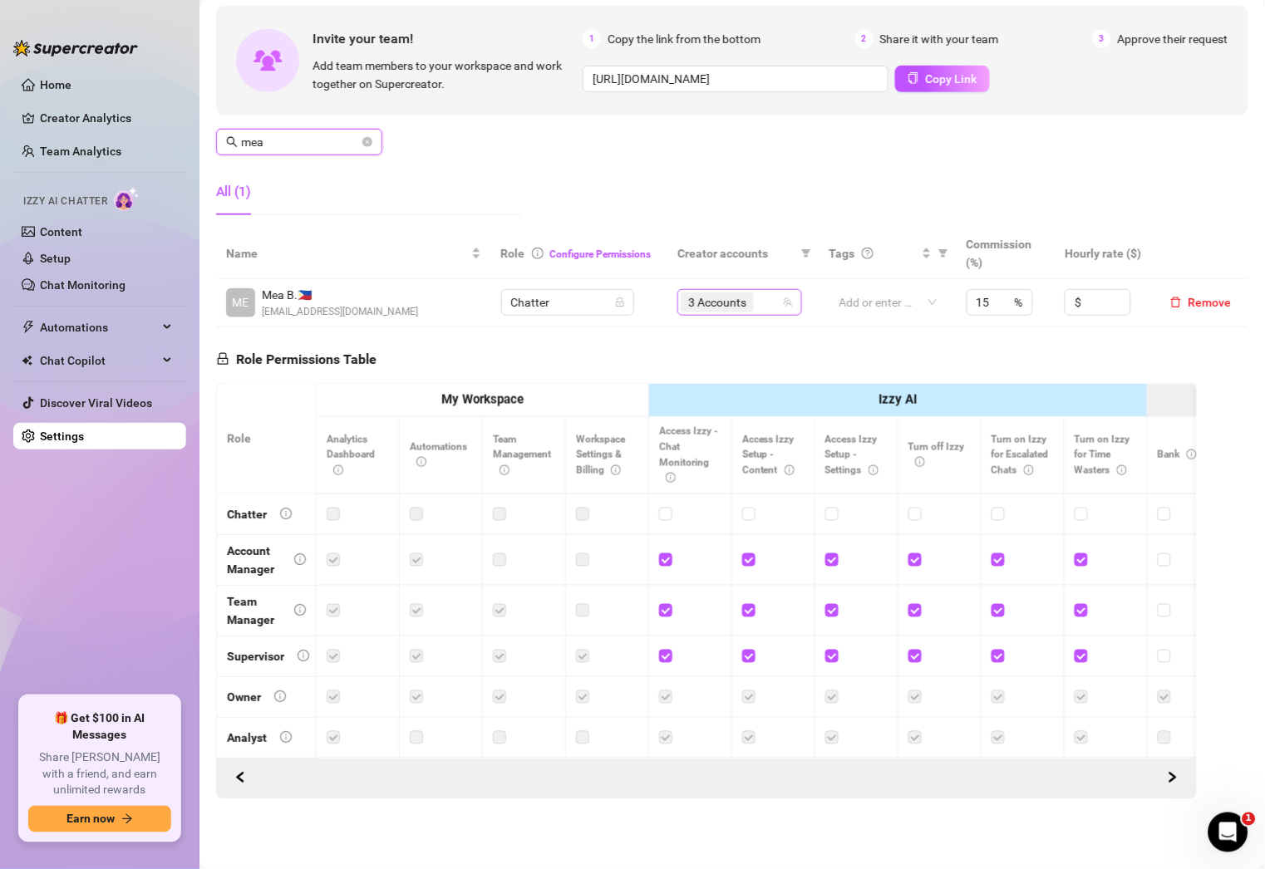
click at [761, 291] on div "3 Accounts" at bounding box center [731, 302] width 101 height 23
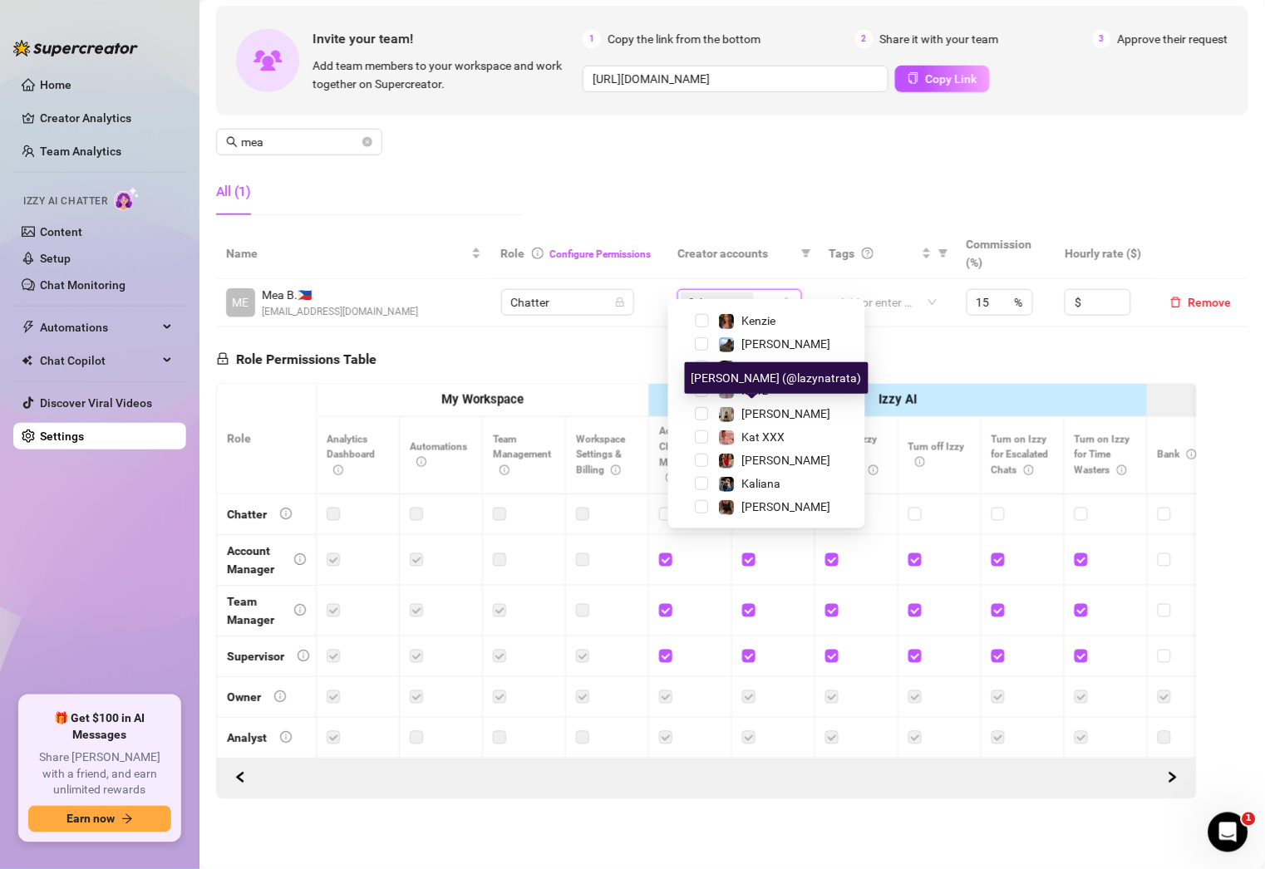
scroll to position [275, 0]
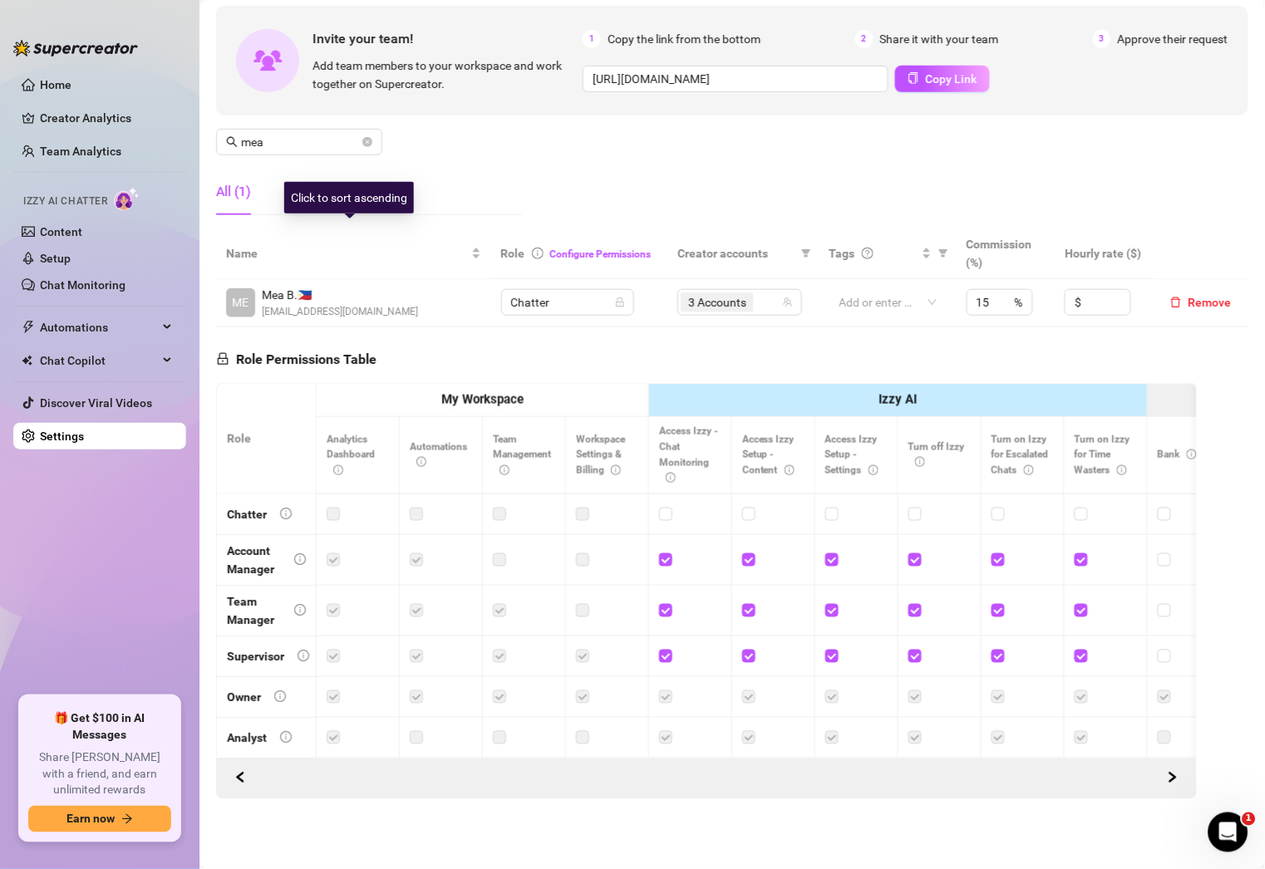
click at [361, 211] on div "Click to sort ascending" at bounding box center [349, 198] width 130 height 32
click at [759, 291] on div "3 Accounts" at bounding box center [731, 302] width 101 height 23
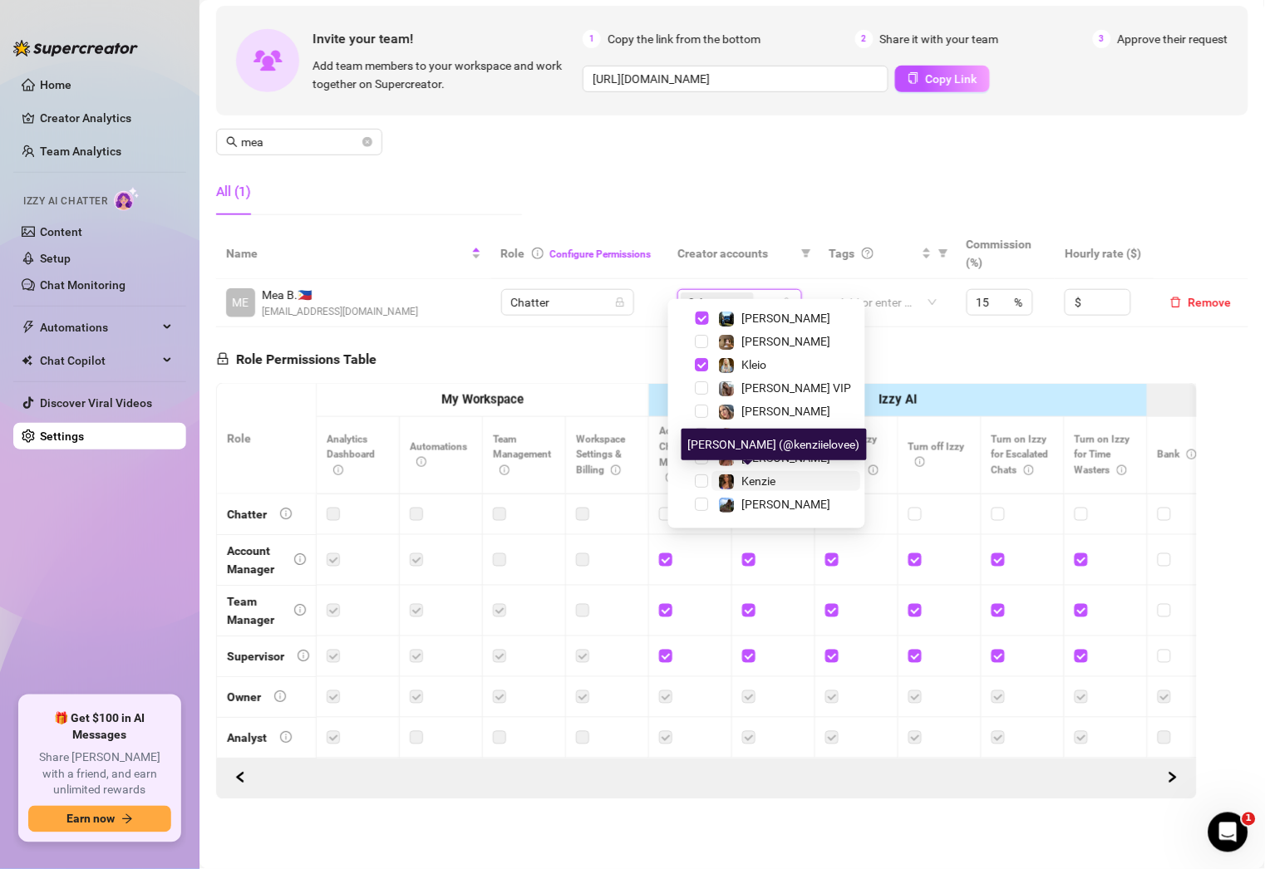
click at [751, 475] on span "Kenzie" at bounding box center [759, 480] width 34 height 13
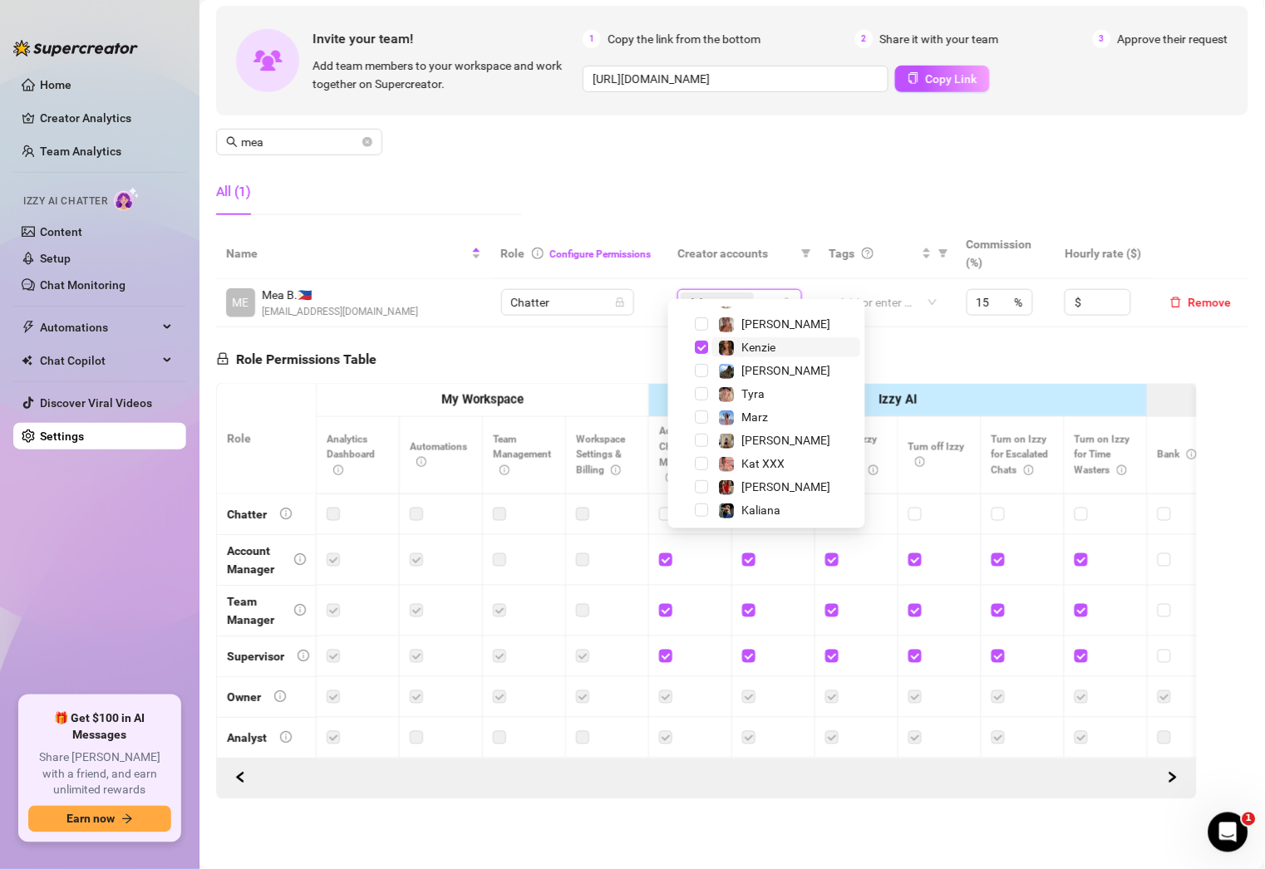
scroll to position [161, 0]
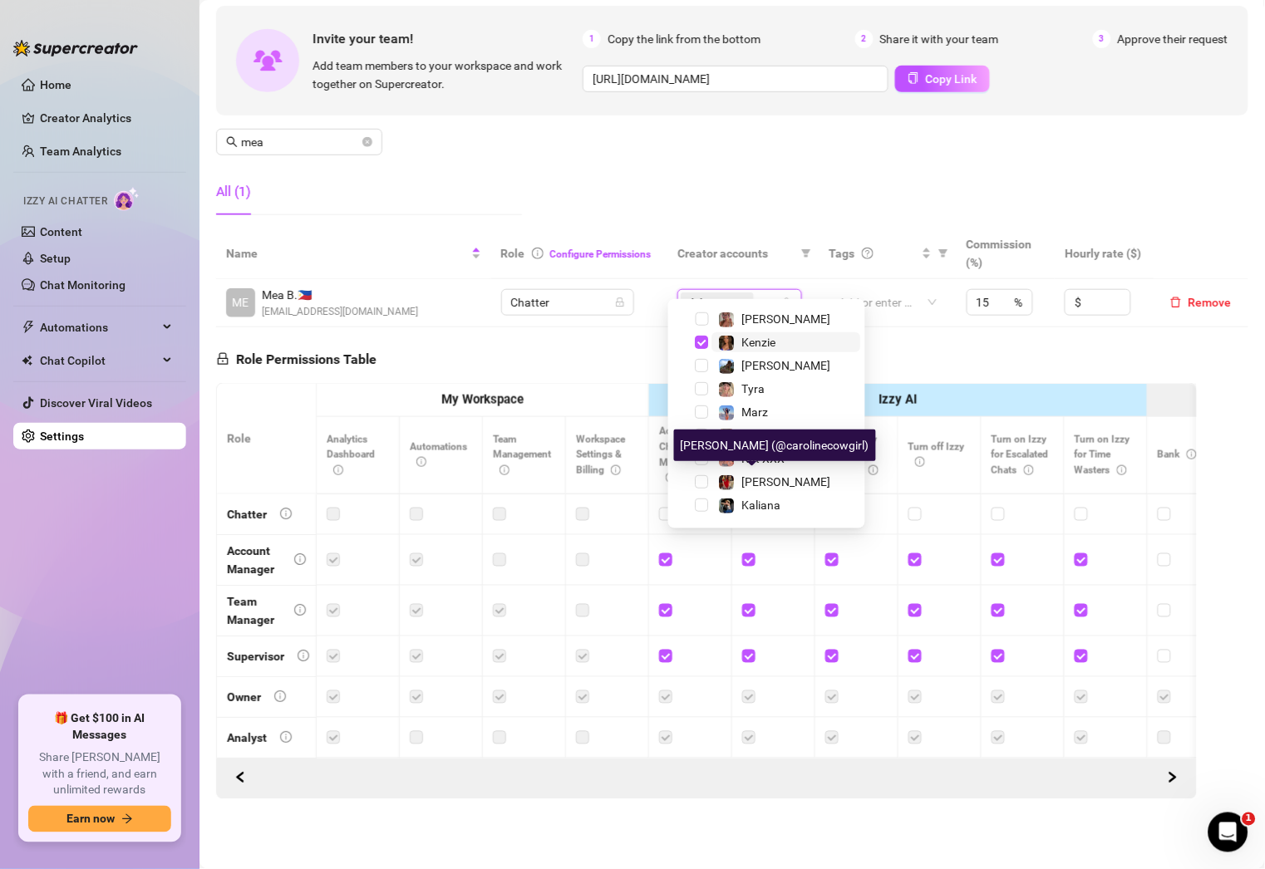
click at [751, 475] on span "[PERSON_NAME]" at bounding box center [786, 481] width 89 height 13
click at [605, 163] on div "Manage Team Members Manage your team members, their commission and hourly rate,…" at bounding box center [732, 90] width 1032 height 278
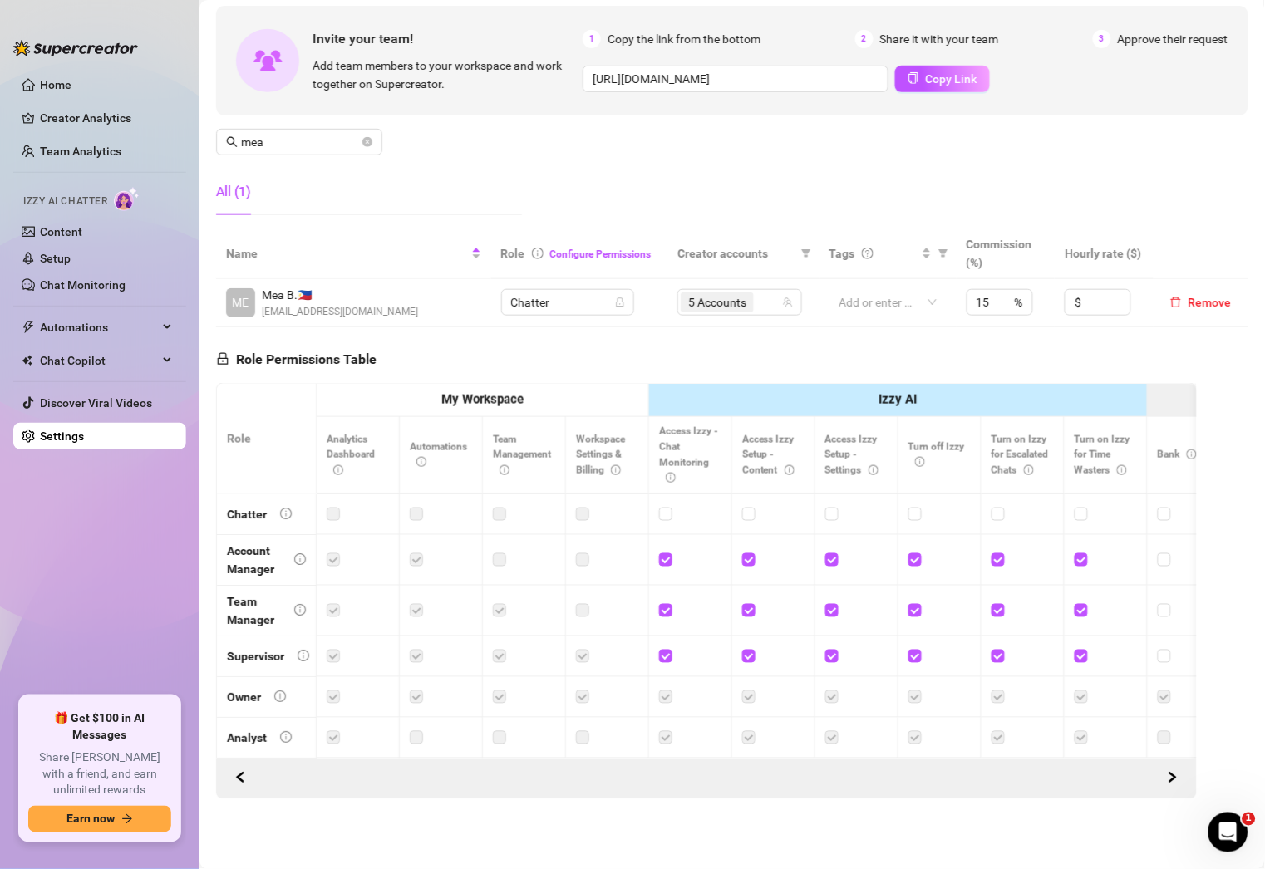
click at [374, 169] on div "All (1)" at bounding box center [369, 192] width 306 height 47
click at [754, 291] on div "5 Accounts" at bounding box center [731, 302] width 101 height 23
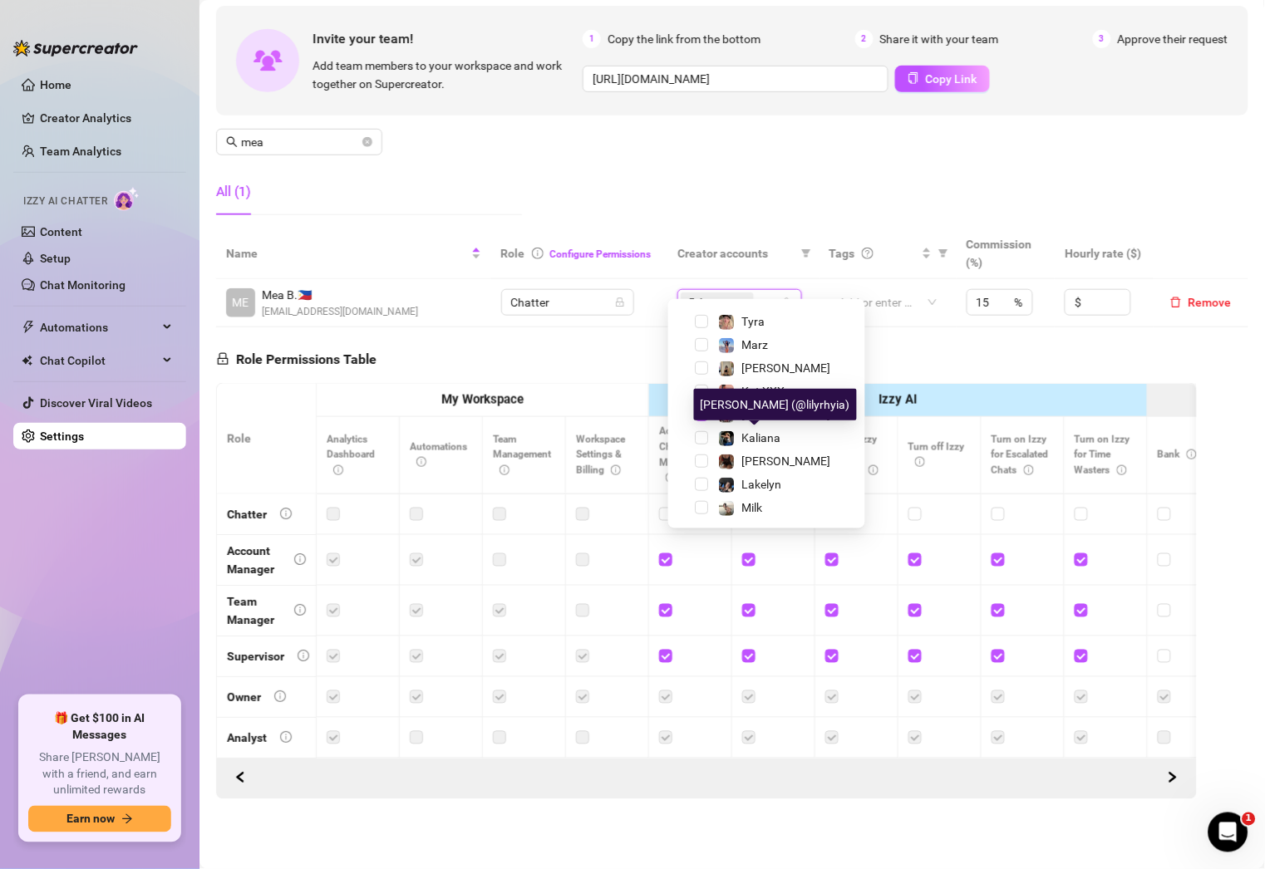
scroll to position [275, 0]
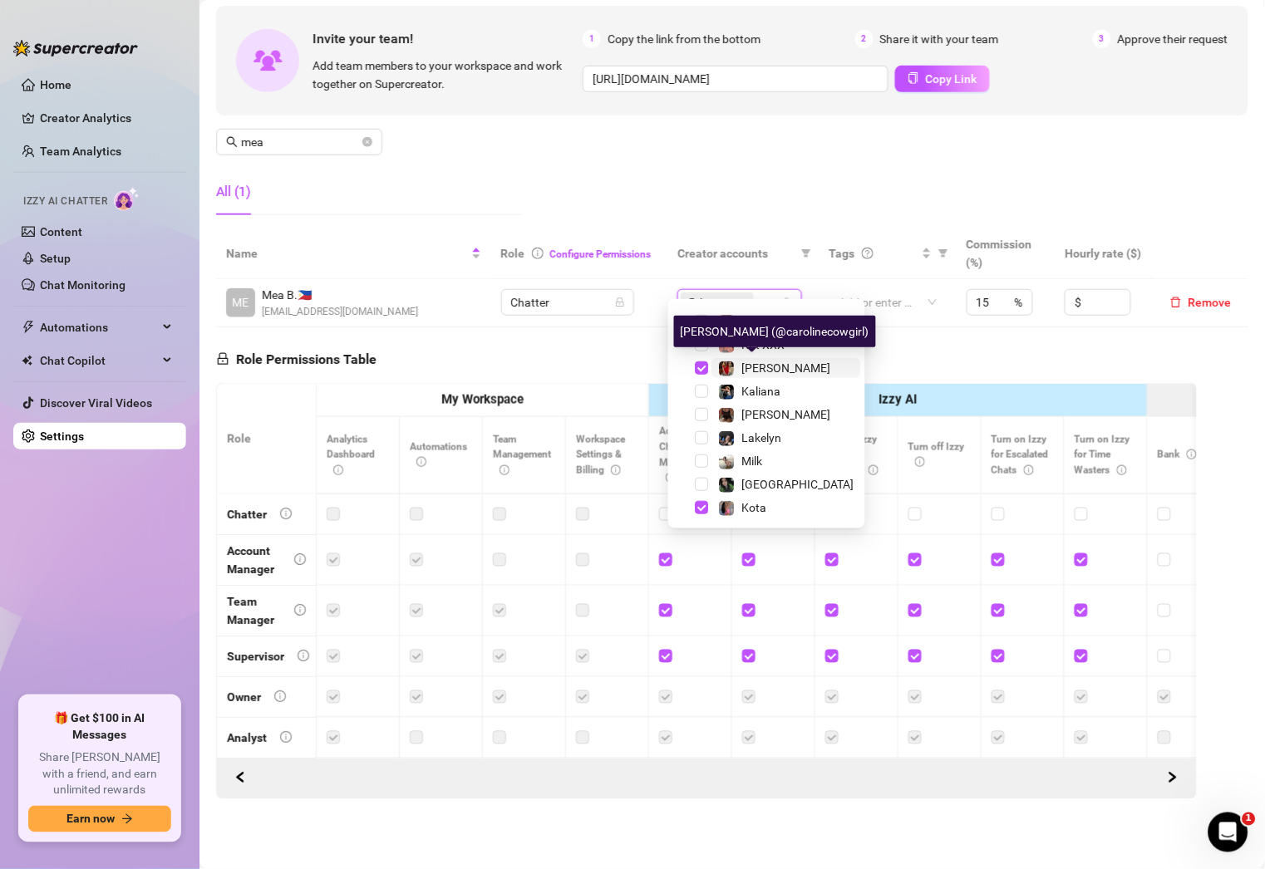
click at [728, 366] on img at bounding box center [727, 368] width 15 height 15
click at [300, 133] on input "mea" at bounding box center [300, 142] width 118 height 18
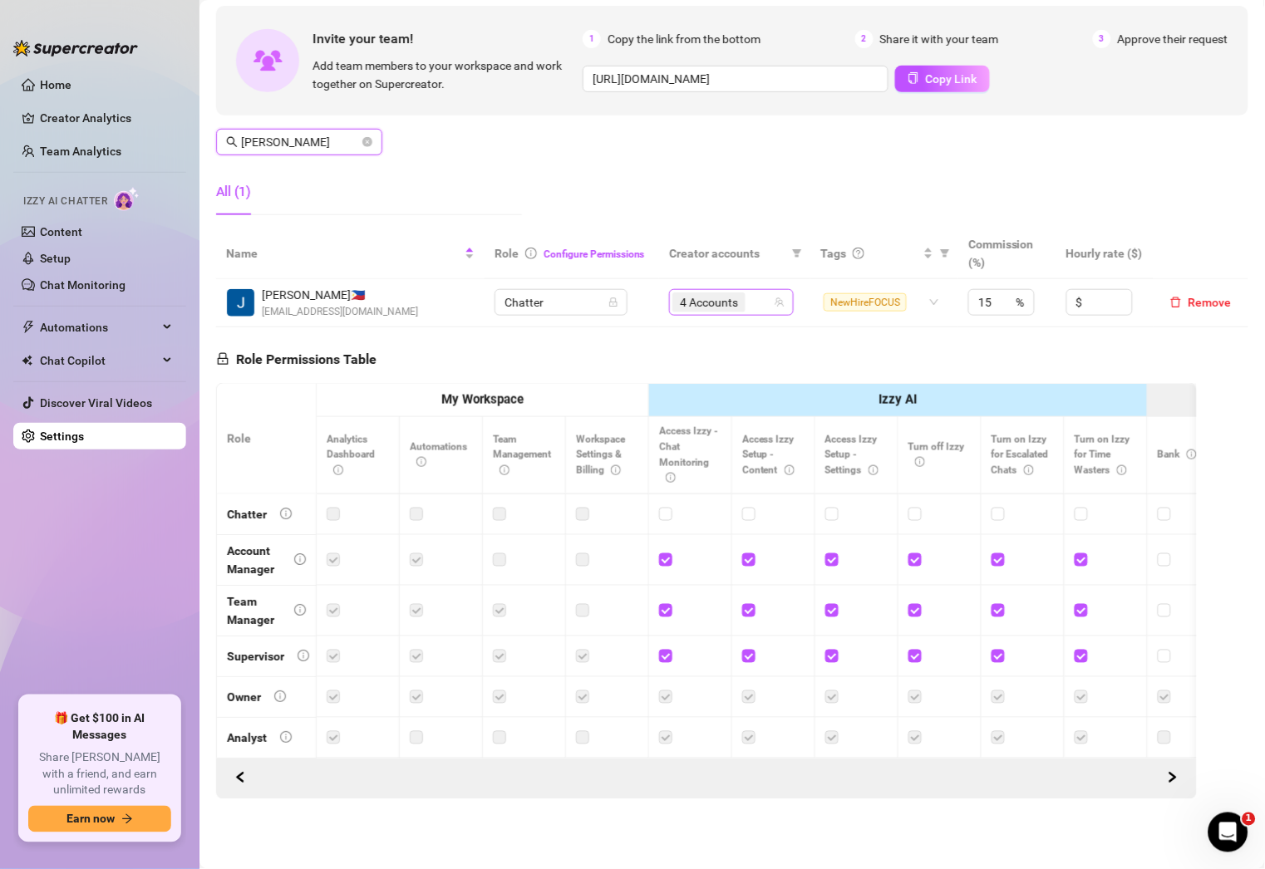
click at [744, 291] on div "4 Accounts" at bounding box center [722, 302] width 101 height 23
type input "[PERSON_NAME]"
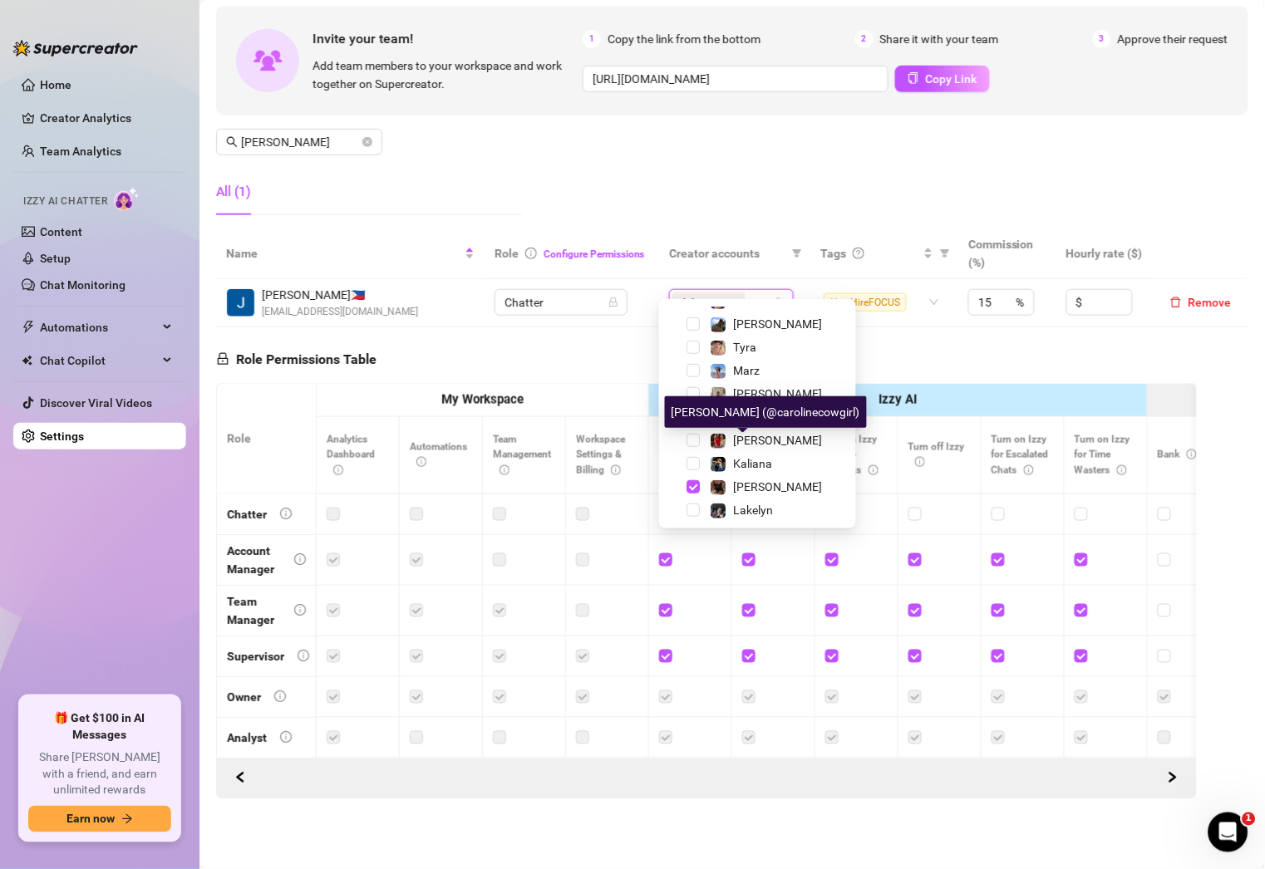
scroll to position [204, 0]
click at [754, 442] on span "[PERSON_NAME]" at bounding box center [777, 439] width 89 height 13
click at [666, 170] on div "Manage Team Members Manage your team members, their commission and hourly rate,…" at bounding box center [732, 90] width 1032 height 278
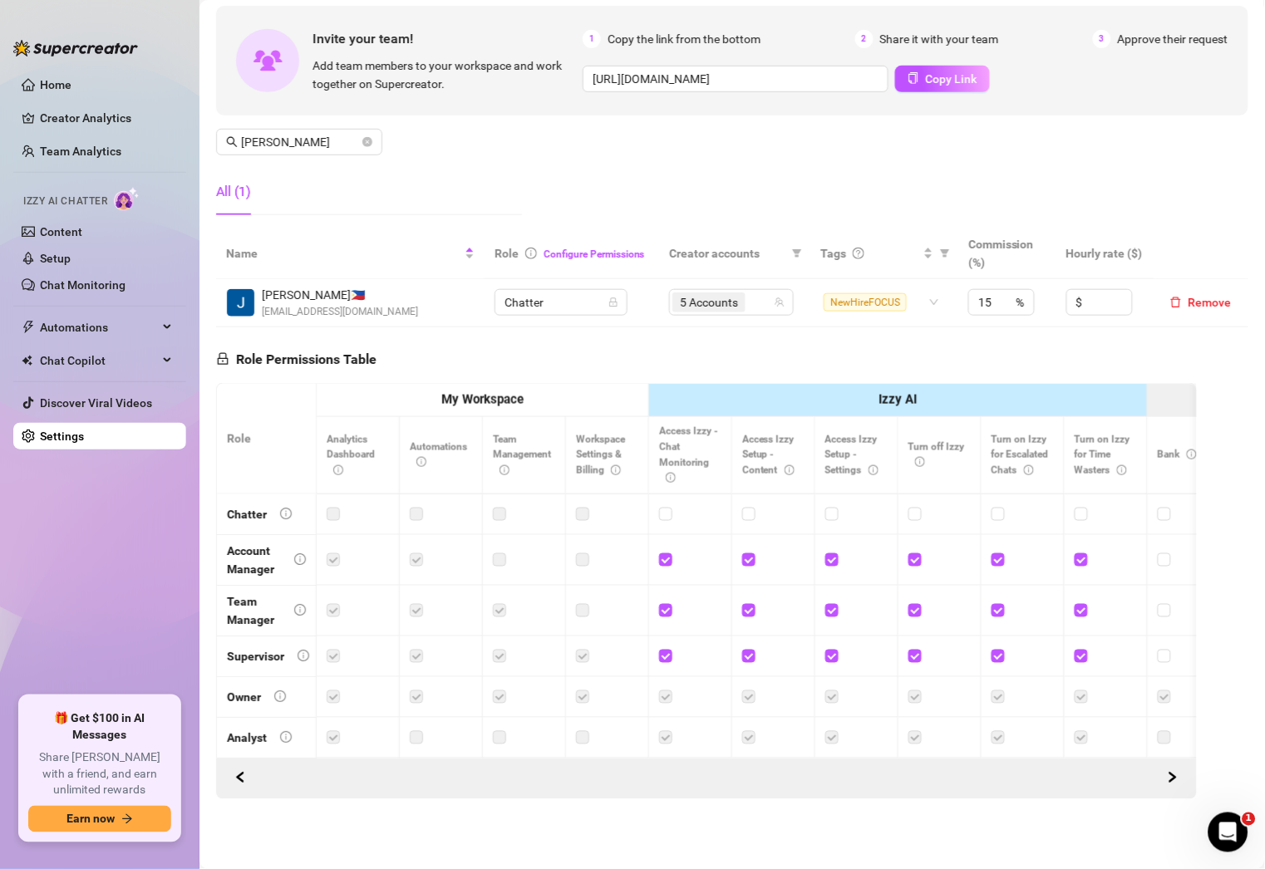
click at [1192, 329] on div "Manage Team Members Manage your team members, their commission and hourly rate,…" at bounding box center [732, 375] width 1032 height 848
